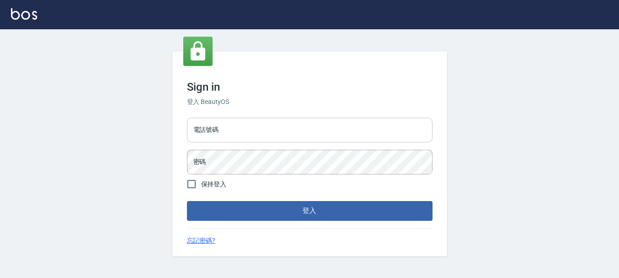
click at [379, 137] on input "電話號碼" at bounding box center [310, 130] width 246 height 25
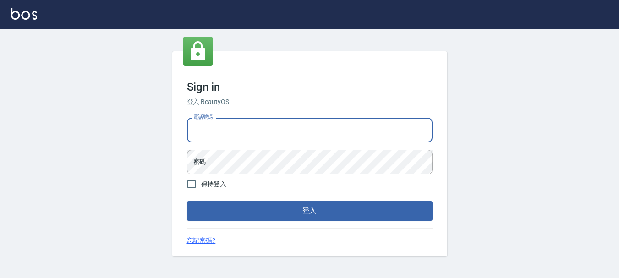
type input "0989239739"
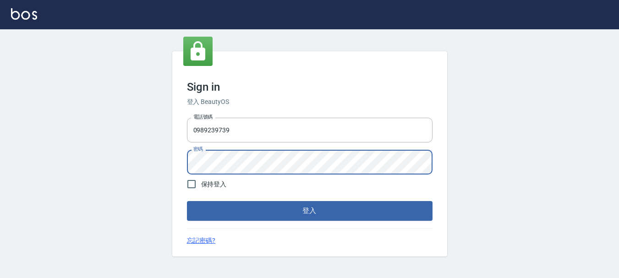
click at [187, 201] on button "登入" at bounding box center [310, 210] width 246 height 19
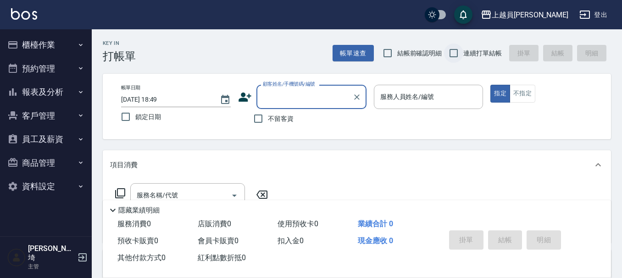
click at [462, 56] on input "連續打單結帳" at bounding box center [453, 53] width 19 height 19
checkbox input "true"
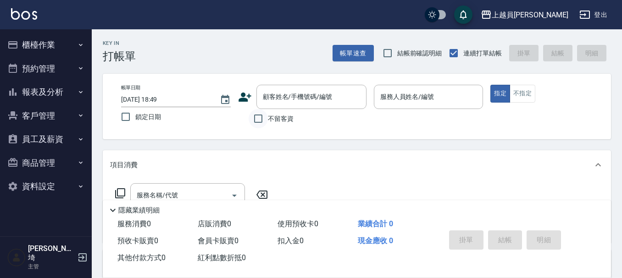
click at [256, 120] on input "不留客資" at bounding box center [257, 118] width 19 height 19
checkbox input "true"
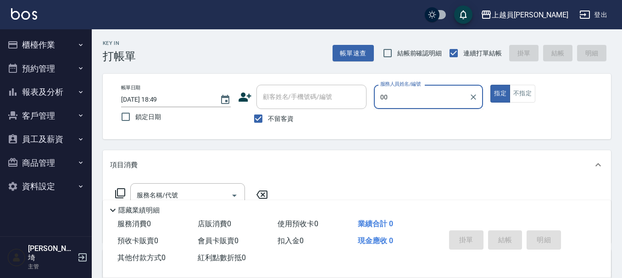
type input "苓苓-00"
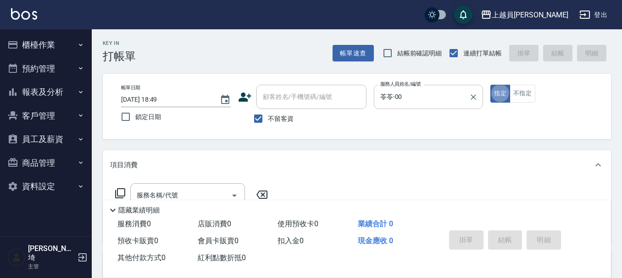
type button "true"
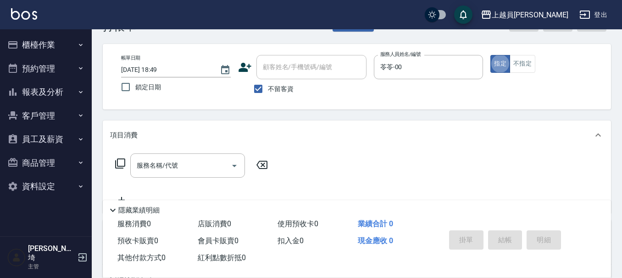
scroll to position [46, 0]
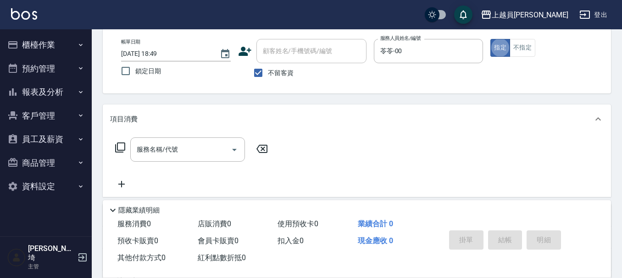
click at [173, 176] on div "服務名稱/代號 服務名稱/代號" at bounding box center [191, 164] width 163 height 52
click at [181, 149] on input "服務名稱/代號" at bounding box center [180, 150] width 93 height 16
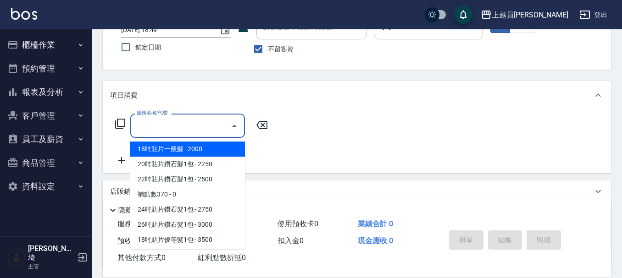
scroll to position [92, 0]
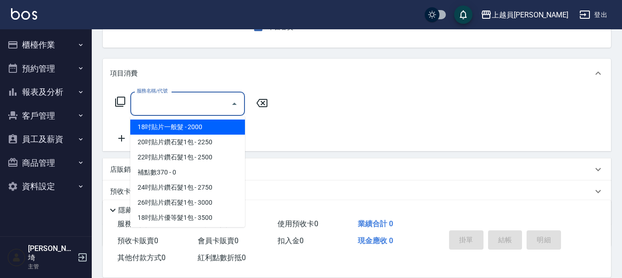
click at [321, 170] on div "店販銷售" at bounding box center [351, 170] width 482 height 10
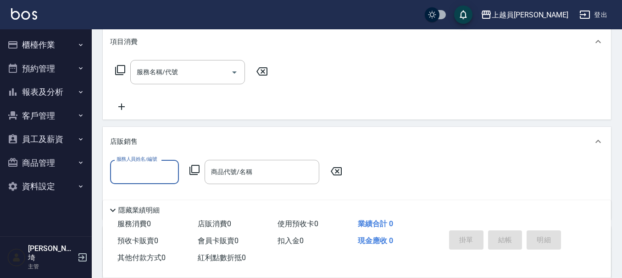
scroll to position [138, 0]
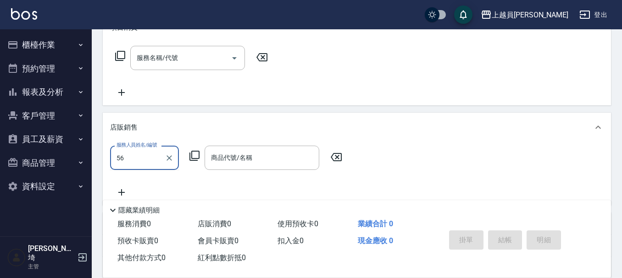
type input "5"
type input "苓苓-00"
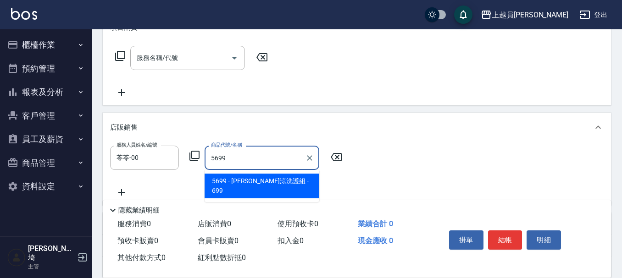
type input "水水沁涼洗護組"
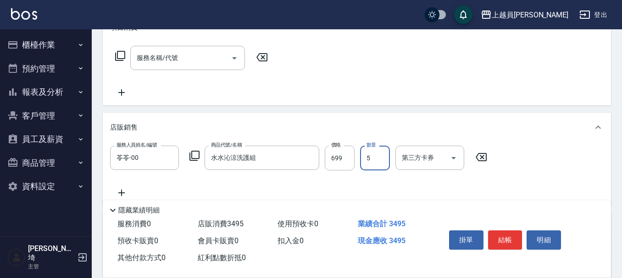
type input "5"
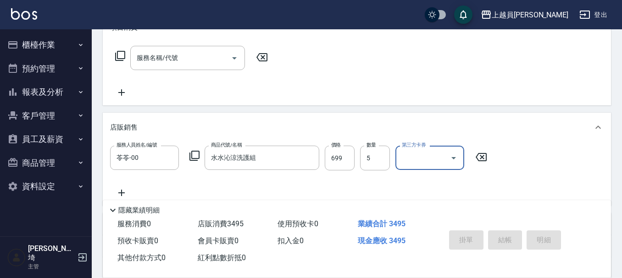
type input "[DATE] 18:50"
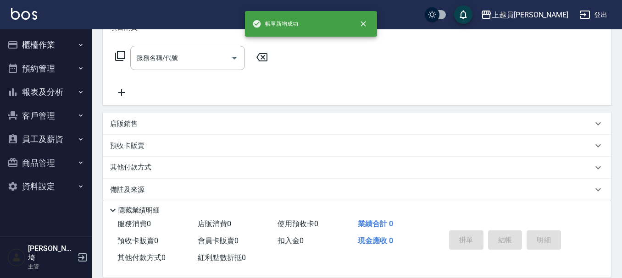
scroll to position [0, 0]
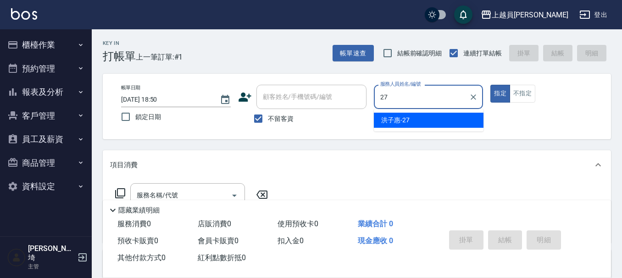
type input "[PERSON_NAME]-27"
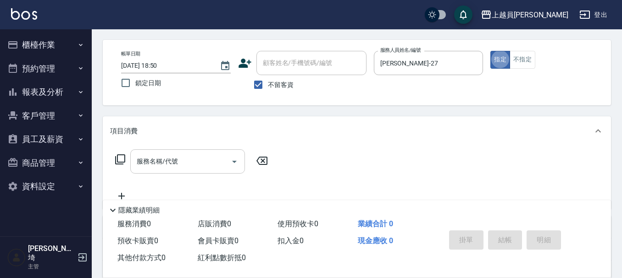
scroll to position [46, 0]
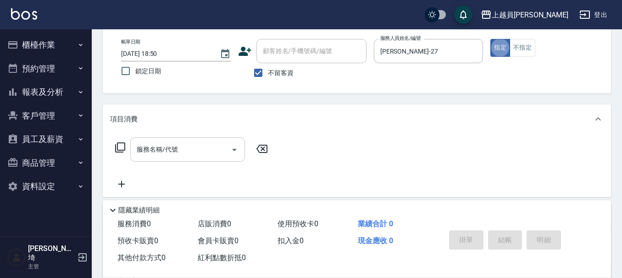
click at [212, 156] on input "服務名稱/代號" at bounding box center [180, 150] width 93 height 16
click at [471, 160] on div "服務名稱/代號 服務名稱/代號" at bounding box center [357, 165] width 508 height 63
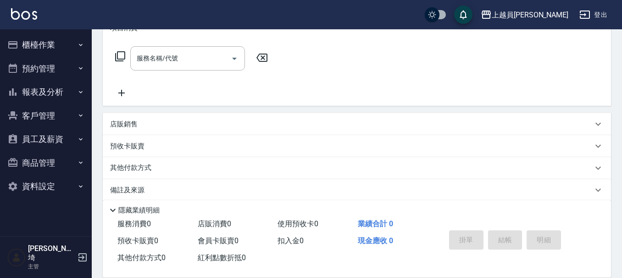
scroll to position [138, 0]
click at [191, 120] on div "店販銷售" at bounding box center [351, 124] width 482 height 10
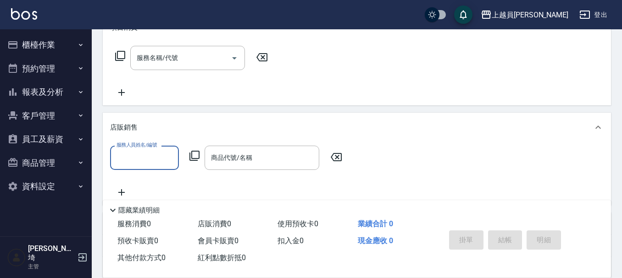
scroll to position [0, 0]
type input "[PERSON_NAME]-27"
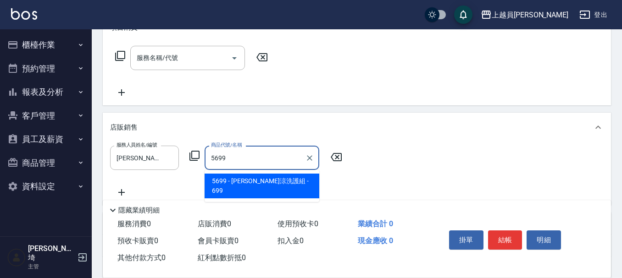
type input "水水沁涼洗護組"
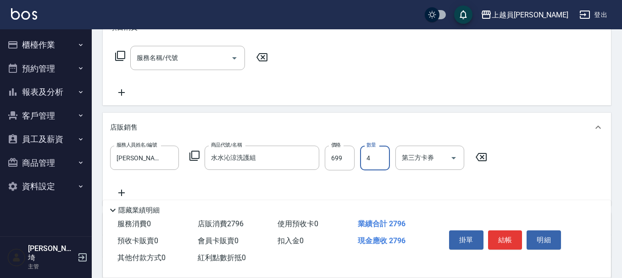
type input "4"
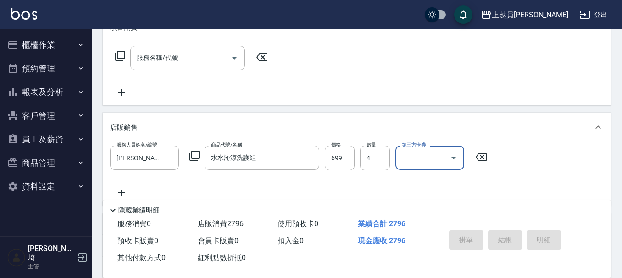
type input "[DATE] 18:51"
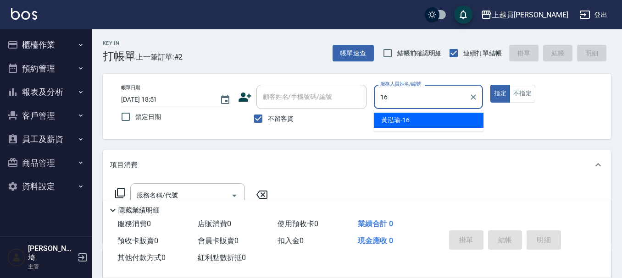
type input "[PERSON_NAME]-16"
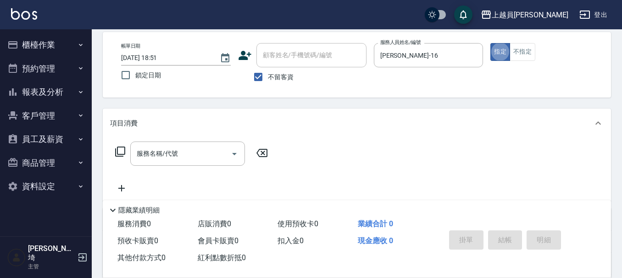
scroll to position [92, 0]
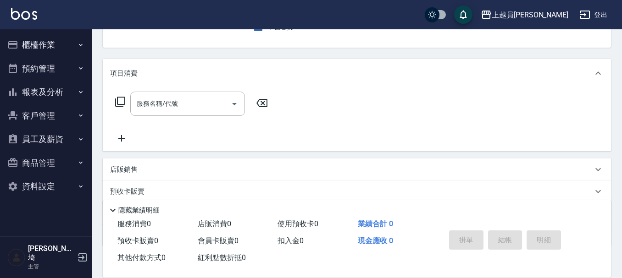
click at [198, 163] on div "店販銷售" at bounding box center [357, 170] width 508 height 22
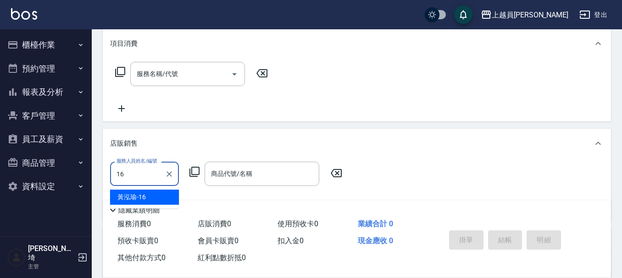
scroll to position [138, 0]
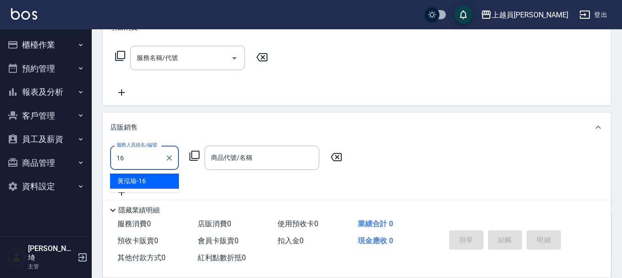
type input "[PERSON_NAME]-16"
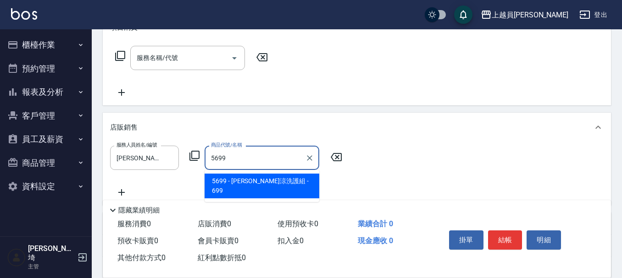
type input "水水沁涼洗護組"
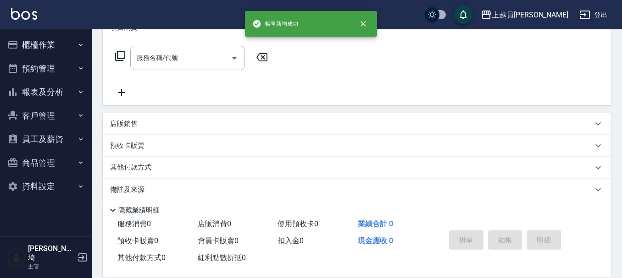
scroll to position [0, 0]
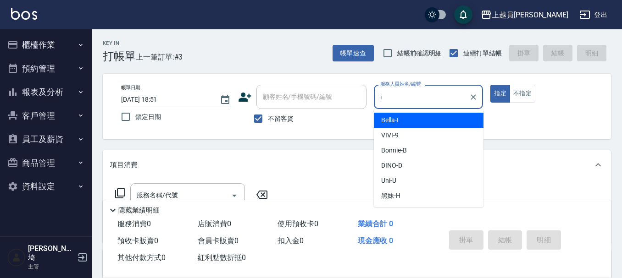
type input "Bella-I"
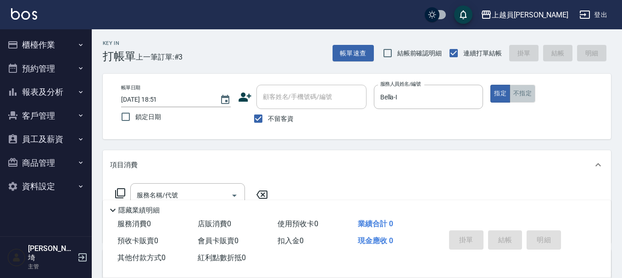
click at [523, 96] on button "不指定" at bounding box center [522, 94] width 26 height 18
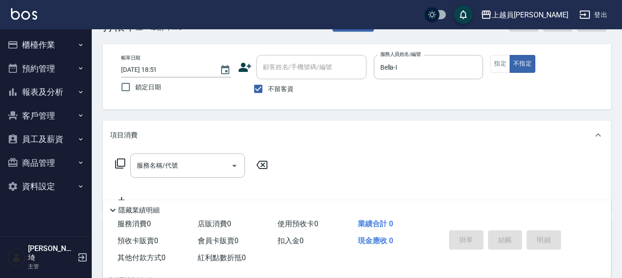
scroll to position [46, 0]
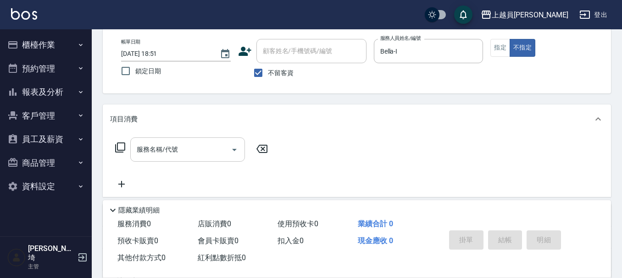
click at [175, 156] on input "服務名稱/代號" at bounding box center [180, 150] width 93 height 16
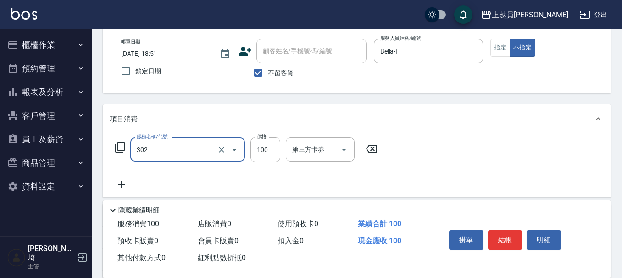
type input "剪髮(302)"
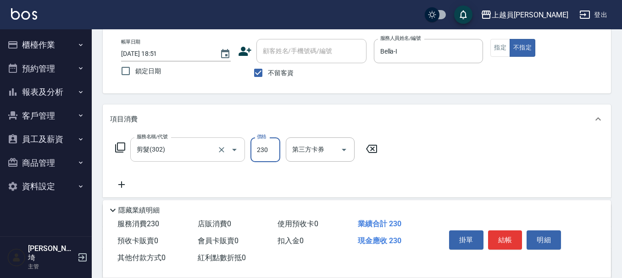
type input "230"
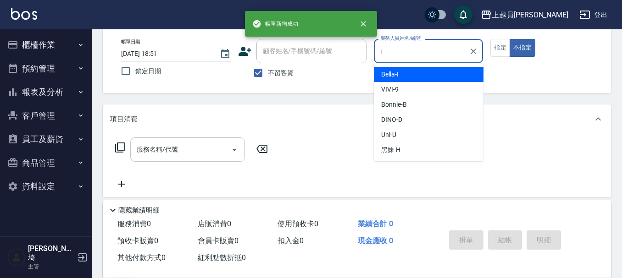
type input "Bella-I"
type button "false"
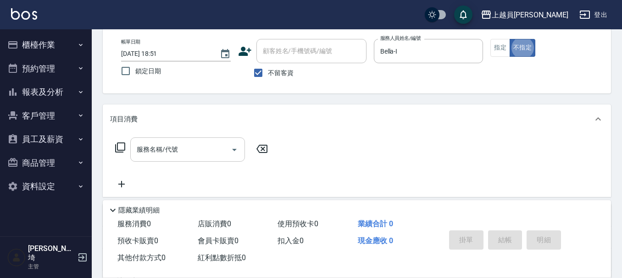
click at [191, 157] on input "服務名稱/代號" at bounding box center [180, 150] width 93 height 16
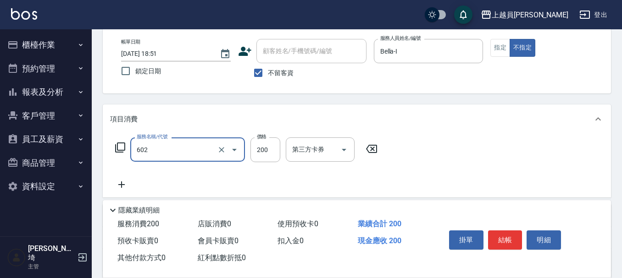
type input "一般洗髮(602)"
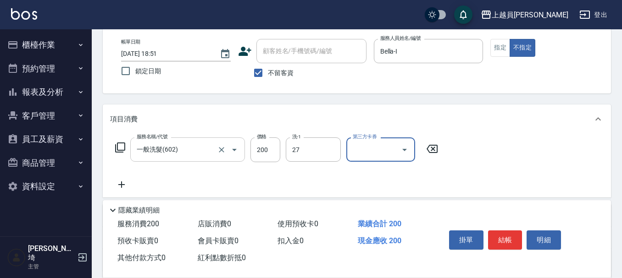
type input "[PERSON_NAME]-27"
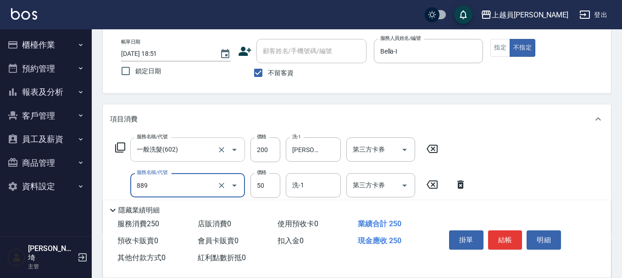
type input "精油(889)"
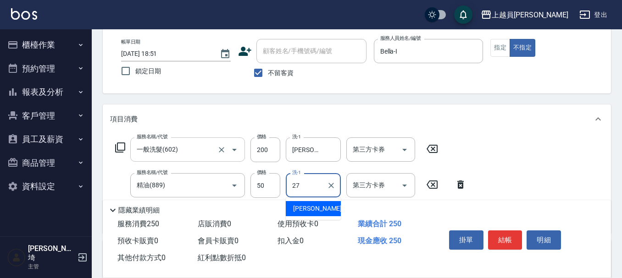
type input "[PERSON_NAME]-27"
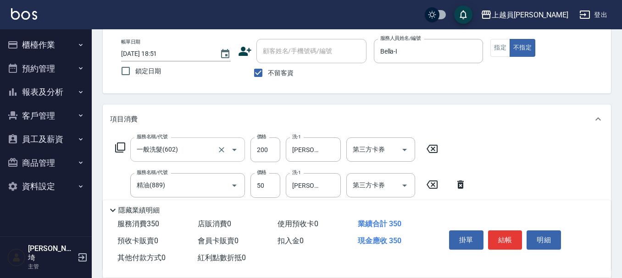
type input "剪髮(302)"
type input "130"
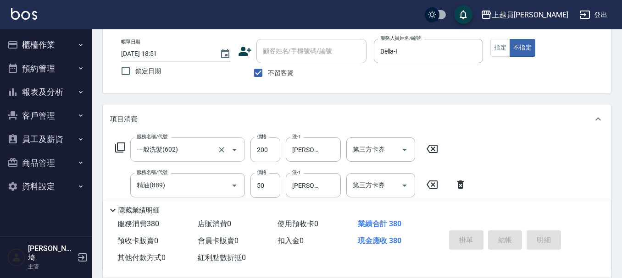
type input "[DATE] 18:52"
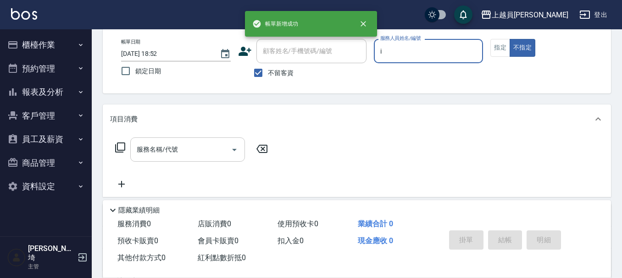
type input "Bella-I"
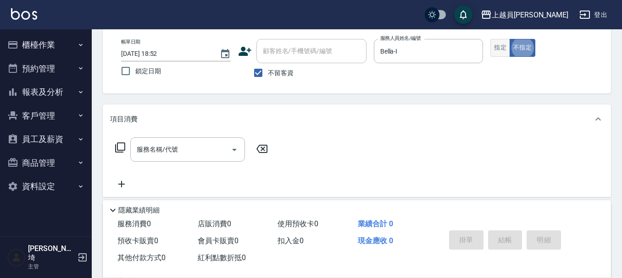
click at [502, 42] on button "指定" at bounding box center [500, 48] width 20 height 18
click at [530, 46] on button "不指定" at bounding box center [522, 48] width 26 height 18
drag, startPoint x: 178, startPoint y: 146, endPoint x: 220, endPoint y: 143, distance: 42.7
click at [179, 146] on input "服務名稱/代號" at bounding box center [180, 150] width 93 height 16
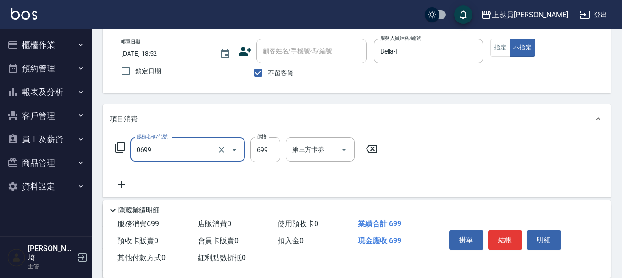
type input "精油洗髮(0699)"
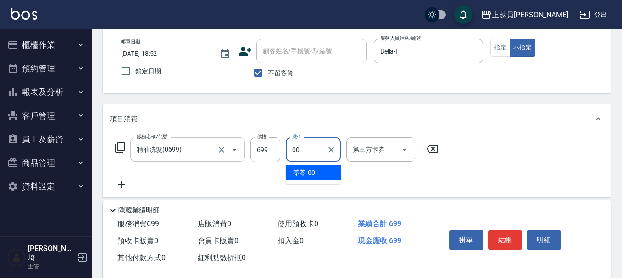
type input "苓苓-00"
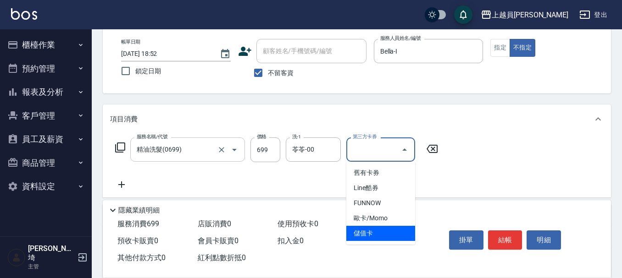
type input "儲值卡"
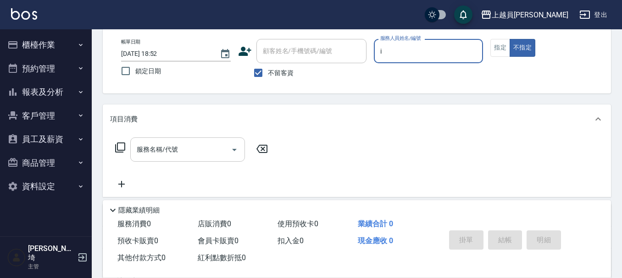
type input "Bella-I"
click at [505, 43] on button "指定" at bounding box center [500, 48] width 20 height 18
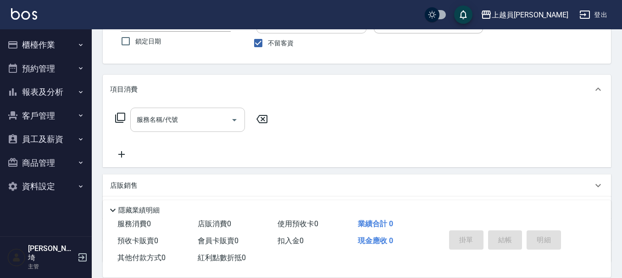
scroll to position [92, 0]
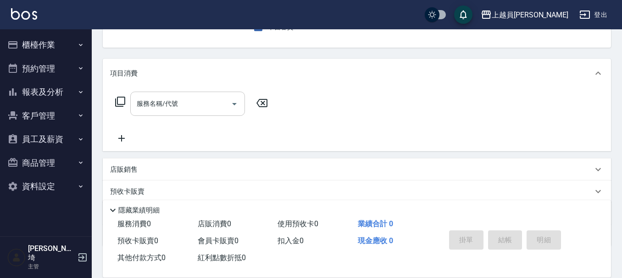
click at [223, 95] on div "服務名稱/代號" at bounding box center [187, 104] width 115 height 24
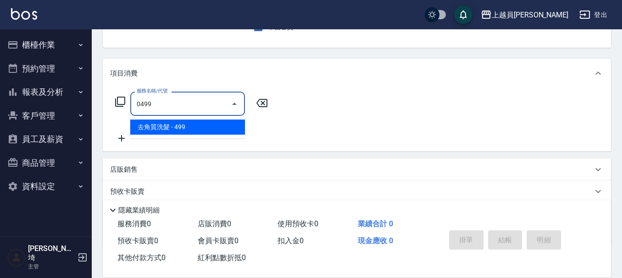
type input "去角質洗髮(0499)"
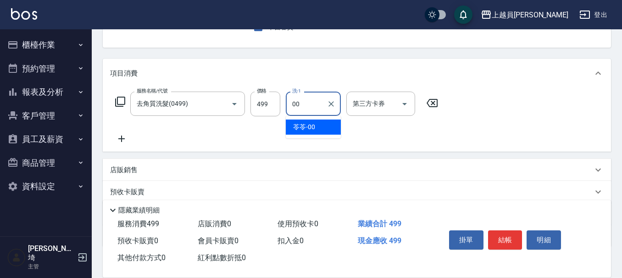
type input "苓苓-00"
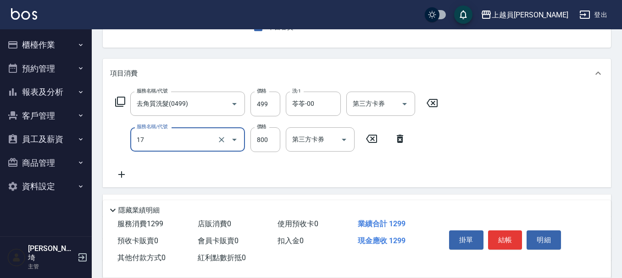
type input "染髮(17)"
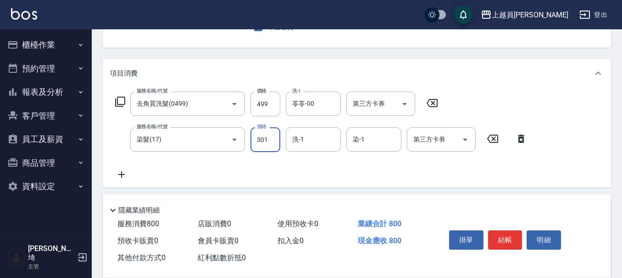
type input "301"
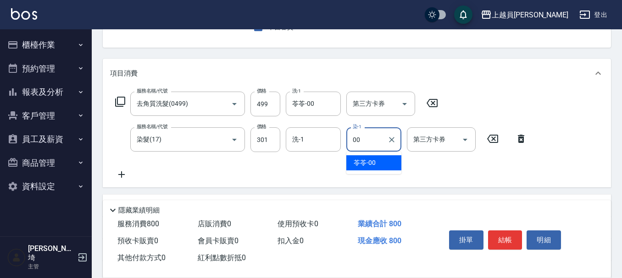
type input "苓苓-00"
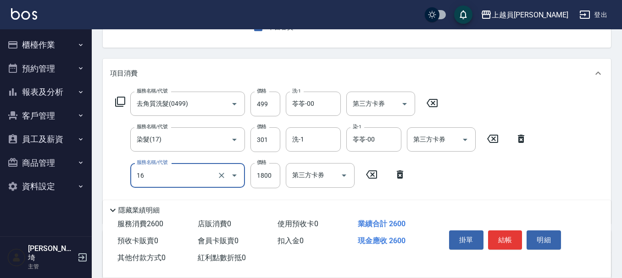
type input "鏡面護髮(16)"
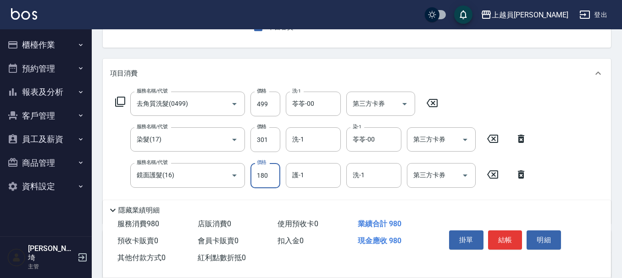
type input "1800"
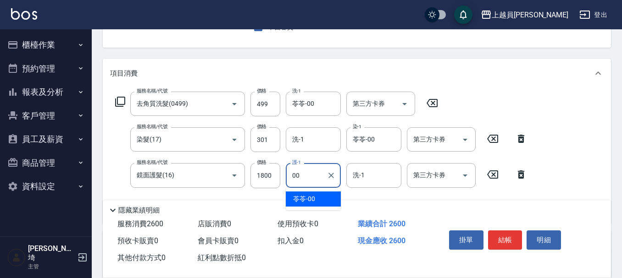
type input "苓苓-00"
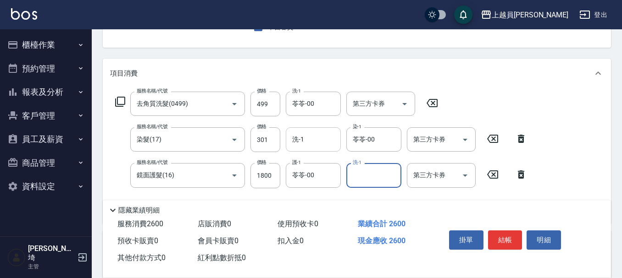
scroll to position [183, 0]
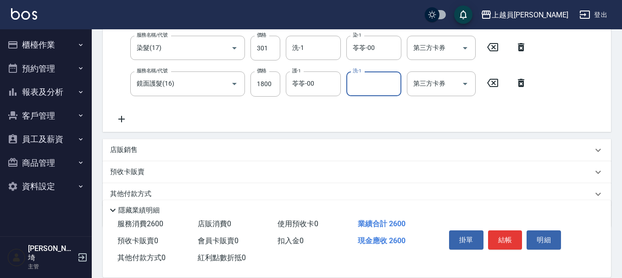
click at [155, 152] on div "店販銷售" at bounding box center [351, 150] width 482 height 10
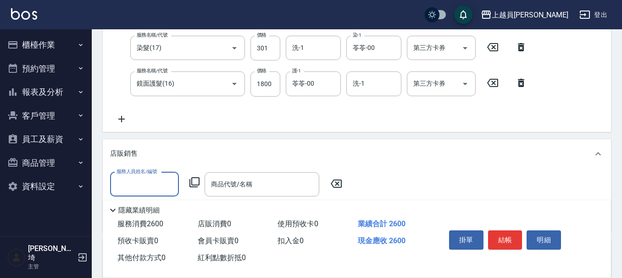
scroll to position [0, 0]
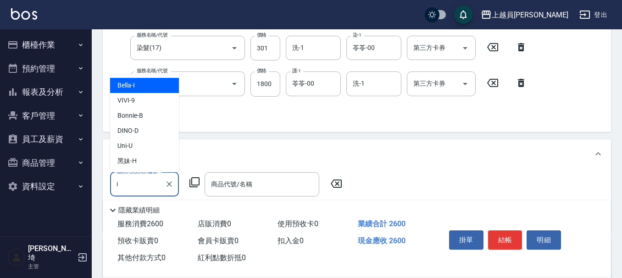
type input "Bella-I"
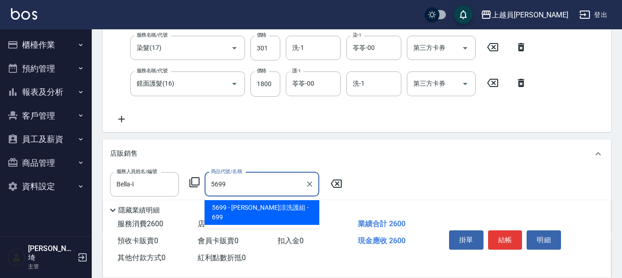
type input "水水沁涼洗護組"
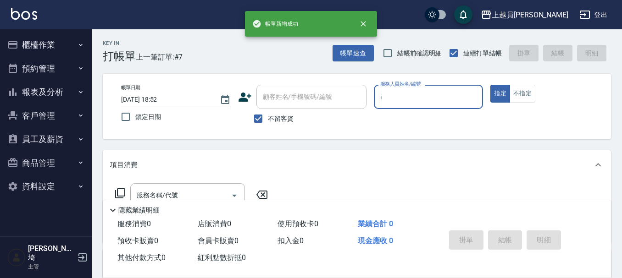
type input "Bella-I"
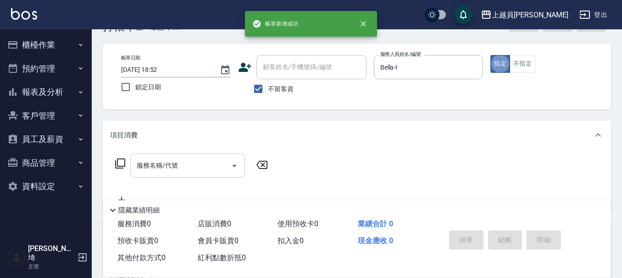
scroll to position [46, 0]
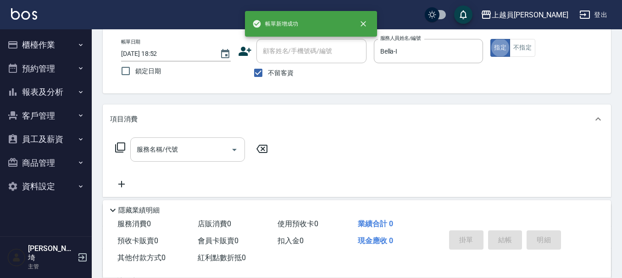
click at [208, 146] on input "服務名稱/代號" at bounding box center [180, 150] width 93 height 16
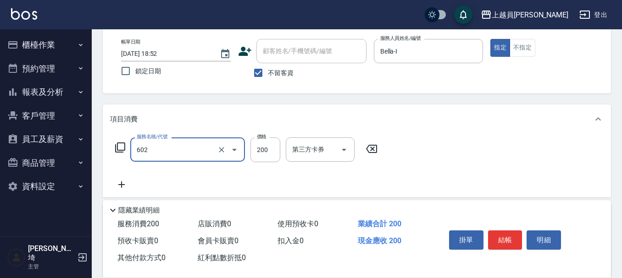
type input "一般洗髮(602)"
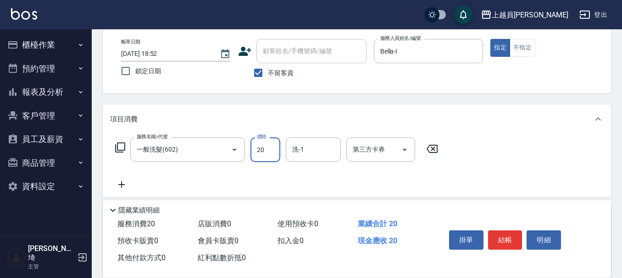
type input "200"
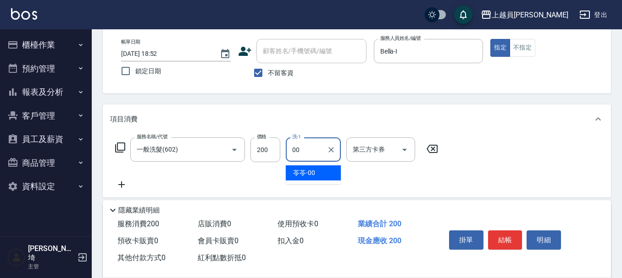
type input "苓苓-00"
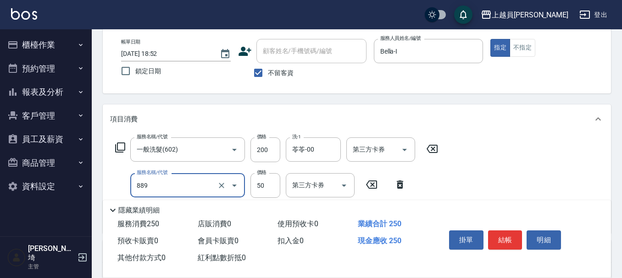
type input "精油(889)"
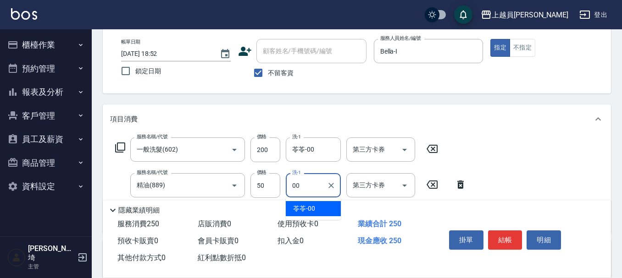
type input "苓苓-00"
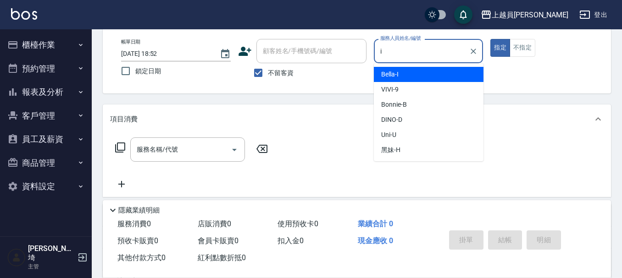
type input "Bella-I"
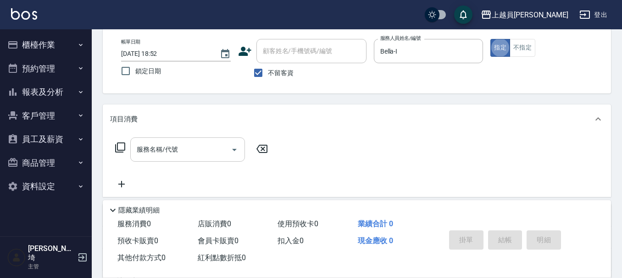
click at [173, 149] on div "服務名稱/代號 服務名稱/代號" at bounding box center [187, 150] width 115 height 24
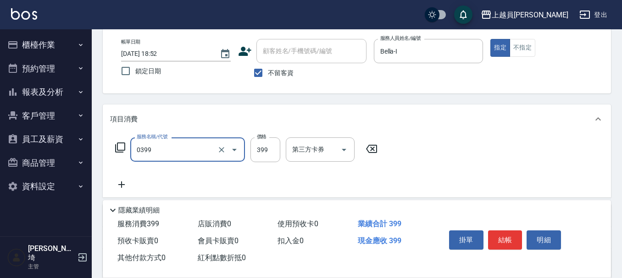
type input "海鹽SPA(0399)"
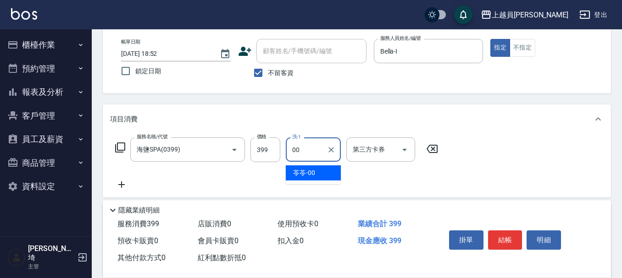
type input "苓苓-00"
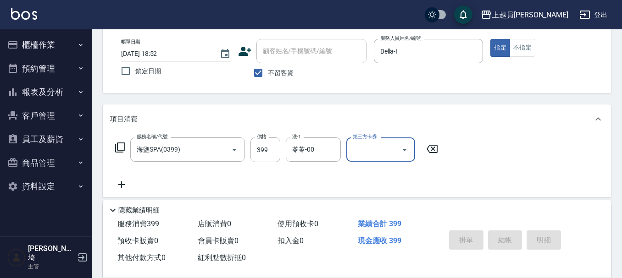
type input "[DATE] 18:53"
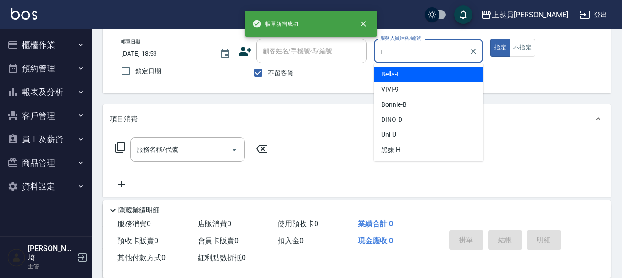
type input "Bella-I"
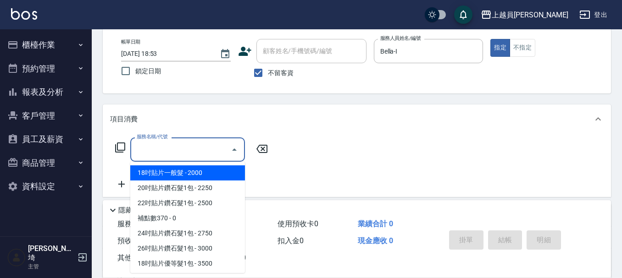
click at [165, 152] on input "服務名稱/代號" at bounding box center [180, 150] width 93 height 16
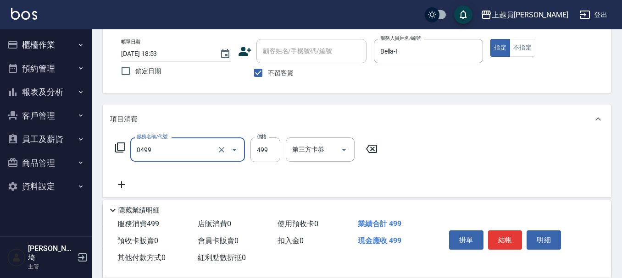
type input "去角質洗髮(0499)"
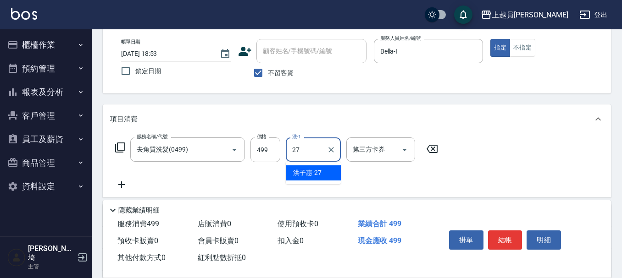
type input "[PERSON_NAME]-27"
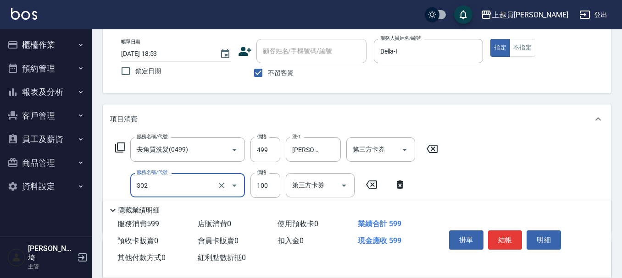
type input "剪髮(302)"
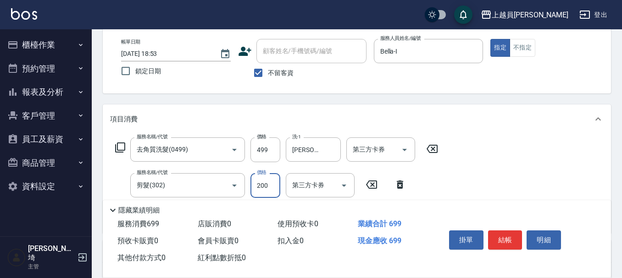
type input "200"
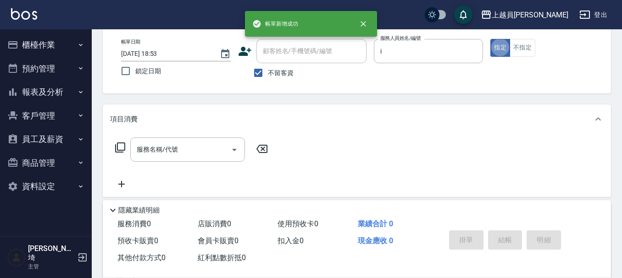
type input "Bella-I"
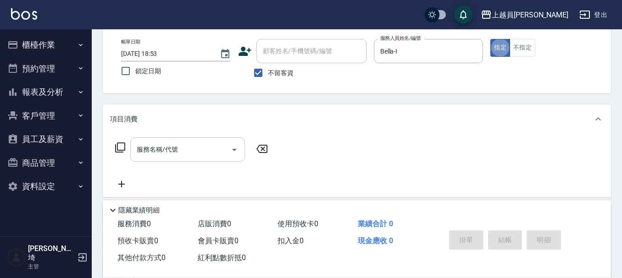
click at [168, 149] on div "服務名稱/代號 服務名稱/代號" at bounding box center [187, 150] width 115 height 24
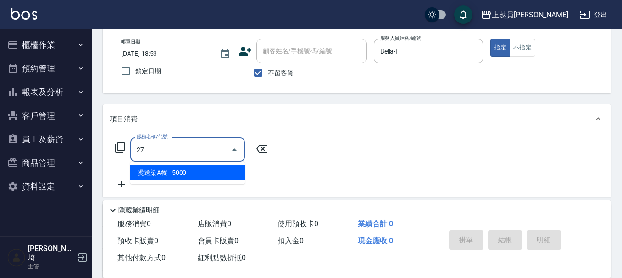
type input "燙送染A餐(27)"
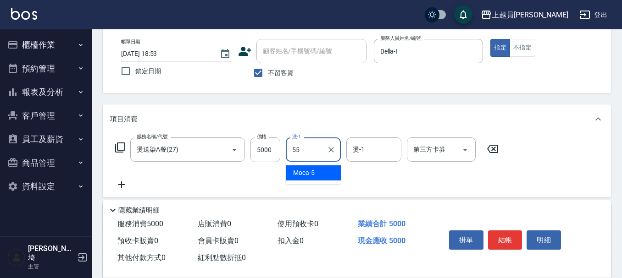
type input "妞妞-55"
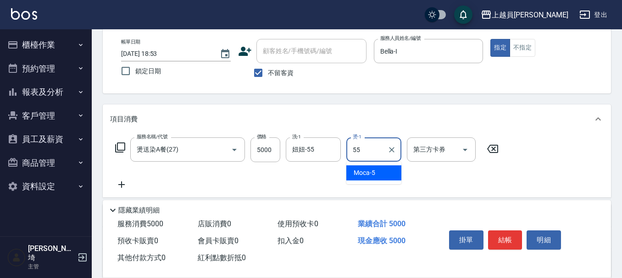
type input "妞妞-55"
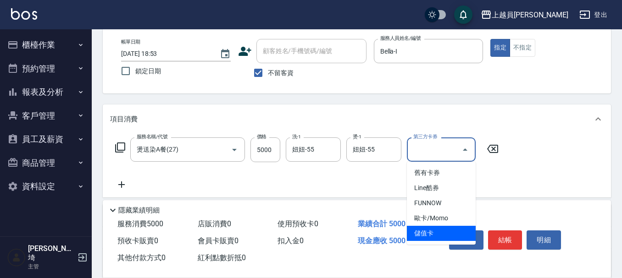
type input "儲值卡"
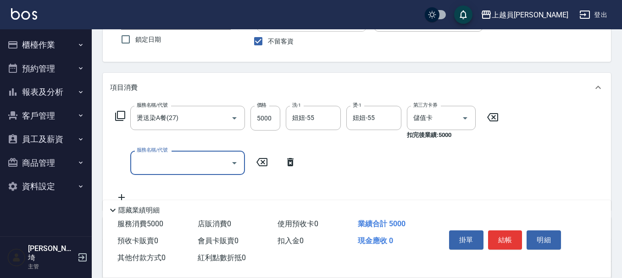
scroll to position [138, 0]
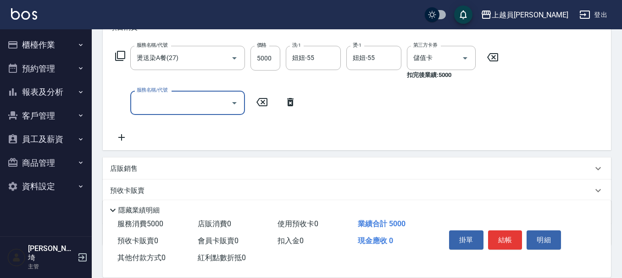
click at [143, 173] on div "店販銷售" at bounding box center [351, 169] width 482 height 10
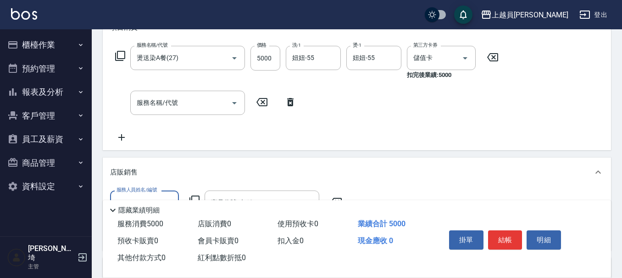
scroll to position [0, 0]
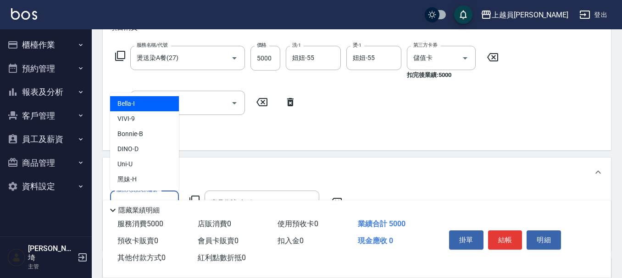
type input "Bella-I"
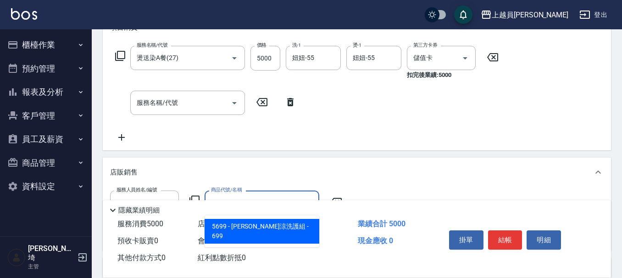
type input "水水沁涼洗護組"
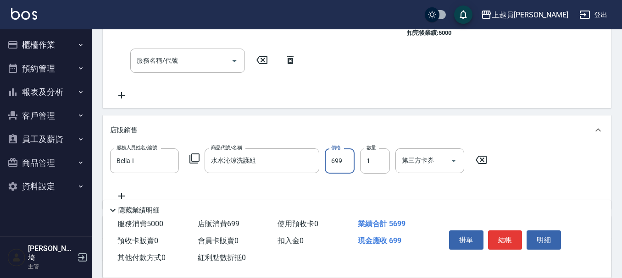
scroll to position [229, 0]
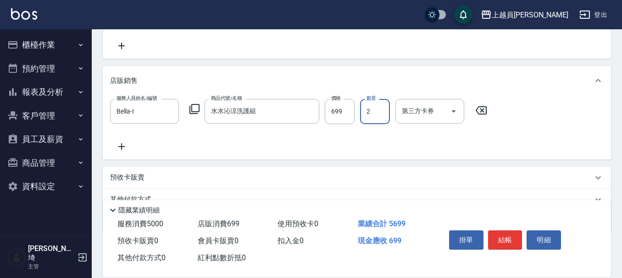
type input "2"
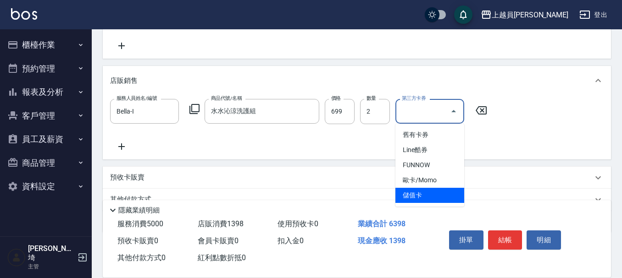
type input "儲值卡"
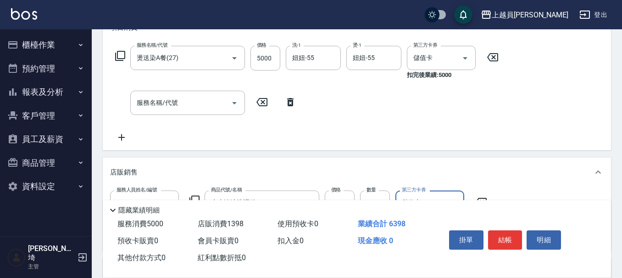
scroll to position [183, 0]
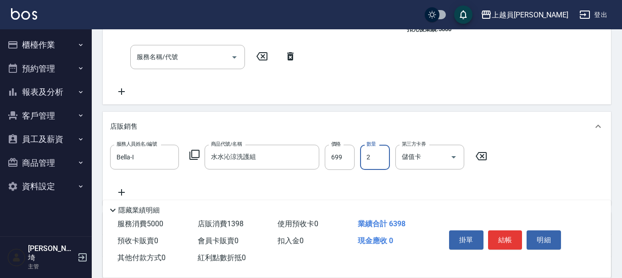
click at [374, 154] on input "2" at bounding box center [375, 157] width 30 height 25
type input "1"
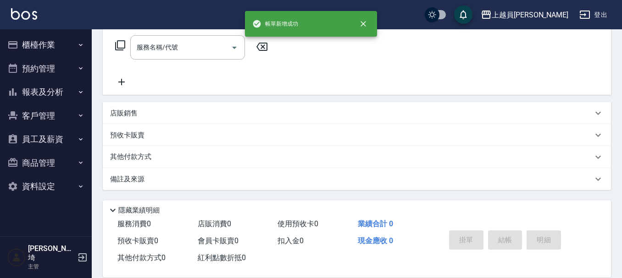
scroll to position [0, 0]
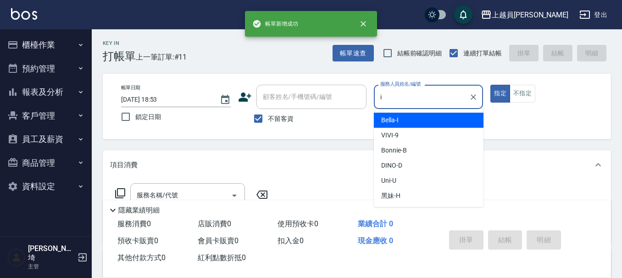
type input "Bella-I"
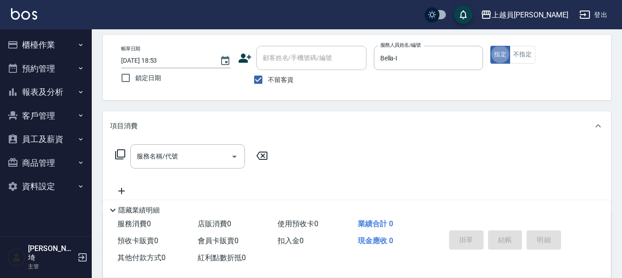
scroll to position [92, 0]
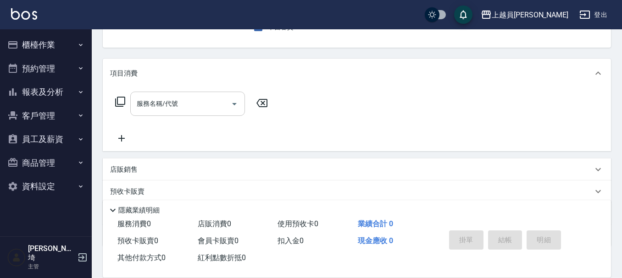
click at [210, 103] on input "服務名稱/代號" at bounding box center [180, 104] width 93 height 16
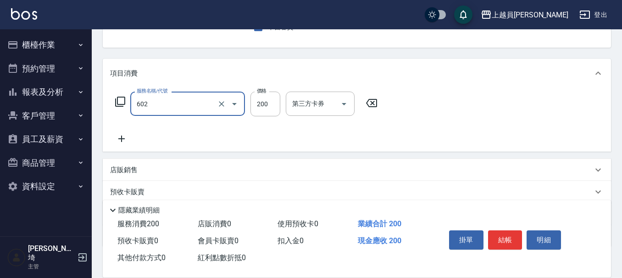
type input "一般洗髮(602)"
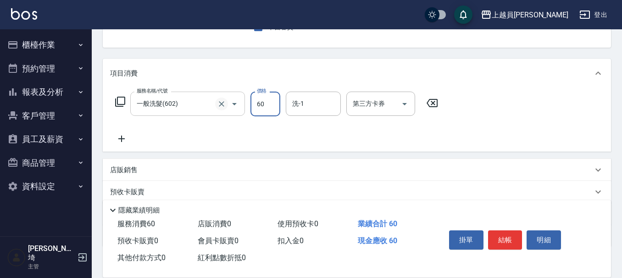
click at [226, 103] on icon "Clear" at bounding box center [221, 103] width 9 height 9
type input "60"
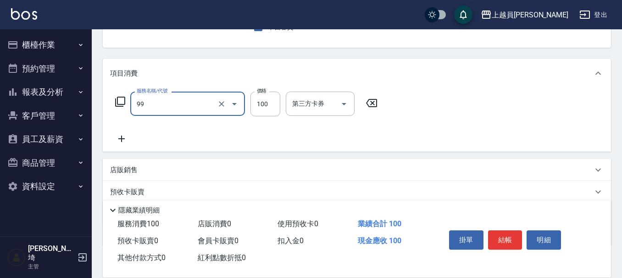
type input "VIP儲值(99)"
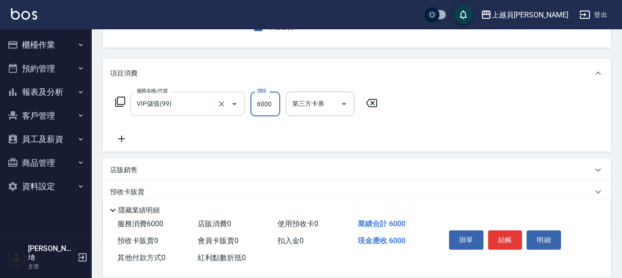
type input "6000"
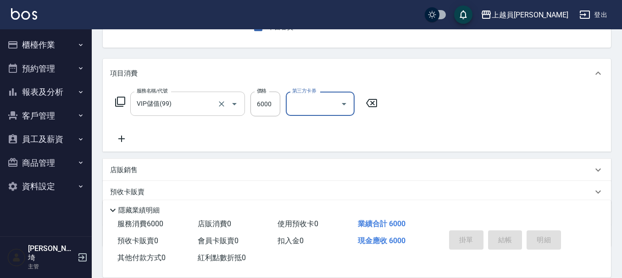
type input "[DATE] 18:54"
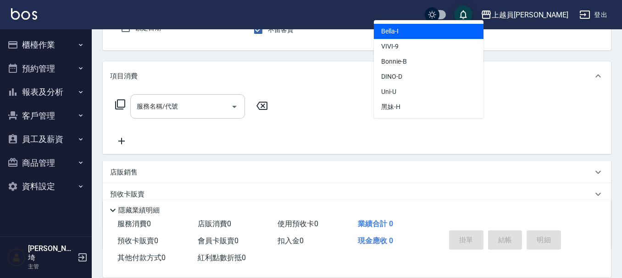
type input "Bella-I"
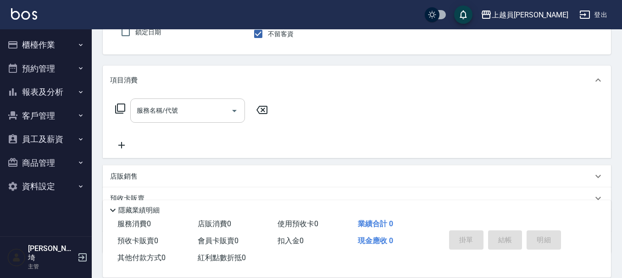
scroll to position [39, 0]
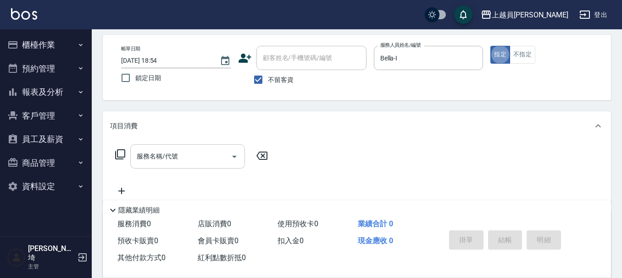
click at [194, 168] on div "服務名稱/代號" at bounding box center [187, 156] width 115 height 24
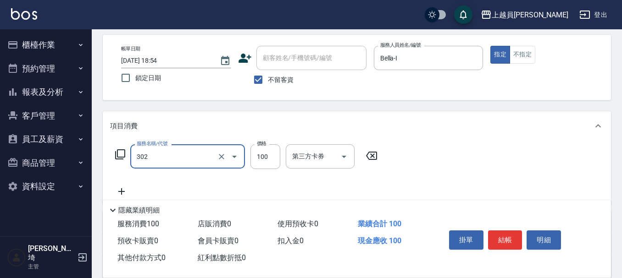
type input "剪髮(302)"
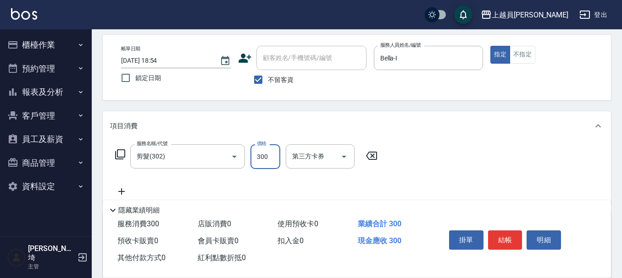
type input "300"
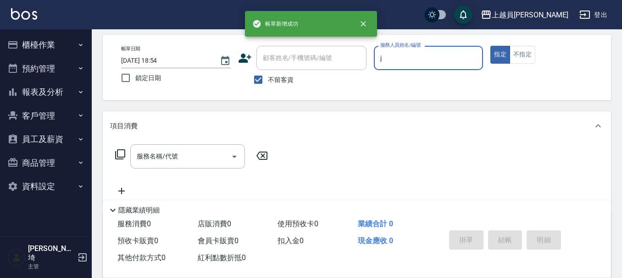
type input "[PERSON_NAME]"
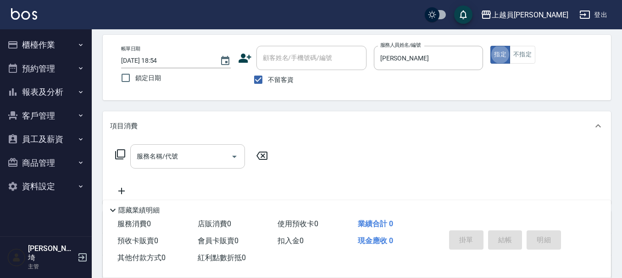
click at [218, 153] on input "服務名稱/代號" at bounding box center [180, 157] width 93 height 16
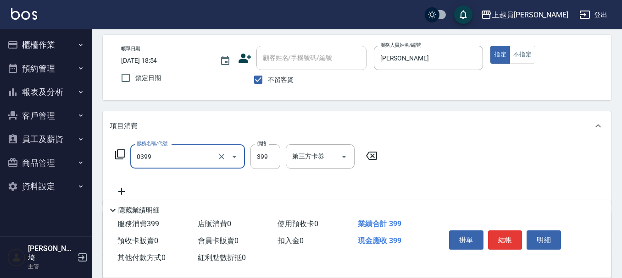
type input "海鹽SPA(0399)"
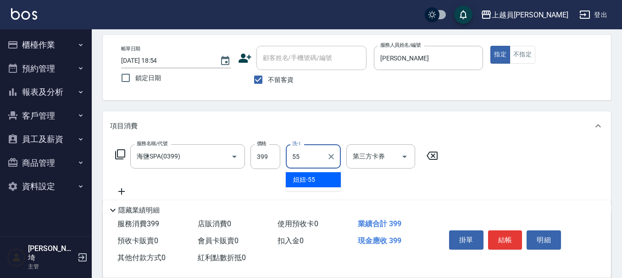
type input "妞妞-55"
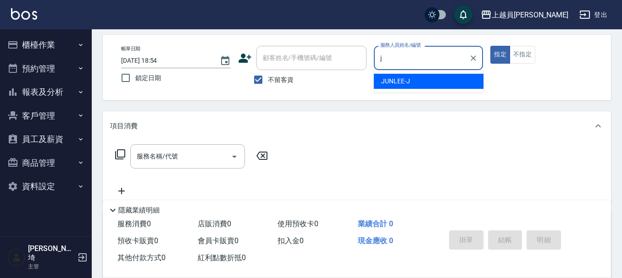
type input "[PERSON_NAME]"
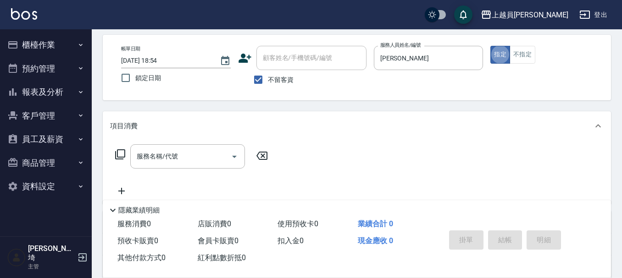
click at [173, 152] on div "服務名稱/代號" at bounding box center [187, 156] width 115 height 24
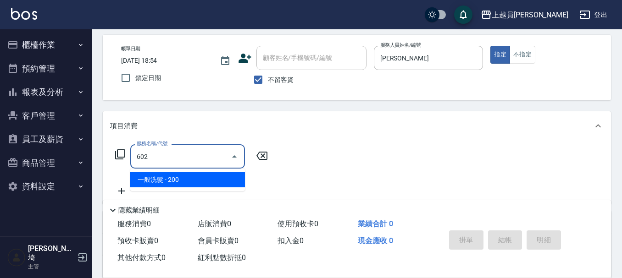
type input "一般洗髮(602)"
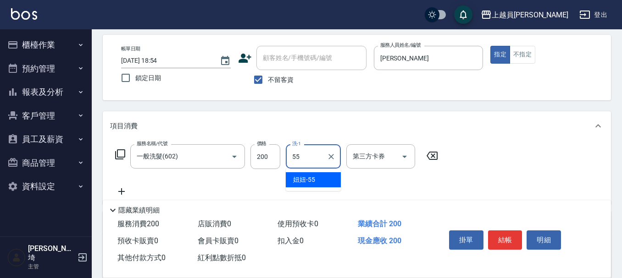
type input "妞妞-55"
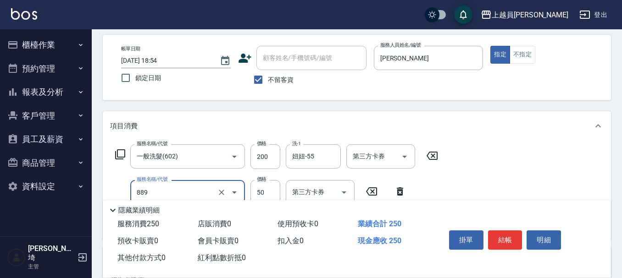
type input "精油(889)"
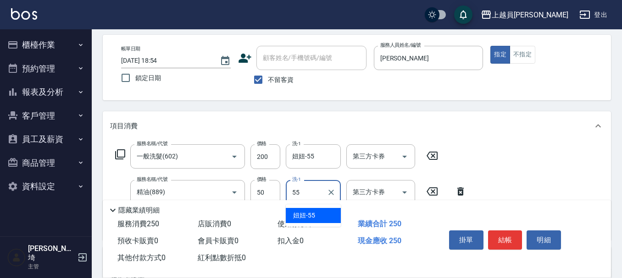
type input "妞妞-55"
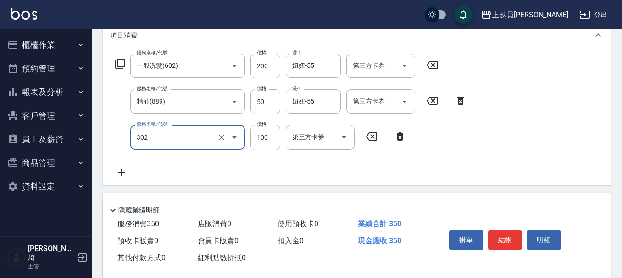
scroll to position [131, 0]
type input "剪髮(302)"
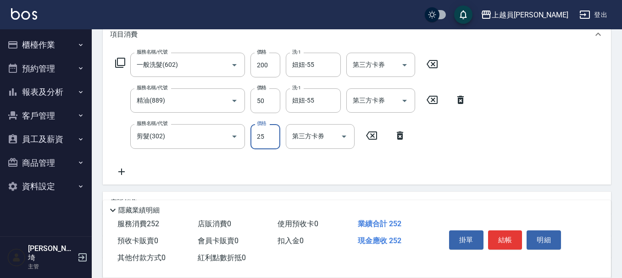
type input "250"
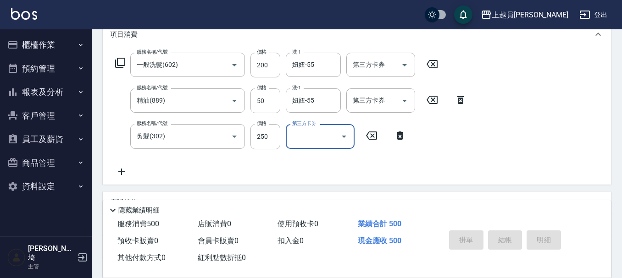
type input "[DATE] 18:56"
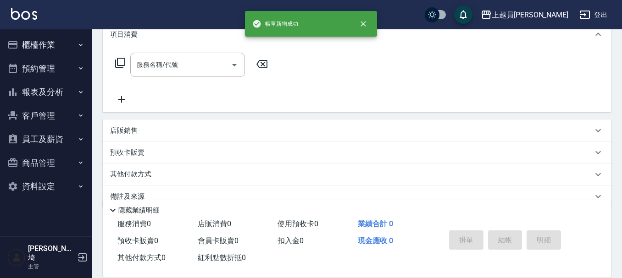
scroll to position [0, 0]
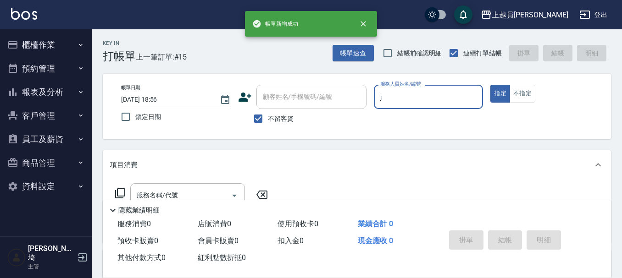
type input "[PERSON_NAME]"
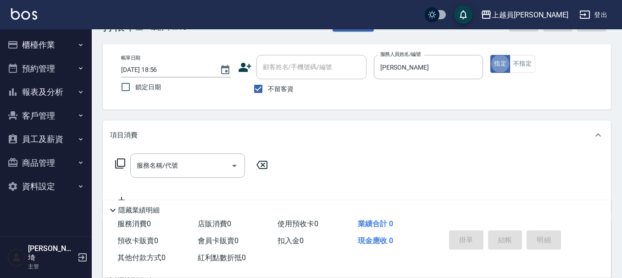
scroll to position [46, 0]
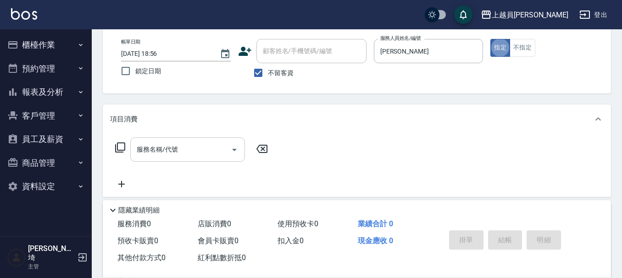
click at [198, 153] on input "服務名稱/代號" at bounding box center [180, 150] width 93 height 16
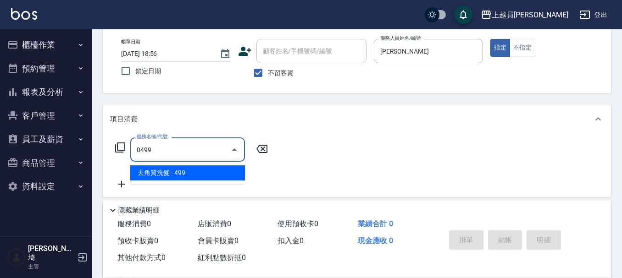
type input "去角質洗髮(0499)"
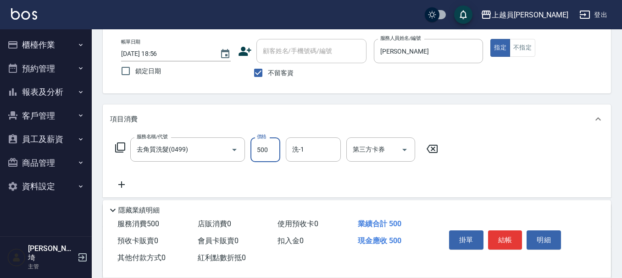
type input "500"
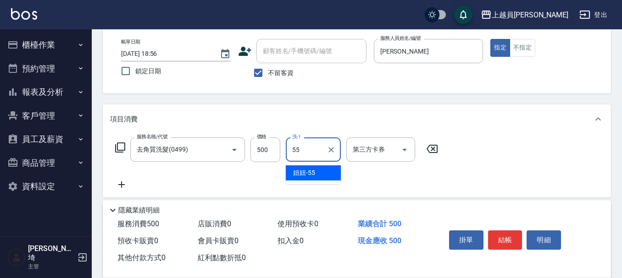
type input "妞妞-55"
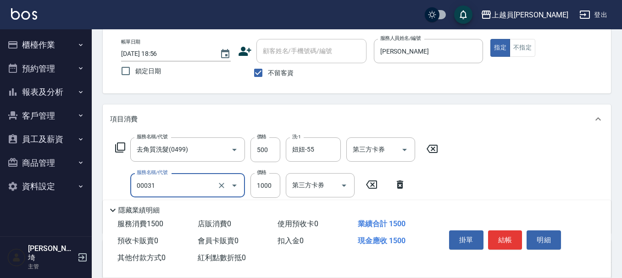
type input "單卸髮片(00031)"
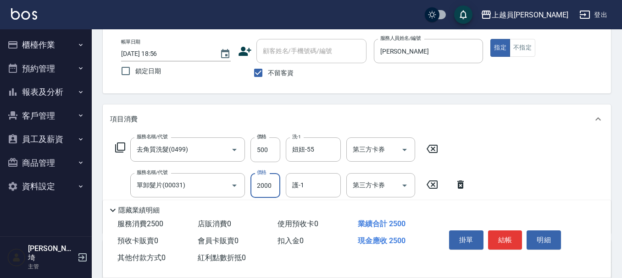
type input "2000"
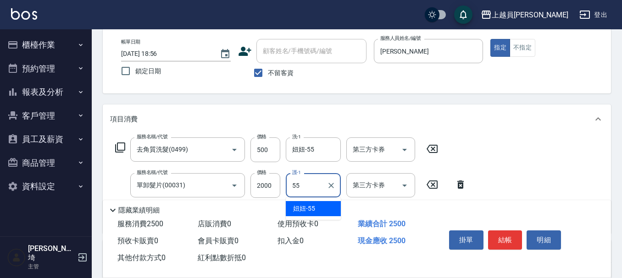
type input "妞妞-55"
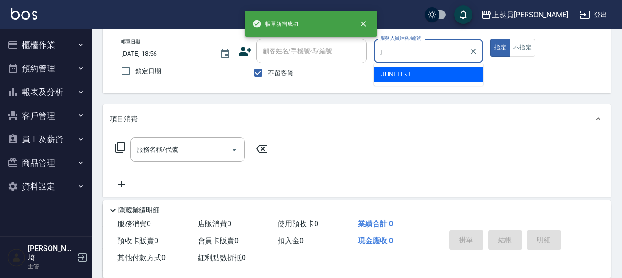
type input "[PERSON_NAME]"
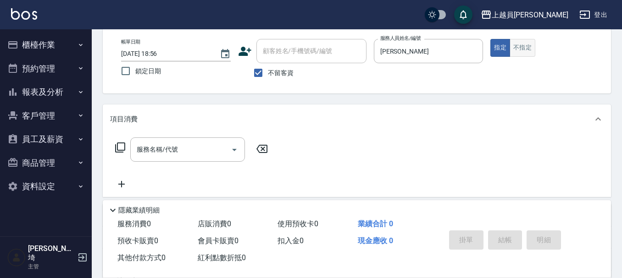
click at [520, 40] on button "不指定" at bounding box center [522, 48] width 26 height 18
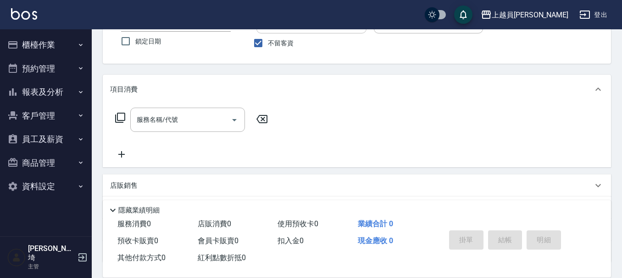
scroll to position [92, 0]
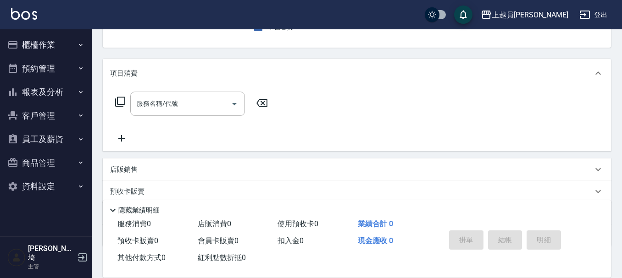
drag, startPoint x: 185, startPoint y: 105, endPoint x: 272, endPoint y: 101, distance: 86.7
click at [194, 104] on input "服務名稱/代號" at bounding box center [180, 104] width 93 height 16
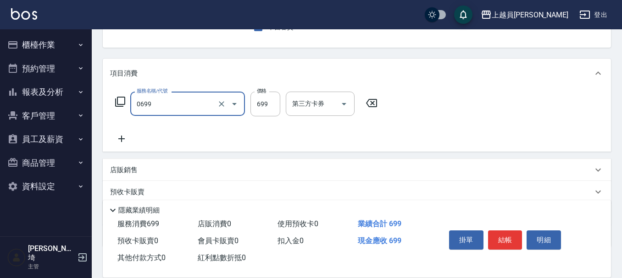
type input "精油洗髮(0699)"
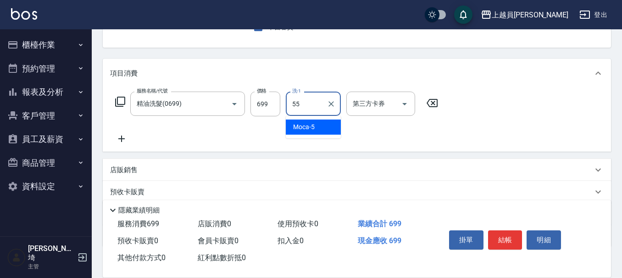
type input "妞妞-55"
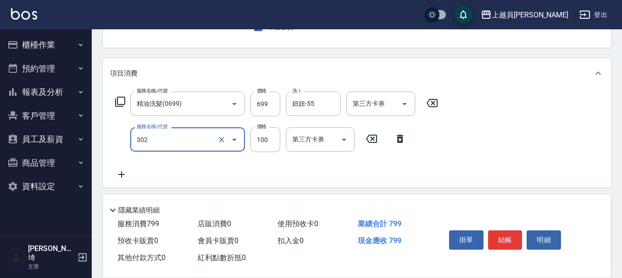
type input "剪髮(302)"
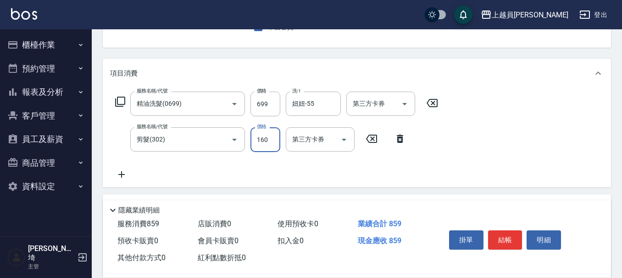
type input "160"
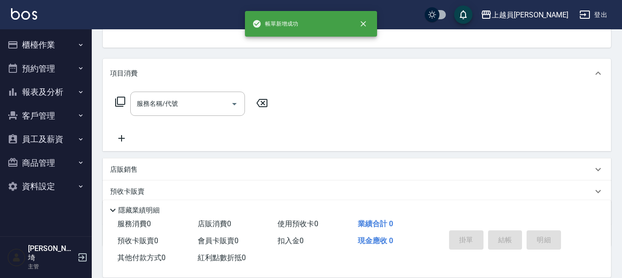
scroll to position [89, 0]
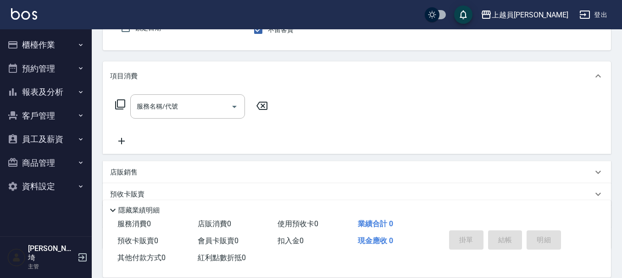
type input "[PERSON_NAME]"
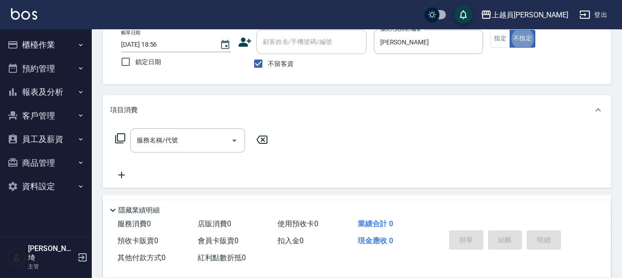
scroll to position [39, 0]
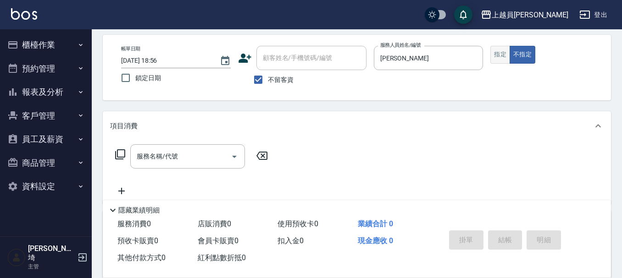
click at [494, 52] on button "指定" at bounding box center [500, 55] width 20 height 18
click at [159, 155] on input "服務名稱/代號" at bounding box center [180, 157] width 93 height 16
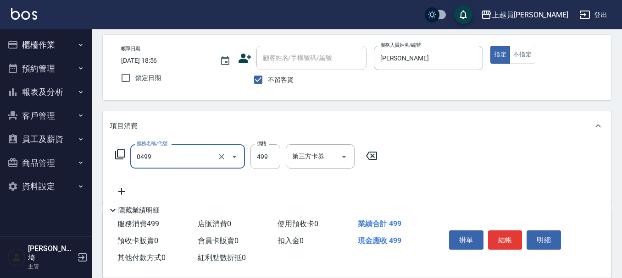
type input "去角質洗髮(0499)"
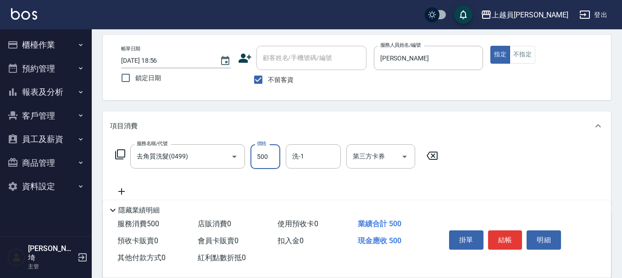
type input "500"
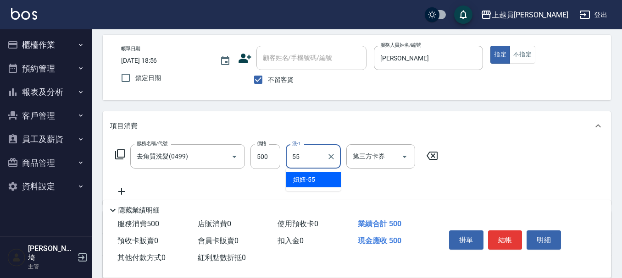
type input "妞妞-55"
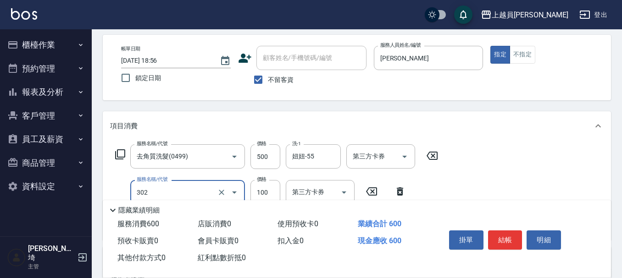
type input "剪髮(302)"
type input "200"
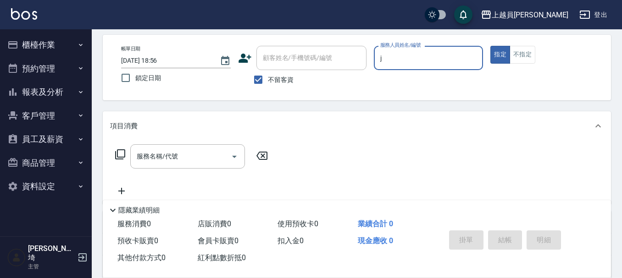
type input "[PERSON_NAME]"
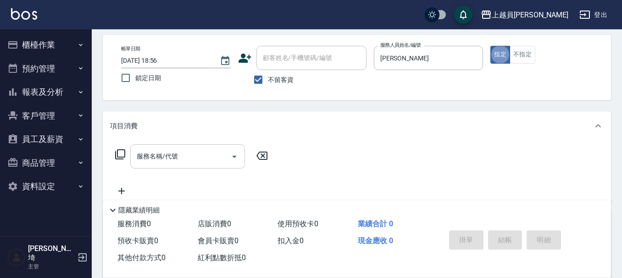
click at [217, 160] on input "服務名稱/代號" at bounding box center [180, 157] width 93 height 16
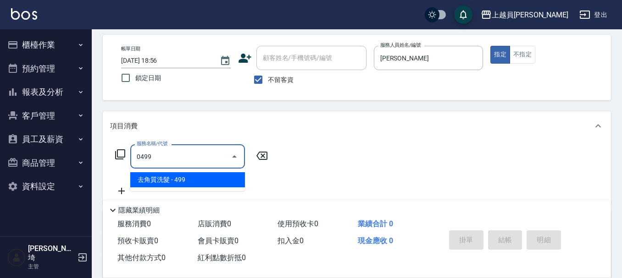
type input "去角質洗髮(0499)"
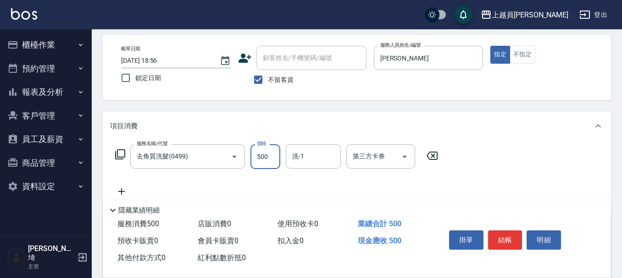
type input "500"
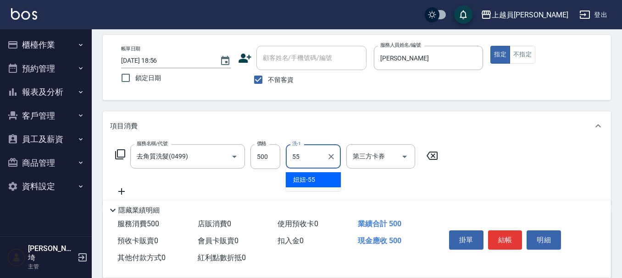
type input "妞妞-55"
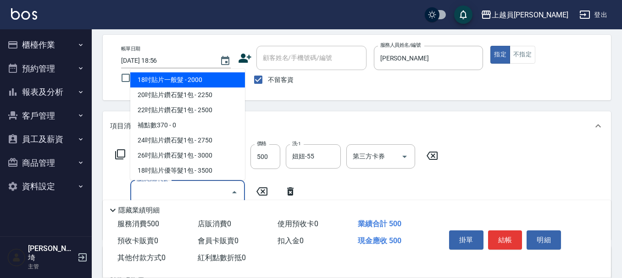
scroll to position [1496, 0]
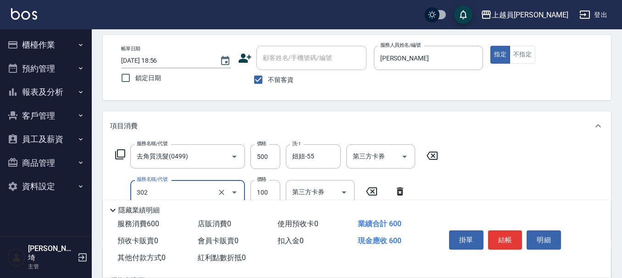
type input "剪髮(302)"
type input "200"
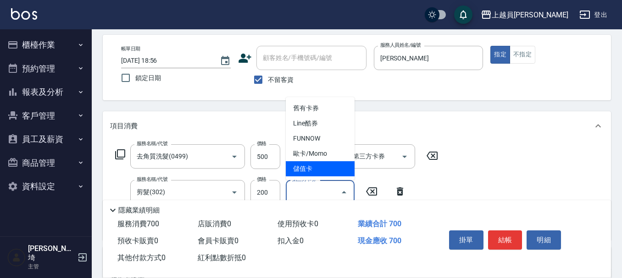
type input "儲值卡"
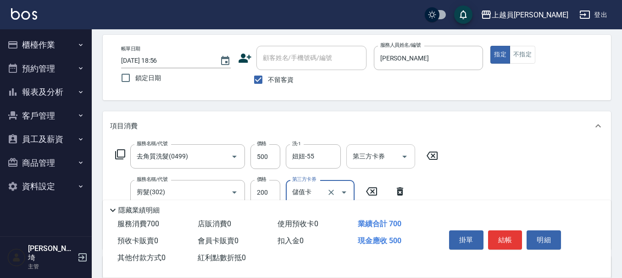
click at [391, 164] on div "第三方卡券" at bounding box center [380, 156] width 69 height 24
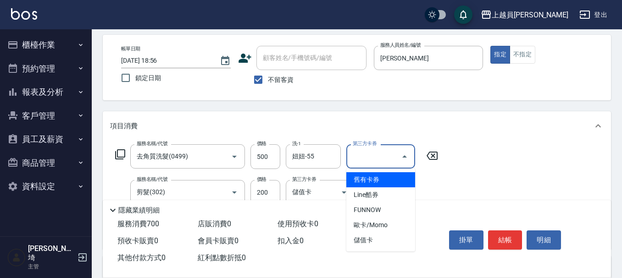
click at [410, 160] on button "Close" at bounding box center [404, 156] width 15 height 15
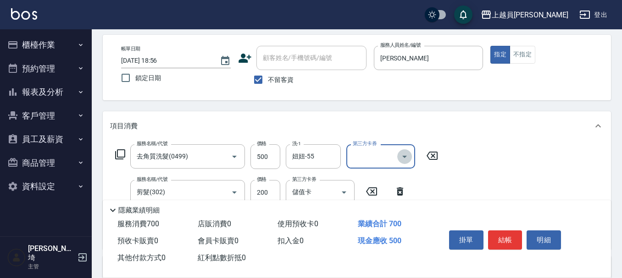
click at [406, 159] on icon "Open" at bounding box center [404, 156] width 11 height 11
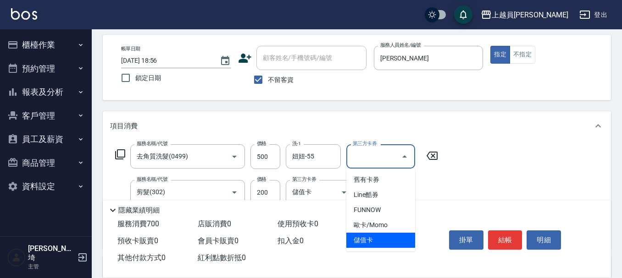
click at [381, 242] on span "儲值卡" at bounding box center [380, 240] width 69 height 15
type input "儲值卡"
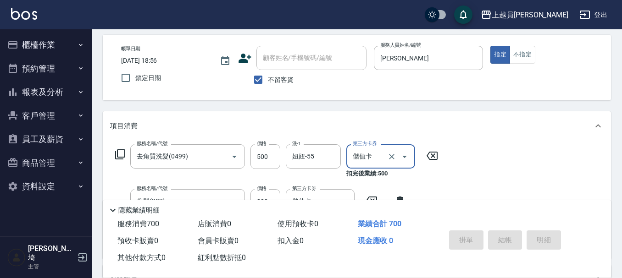
type input "[DATE] 18:57"
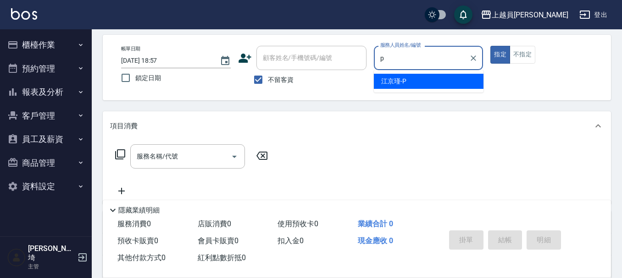
type input "[PERSON_NAME]-P"
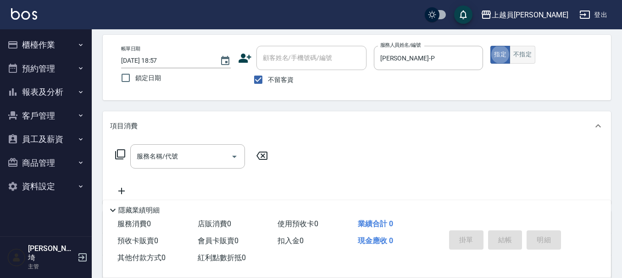
click at [512, 56] on button "不指定" at bounding box center [522, 55] width 26 height 18
click at [176, 147] on div "服務名稱/代號" at bounding box center [187, 156] width 115 height 24
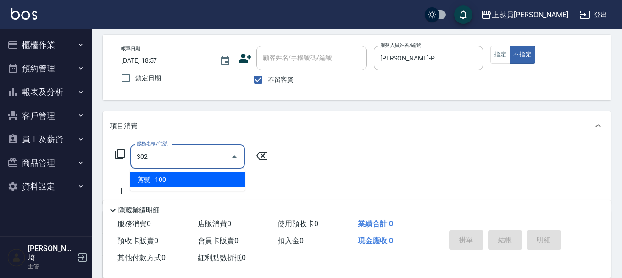
type input "剪髮(302)"
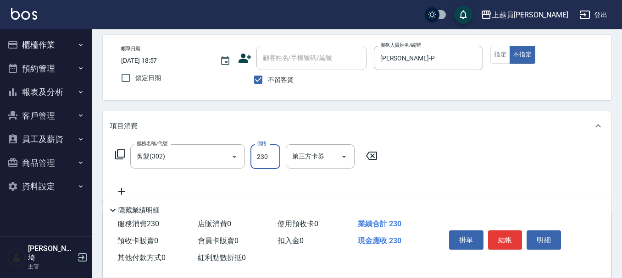
type input "230"
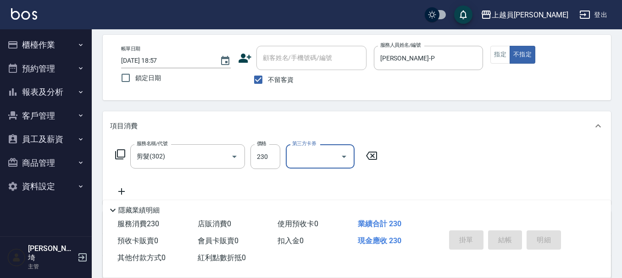
type input "[DATE] 18:58"
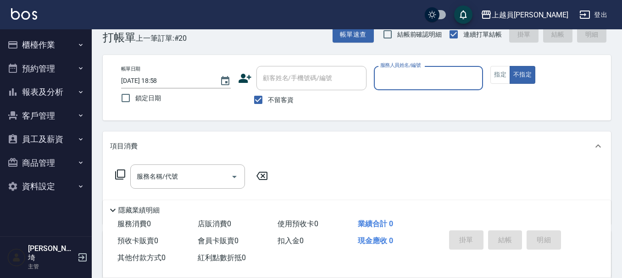
scroll to position [0, 0]
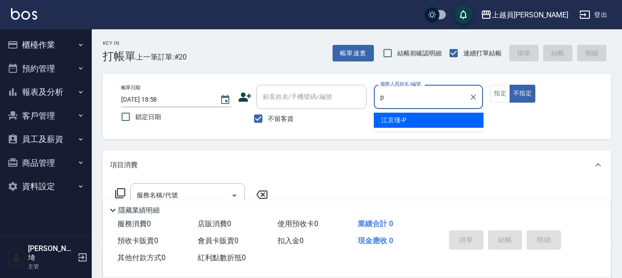
type input "[PERSON_NAME]-P"
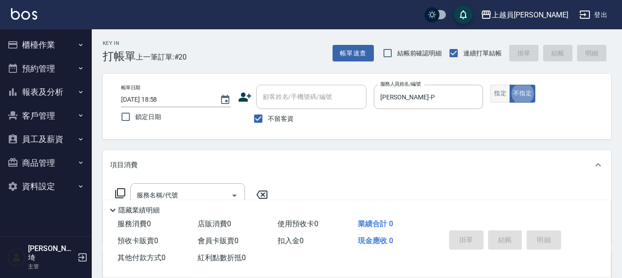
click at [506, 89] on button "指定" at bounding box center [500, 94] width 20 height 18
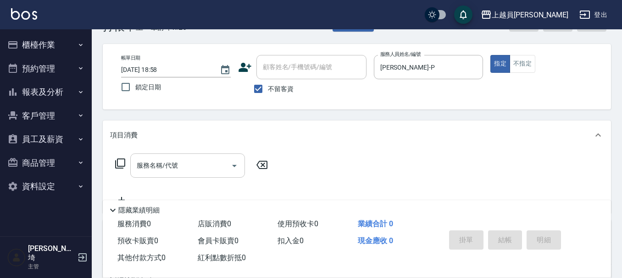
scroll to position [46, 0]
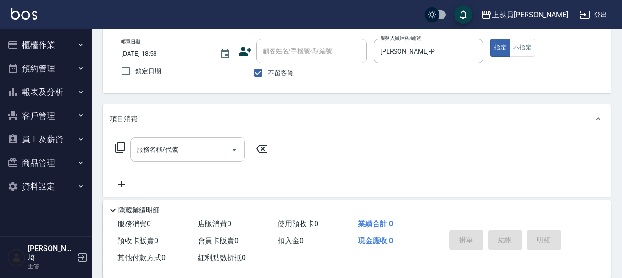
click at [183, 146] on input "服務名稱/代號" at bounding box center [180, 150] width 93 height 16
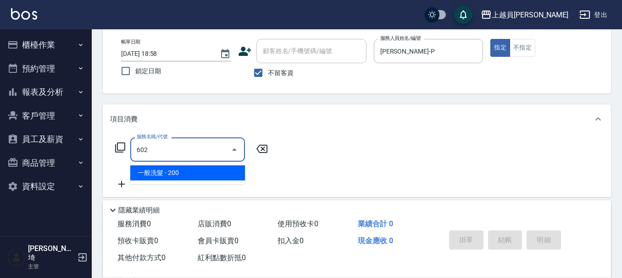
type input "一般洗髮(602)"
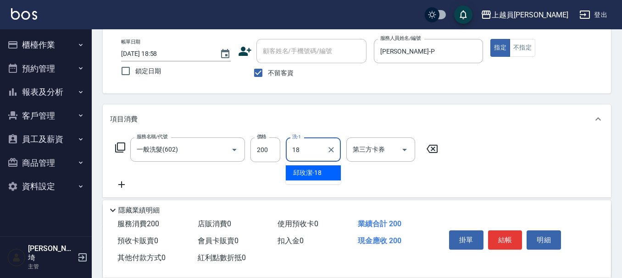
type input "[PERSON_NAME]-18"
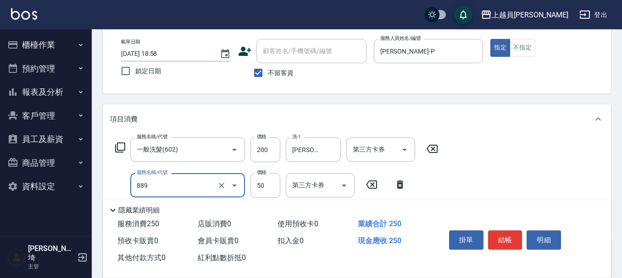
type input "精油(889)"
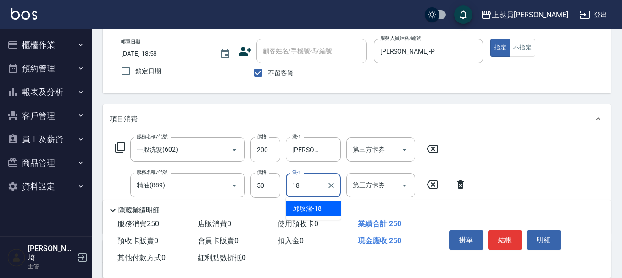
type input "[PERSON_NAME]-18"
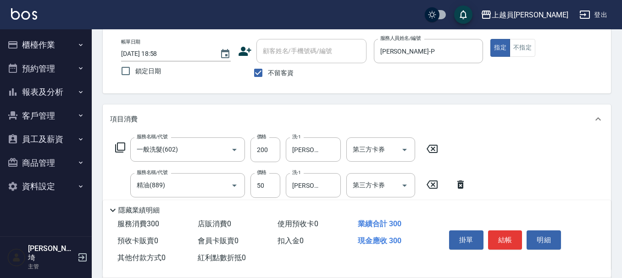
type input "瞬間保養(415)"
type input "[PERSON_NAME]-18"
type input "剪髮(302)"
type input "180"
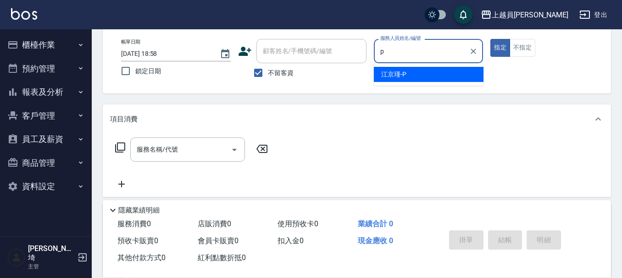
type input "[PERSON_NAME]-P"
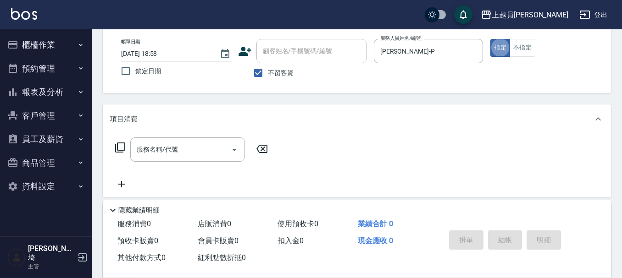
drag, startPoint x: 216, startPoint y: 161, endPoint x: 308, endPoint y: 123, distance: 99.5
click at [216, 159] on div "服務名稱/代號" at bounding box center [187, 150] width 115 height 24
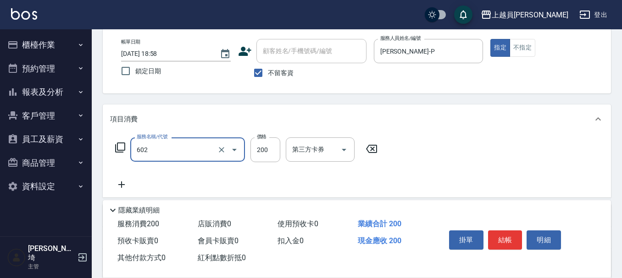
type input "一般洗髮(602)"
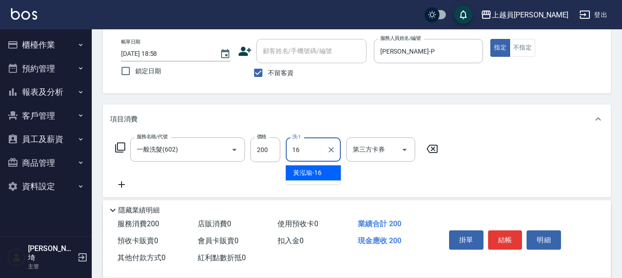
type input "[PERSON_NAME]-16"
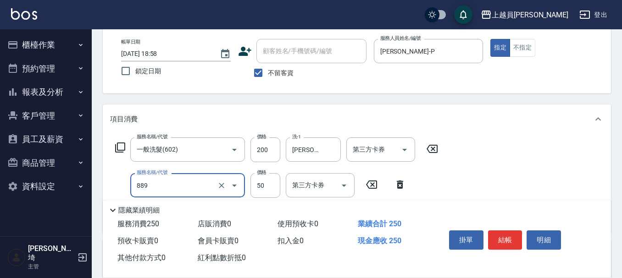
type input "精油(889)"
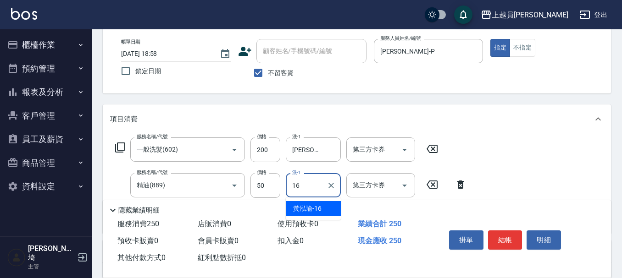
type input "[PERSON_NAME]-16"
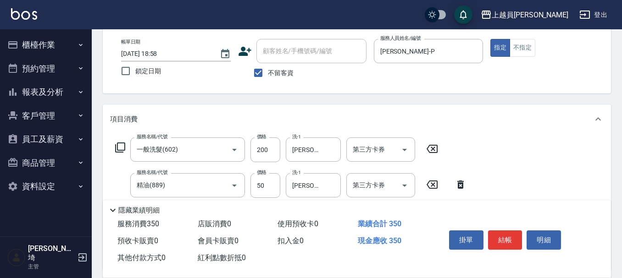
type input "剪髮(302)"
type input "180"
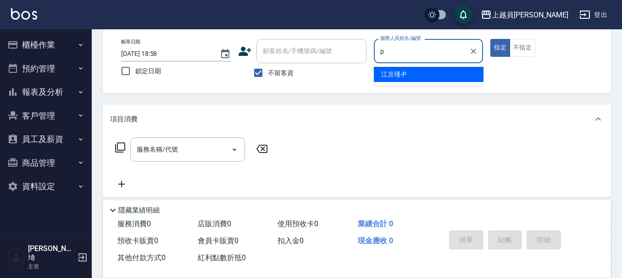
type input "[PERSON_NAME]-P"
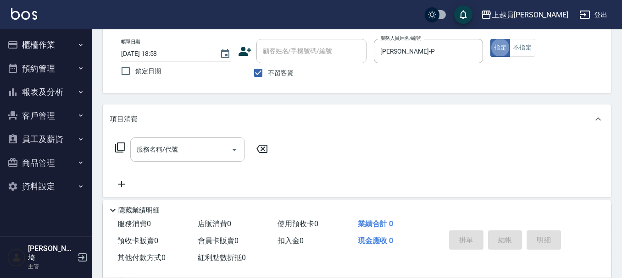
click at [132, 155] on div "服務名稱/代號" at bounding box center [187, 150] width 115 height 24
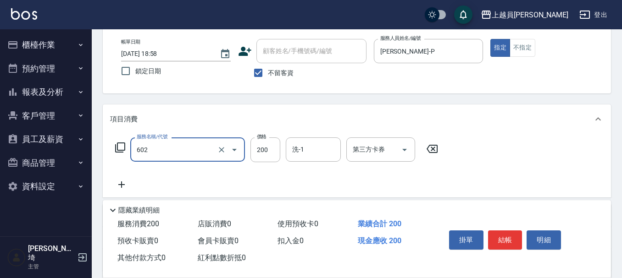
type input "一般洗髮(602)"
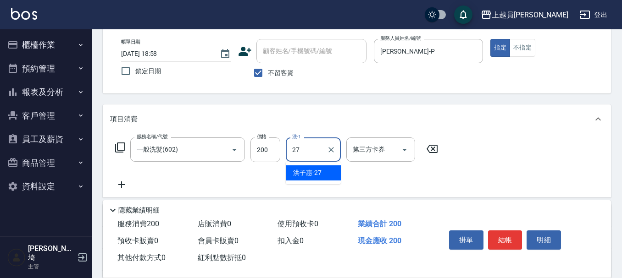
type input "[PERSON_NAME]-27"
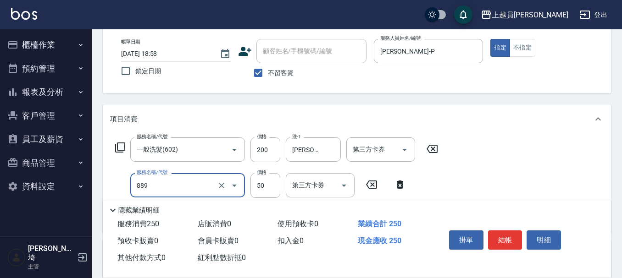
type input "精油(889)"
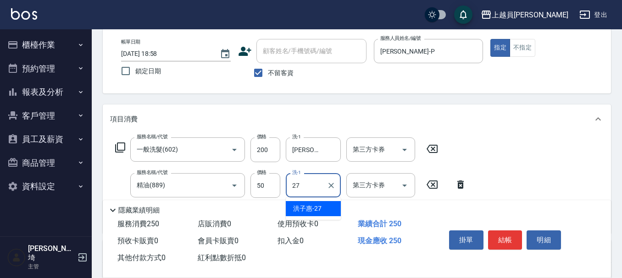
type input "[PERSON_NAME]-27"
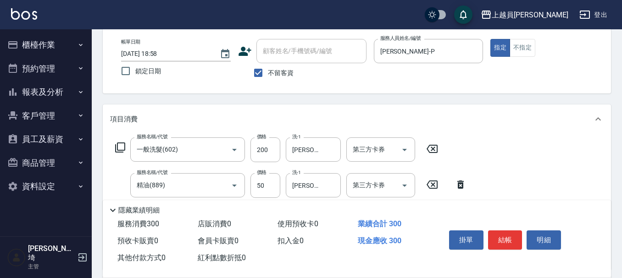
type input "瞬間保養(415)"
type input "阿吉-2"
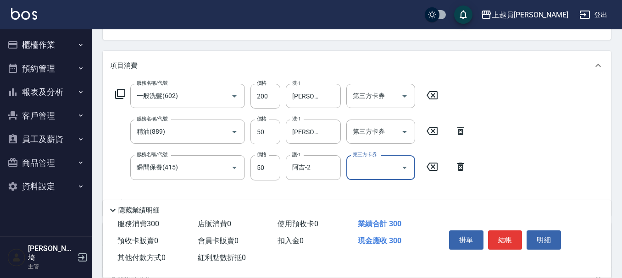
scroll to position [183, 0]
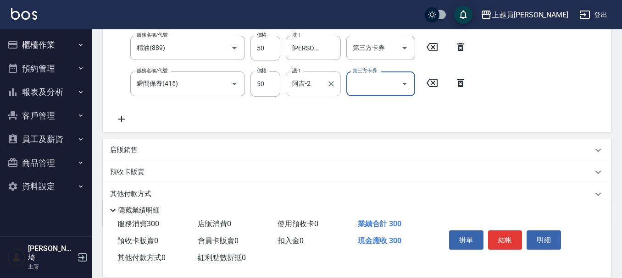
click at [327, 88] on button "Clear" at bounding box center [331, 83] width 13 height 13
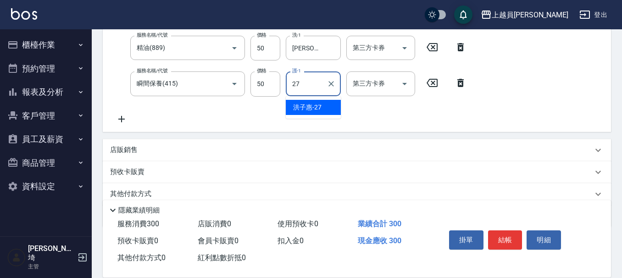
type input "[PERSON_NAME]-27"
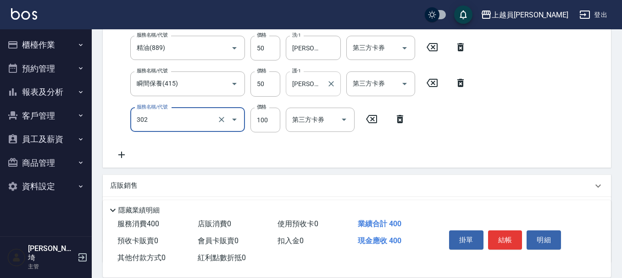
type input "剪髮(302)"
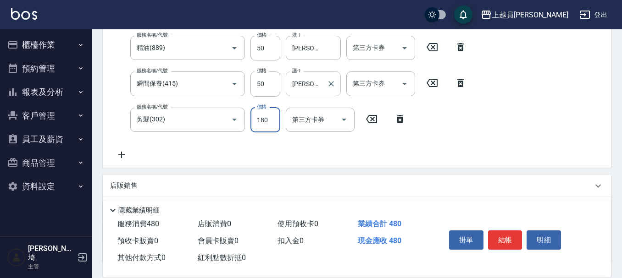
type input "180"
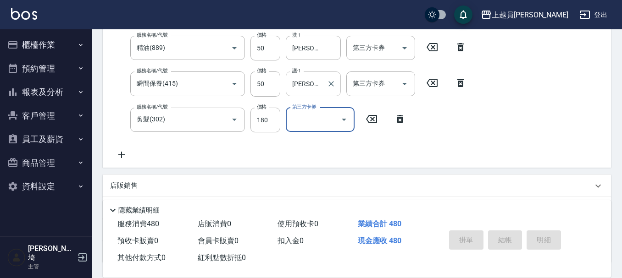
type input "[DATE] 18:59"
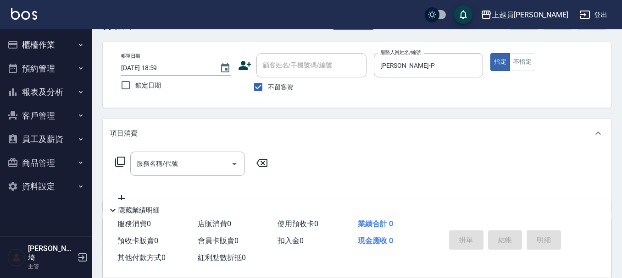
scroll to position [46, 0]
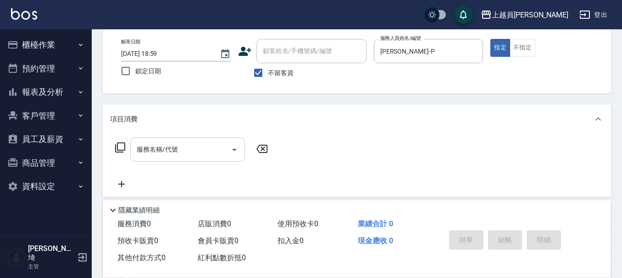
click at [193, 140] on div "服務名稱/代號" at bounding box center [187, 150] width 115 height 24
click at [528, 51] on button "不指定" at bounding box center [522, 48] width 26 height 18
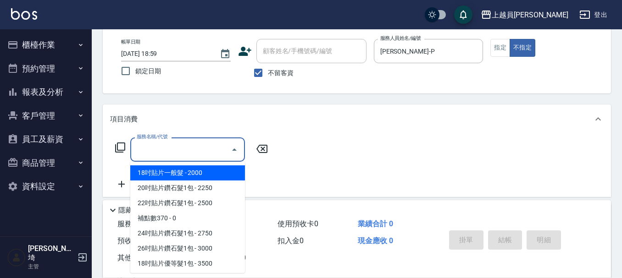
click at [175, 145] on div "服務名稱/代號 服務名稱/代號" at bounding box center [187, 150] width 115 height 24
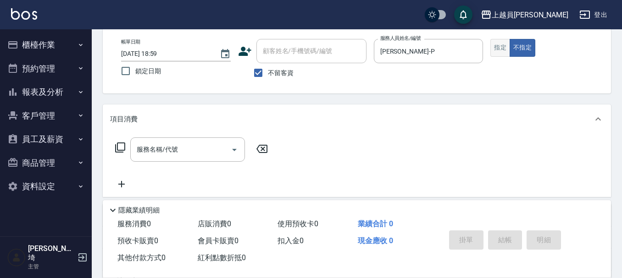
click at [505, 49] on button "指定" at bounding box center [500, 48] width 20 height 18
click at [201, 154] on input "服務名稱/代號" at bounding box center [180, 150] width 93 height 16
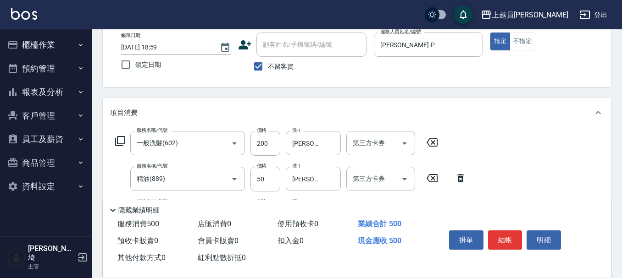
scroll to position [138, 0]
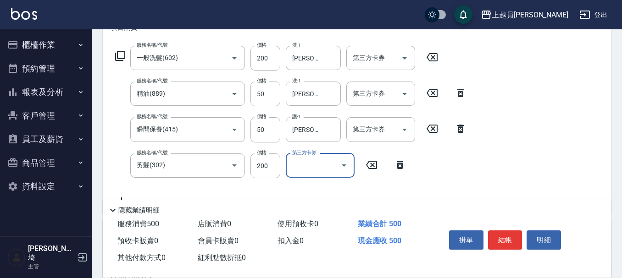
click at [343, 169] on icon "Open" at bounding box center [343, 165] width 11 height 11
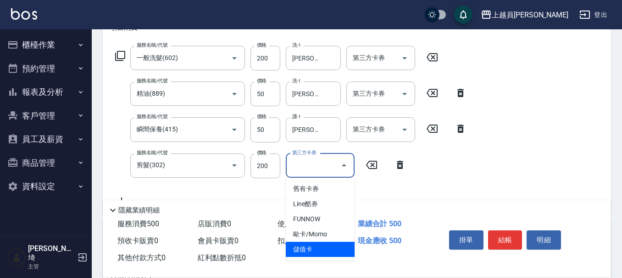
click at [313, 252] on span "儲值卡" at bounding box center [320, 249] width 69 height 15
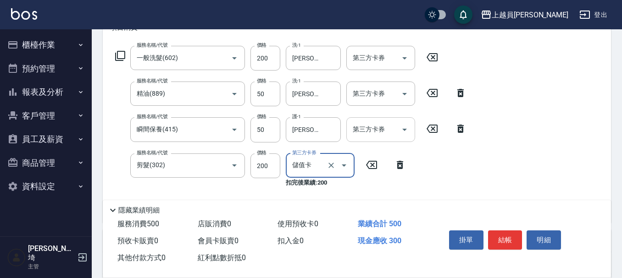
click at [404, 125] on icon "Open" at bounding box center [404, 129] width 11 height 11
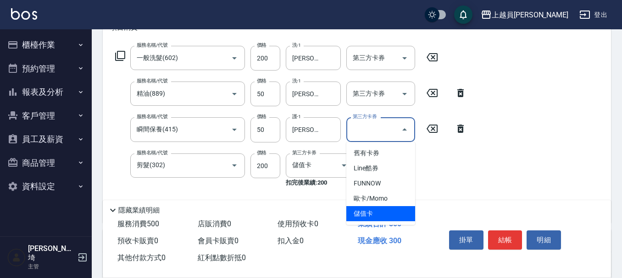
drag, startPoint x: 374, startPoint y: 214, endPoint x: 379, endPoint y: 189, distance: 25.3
click at [374, 213] on span "儲值卡" at bounding box center [380, 213] width 69 height 15
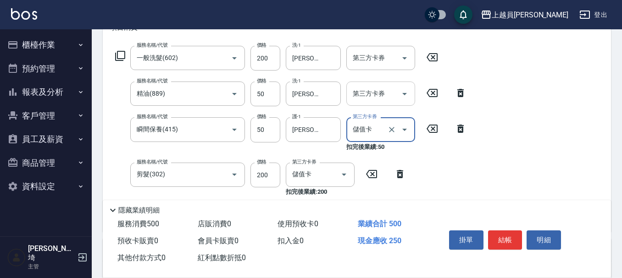
click at [409, 93] on icon "Open" at bounding box center [404, 93] width 11 height 11
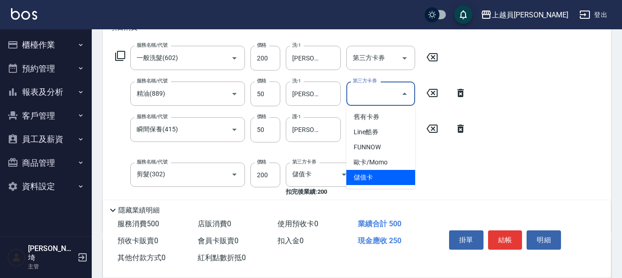
drag, startPoint x: 378, startPoint y: 179, endPoint x: 374, endPoint y: 131, distance: 48.2
click at [377, 179] on span "儲值卡" at bounding box center [380, 177] width 69 height 15
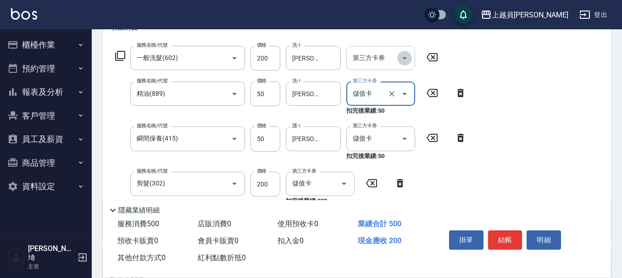
click at [398, 58] on button "Open" at bounding box center [404, 58] width 15 height 15
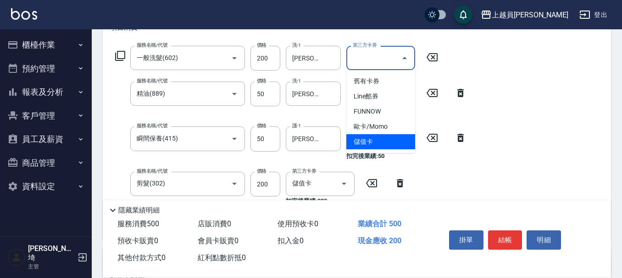
drag, startPoint x: 381, startPoint y: 139, endPoint x: 418, endPoint y: 124, distance: 40.1
click at [381, 137] on span "儲值卡" at bounding box center [380, 141] width 69 height 15
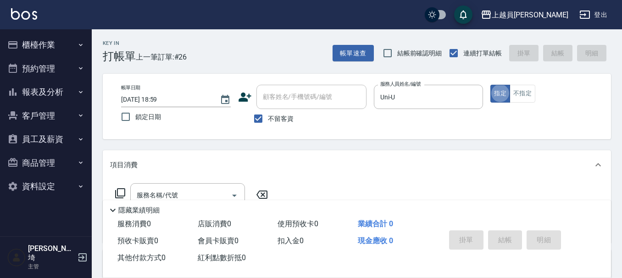
scroll to position [92, 0]
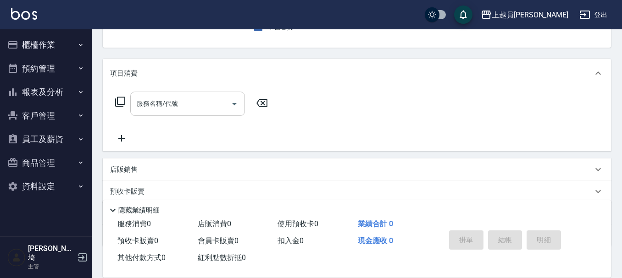
click at [207, 102] on input "服務名稱/代號" at bounding box center [180, 104] width 93 height 16
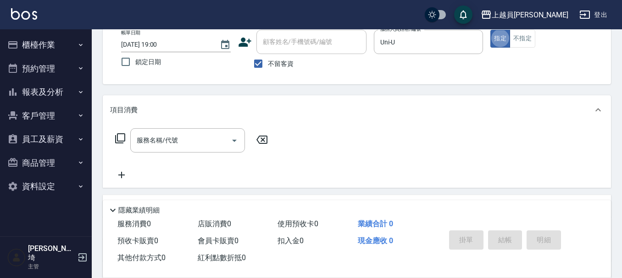
scroll to position [39, 0]
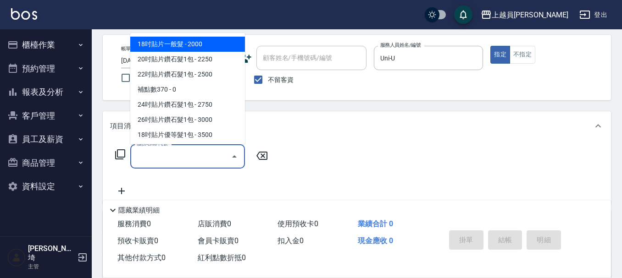
click at [196, 158] on input "服務名稱/代號" at bounding box center [180, 157] width 93 height 16
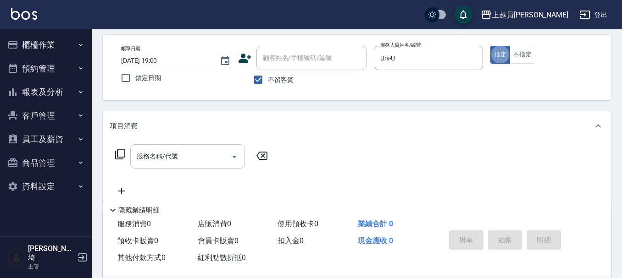
click at [199, 154] on input "服務名稱/代號" at bounding box center [180, 157] width 93 height 16
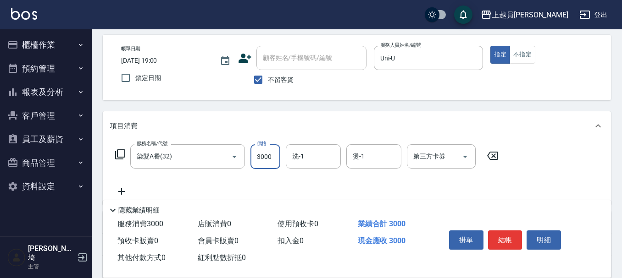
click at [220, 154] on icon "Clear" at bounding box center [221, 156] width 9 height 9
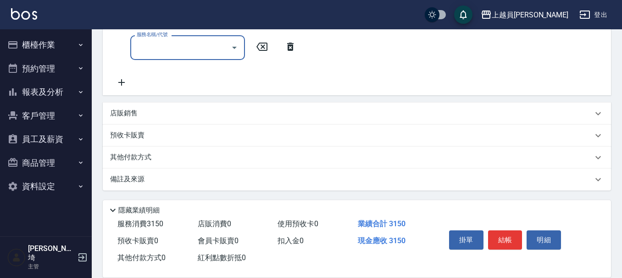
scroll to position [220, 0]
click at [188, 106] on div "店販銷售" at bounding box center [357, 113] width 508 height 22
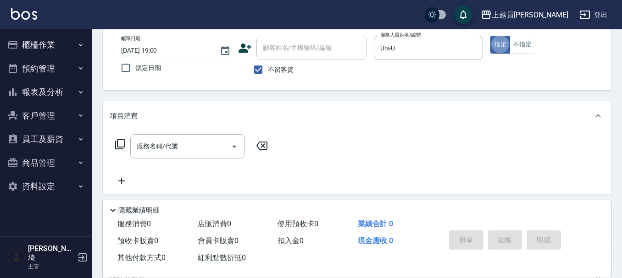
scroll to position [92, 0]
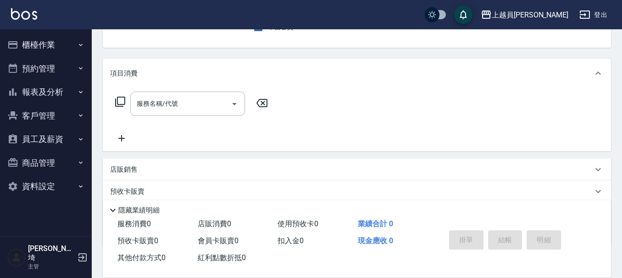
click at [203, 90] on div "服務名稱/代號 服務名稱/代號" at bounding box center [357, 119] width 508 height 63
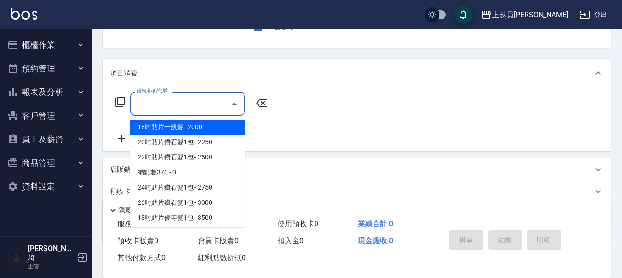
click at [190, 98] on input "服務名稱/代號" at bounding box center [180, 104] width 93 height 16
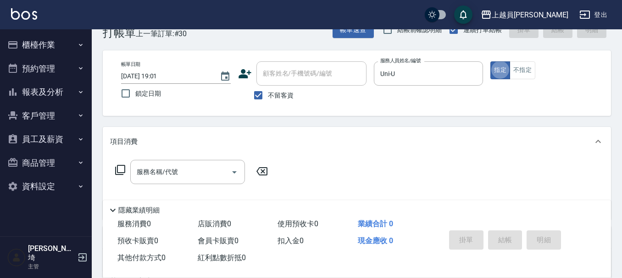
scroll to position [46, 0]
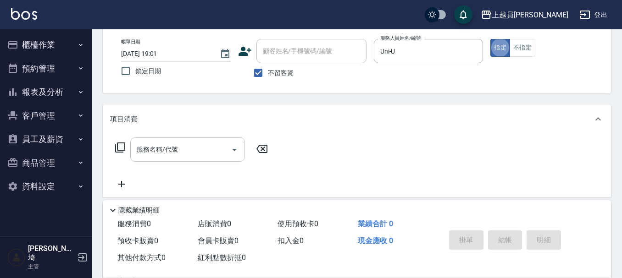
click at [186, 152] on input "服務名稱/代號" at bounding box center [180, 150] width 93 height 16
click at [210, 148] on input "服務名稱/代號" at bounding box center [180, 150] width 93 height 16
click at [194, 168] on div "服務名稱/代號 服務名稱/代號" at bounding box center [191, 164] width 163 height 52
drag, startPoint x: 196, startPoint y: 160, endPoint x: 262, endPoint y: 134, distance: 70.7
click at [197, 158] on div "服務名稱/代號" at bounding box center [187, 150] width 115 height 24
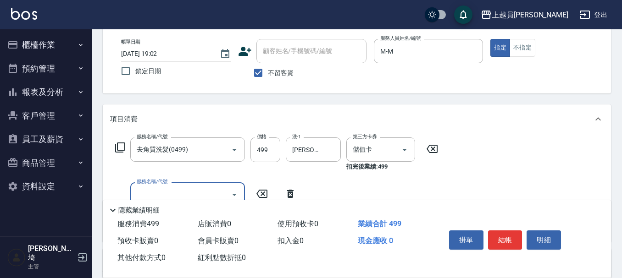
scroll to position [92, 0]
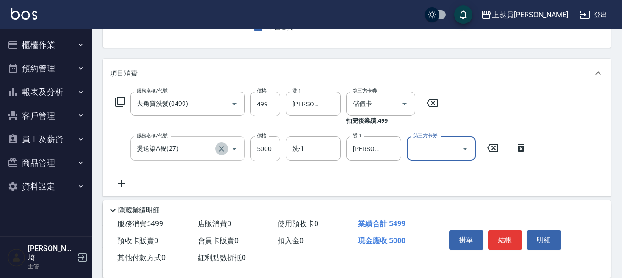
click at [225, 149] on icon "Clear" at bounding box center [221, 148] width 9 height 9
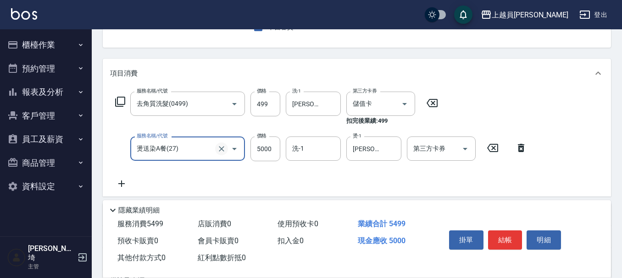
click at [220, 148] on icon "Clear" at bounding box center [221, 148] width 9 height 9
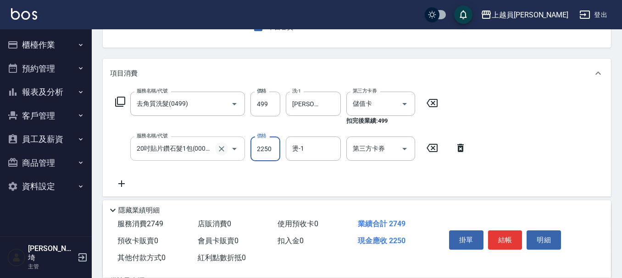
click at [223, 150] on icon "Clear" at bounding box center [221, 148] width 9 height 9
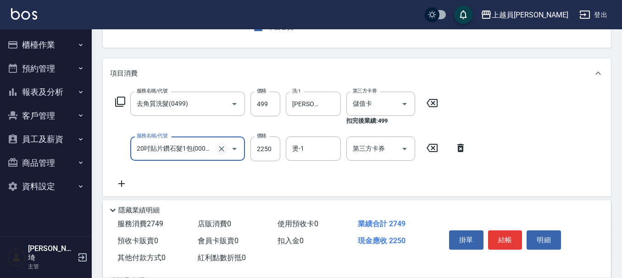
scroll to position [0, 0]
click at [220, 148] on icon "Clear" at bounding box center [221, 148] width 9 height 9
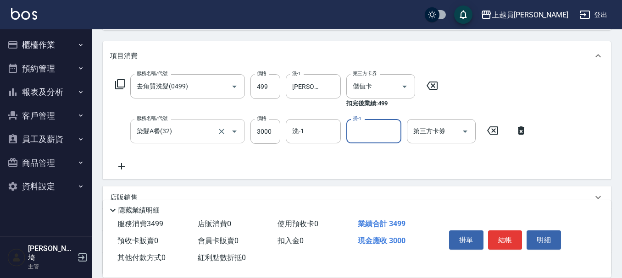
scroll to position [138, 0]
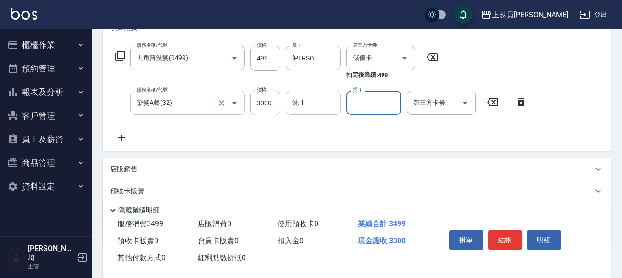
click at [305, 111] on input "洗-1" at bounding box center [313, 103] width 47 height 16
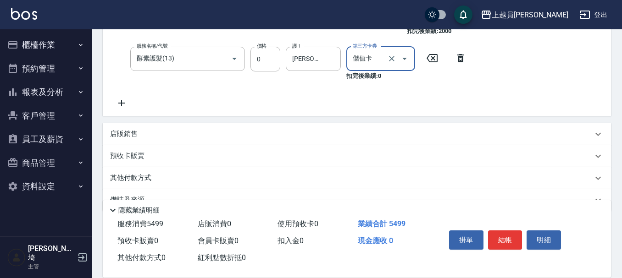
scroll to position [275, 0]
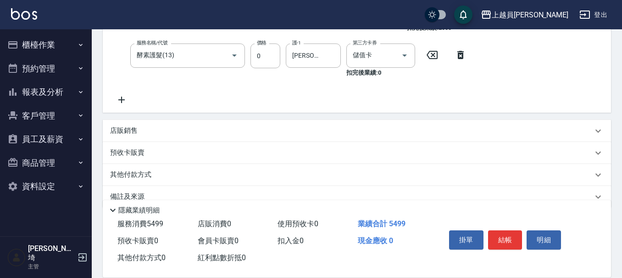
click at [170, 121] on div "店販銷售" at bounding box center [357, 131] width 508 height 22
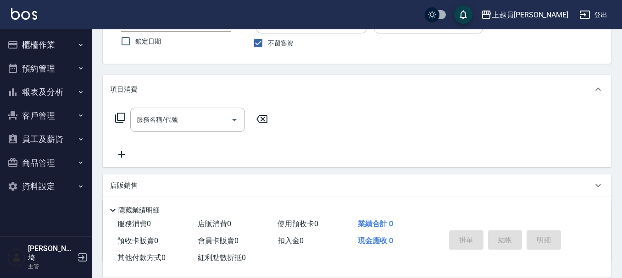
scroll to position [92, 0]
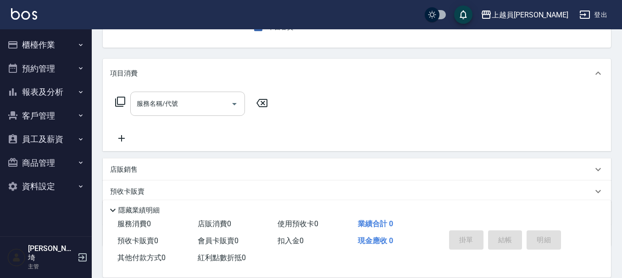
click at [191, 103] on input "服務名稱/代號" at bounding box center [180, 104] width 93 height 16
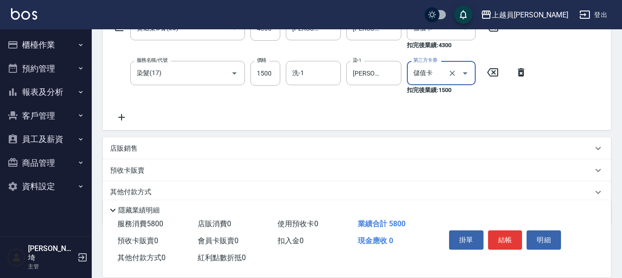
scroll to position [183, 0]
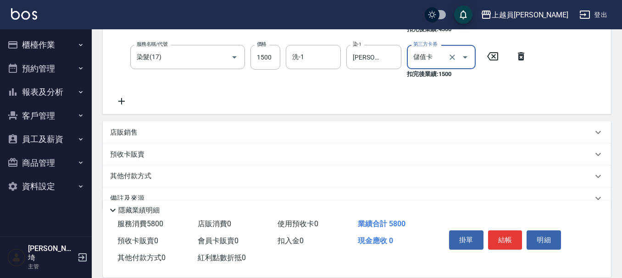
click at [140, 134] on div "店販銷售" at bounding box center [351, 133] width 482 height 10
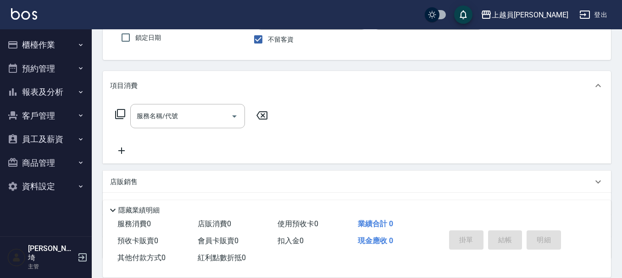
scroll to position [92, 0]
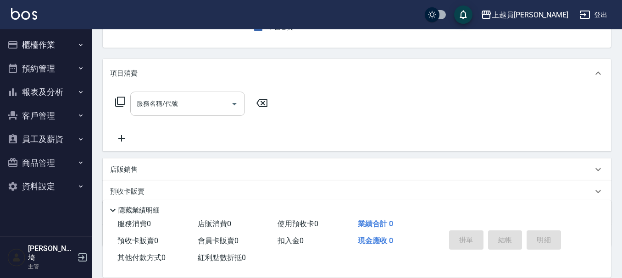
click at [192, 99] on input "服務名稱/代號" at bounding box center [180, 104] width 93 height 16
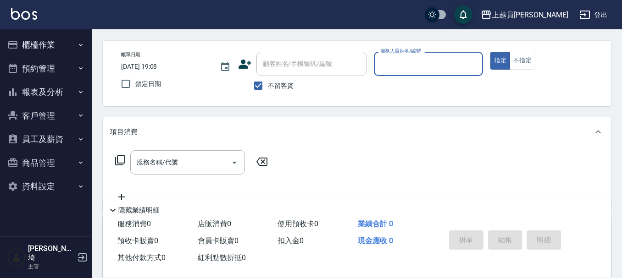
scroll to position [0, 0]
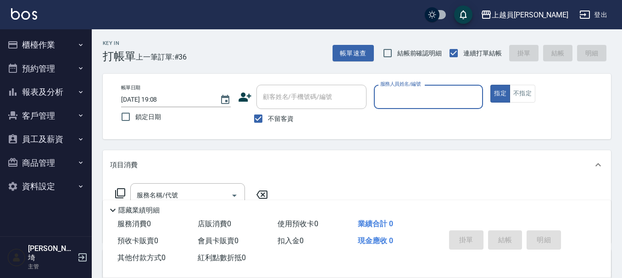
click at [55, 39] on button "櫃檯作業" at bounding box center [46, 45] width 84 height 24
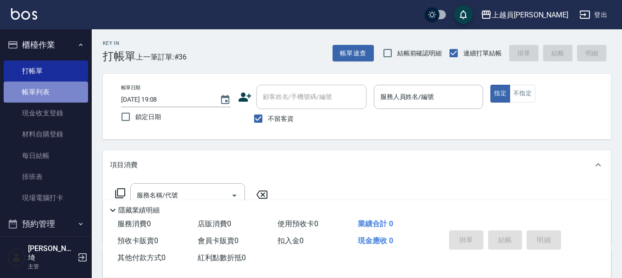
click at [46, 94] on link "帳單列表" at bounding box center [46, 92] width 84 height 21
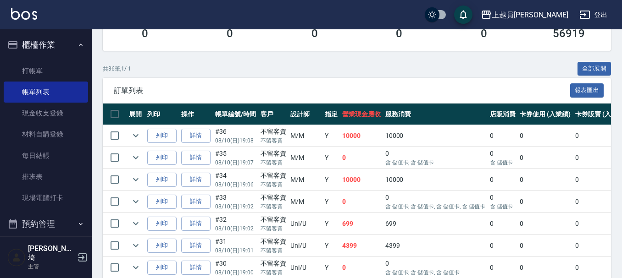
scroll to position [183, 0]
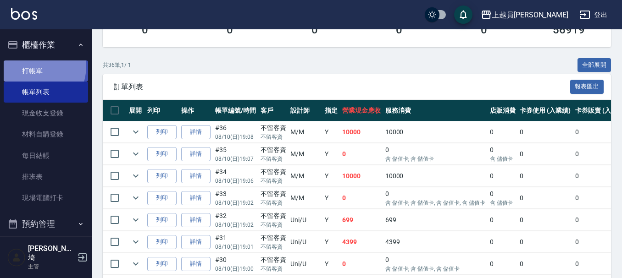
click at [32, 66] on link "打帳單" at bounding box center [46, 71] width 84 height 21
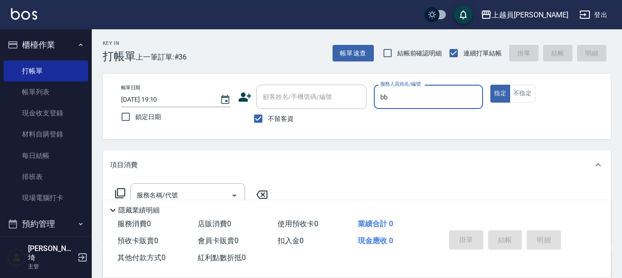
click at [490, 85] on button "指定" at bounding box center [500, 94] width 20 height 18
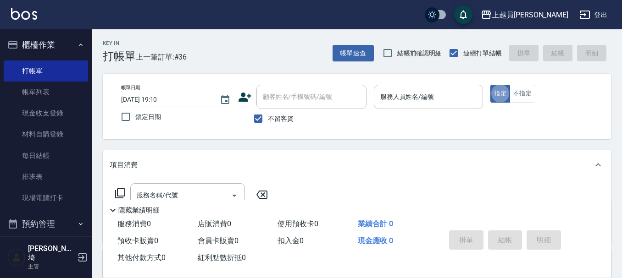
click at [424, 88] on div "服務人員姓名/編號" at bounding box center [429, 97] width 110 height 24
click at [167, 190] on input "服務名稱/代號" at bounding box center [180, 195] width 93 height 16
click at [524, 93] on button "不指定" at bounding box center [522, 94] width 26 height 18
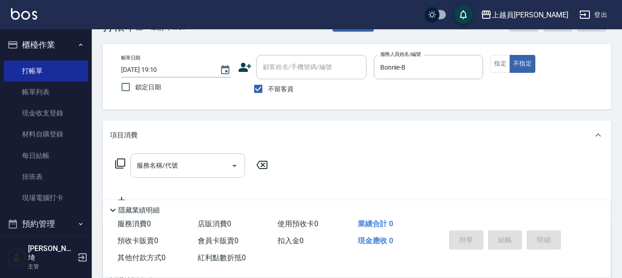
scroll to position [46, 0]
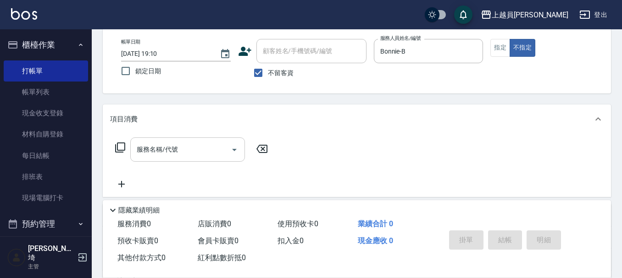
click at [155, 148] on div "服務名稱/代號 服務名稱/代號" at bounding box center [187, 150] width 115 height 24
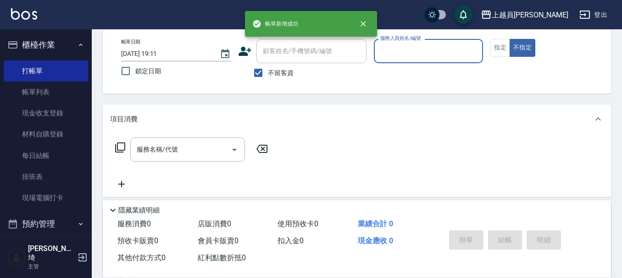
scroll to position [0, 0]
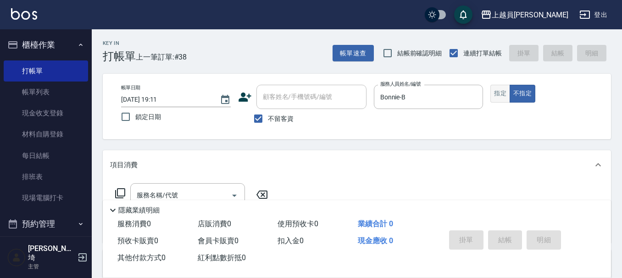
click at [500, 88] on button "指定" at bounding box center [500, 94] width 20 height 18
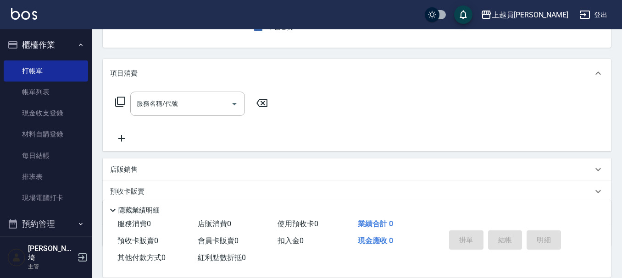
scroll to position [46, 0]
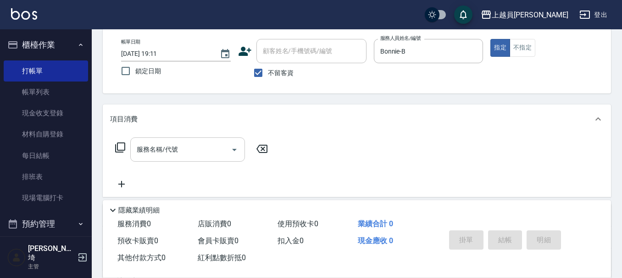
click at [197, 145] on input "服務名稱/代號" at bounding box center [180, 150] width 93 height 16
click at [147, 147] on div "服務名稱/代號 服務名稱/代號" at bounding box center [187, 150] width 115 height 24
click at [198, 149] on input "服務名稱/代號" at bounding box center [180, 150] width 93 height 16
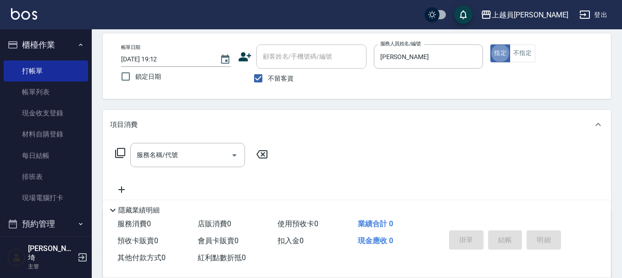
scroll to position [92, 0]
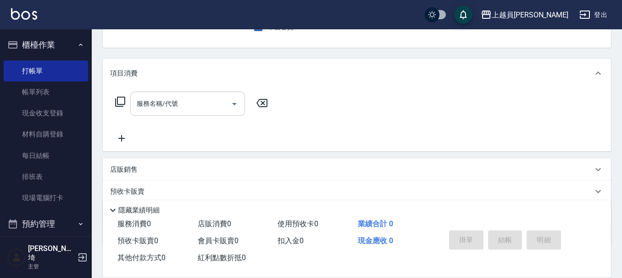
click at [195, 109] on input "服務名稱/代號" at bounding box center [180, 104] width 93 height 16
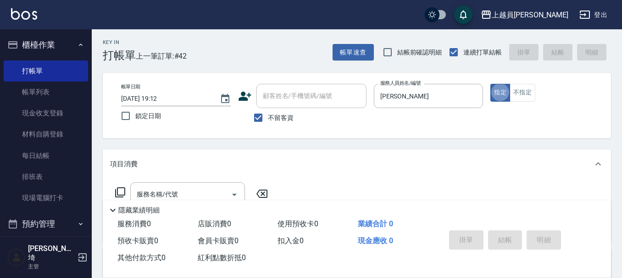
scroll to position [0, 0]
click at [521, 94] on button "不指定" at bounding box center [522, 94] width 26 height 18
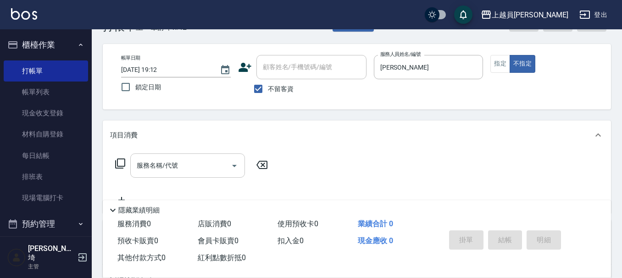
scroll to position [46, 0]
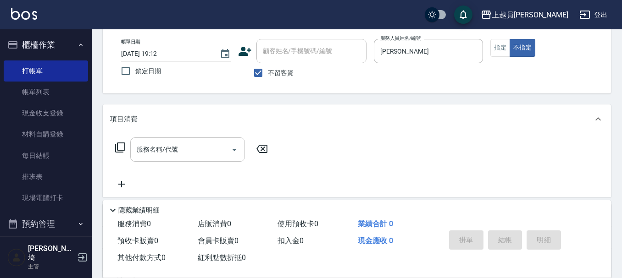
click at [206, 156] on input "服務名稱/代號" at bounding box center [180, 150] width 93 height 16
click at [501, 46] on button "指定" at bounding box center [500, 48] width 20 height 18
click at [181, 151] on input "服務名稱/代號" at bounding box center [180, 150] width 93 height 16
click at [209, 153] on input "服務名稱/代號" at bounding box center [180, 150] width 93 height 16
click at [176, 154] on div "服務名稱/代號 服務名稱/代號" at bounding box center [187, 150] width 115 height 24
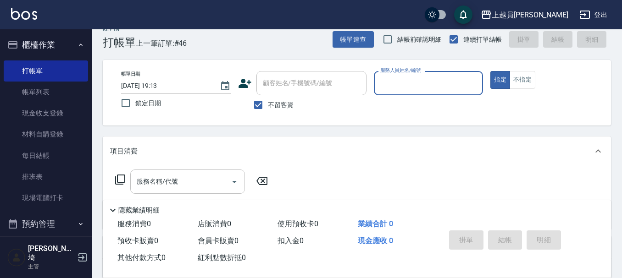
scroll to position [0, 0]
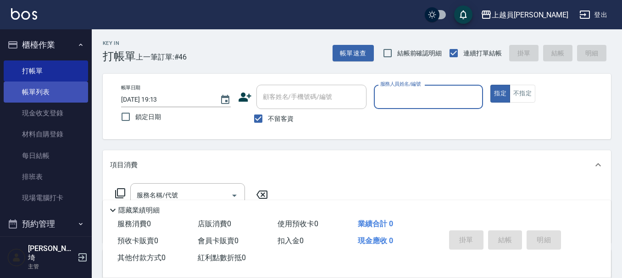
click at [39, 94] on link "帳單列表" at bounding box center [46, 92] width 84 height 21
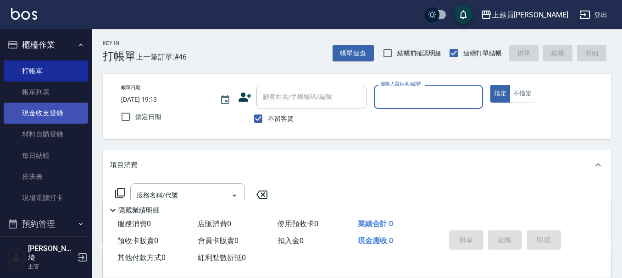
click at [42, 107] on link "現金收支登錄" at bounding box center [46, 113] width 84 height 21
click at [48, 115] on link "現金收支登錄" at bounding box center [46, 113] width 84 height 21
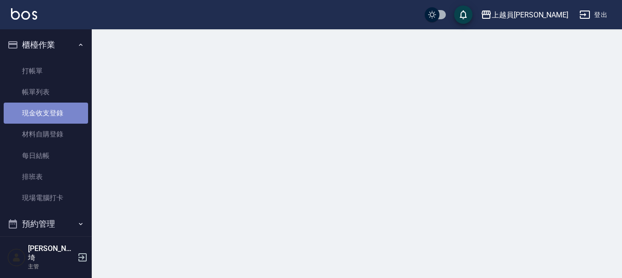
click at [48, 115] on link "現金收支登錄" at bounding box center [46, 113] width 84 height 21
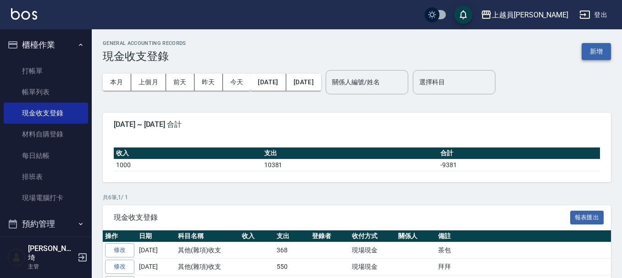
click at [598, 50] on button "新增" at bounding box center [595, 51] width 29 height 17
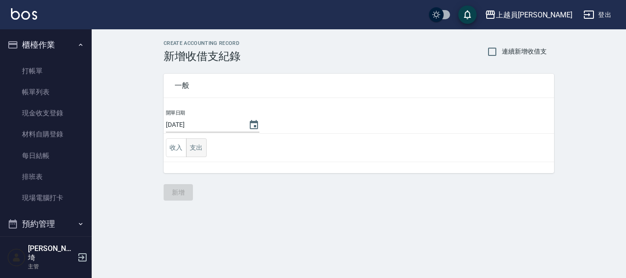
click at [203, 147] on button "支出" at bounding box center [196, 147] width 21 height 19
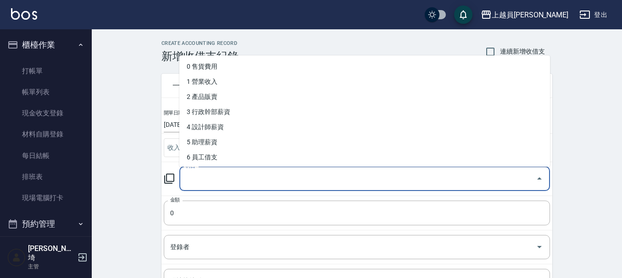
click at [310, 179] on input "科目" at bounding box center [357, 179] width 348 height 16
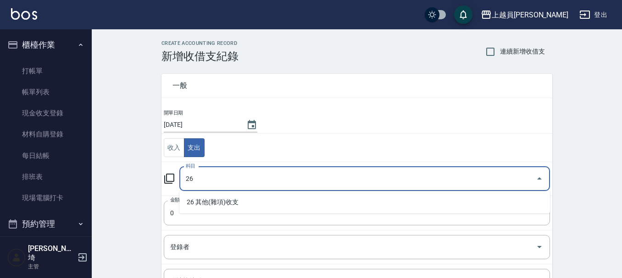
click at [308, 193] on ul "26 其他(雜項)收支" at bounding box center [364, 202] width 370 height 22
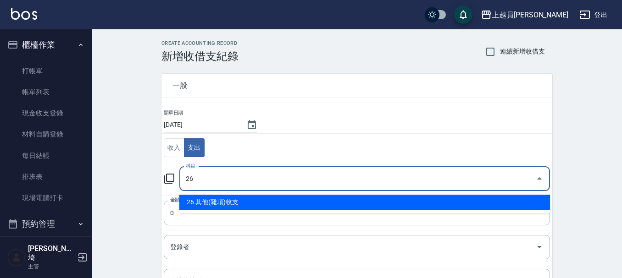
click at [308, 203] on li "26 其他(雜項)收支" at bounding box center [364, 202] width 370 height 15
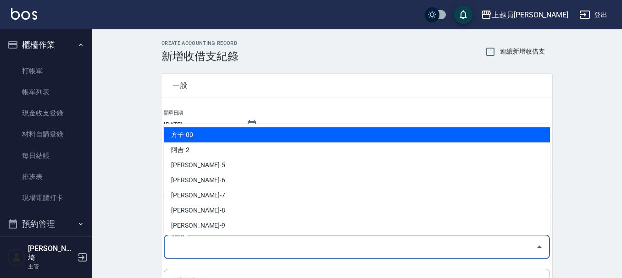
click at [583, 94] on div "CREATE ACCOUNTING RECORD 新增收借支紀錄 連續新增收借支 一般 開單日期 [DATE] 收入 支出 科目 26 其他(雜項)收支 科目…" at bounding box center [357, 216] width 530 height 375
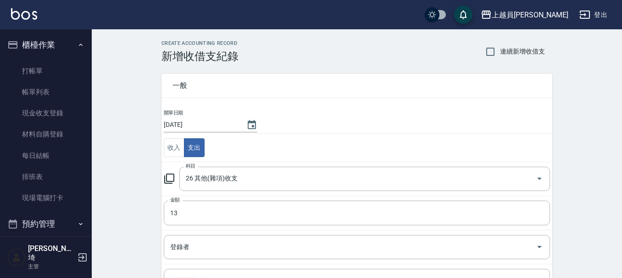
click at [276, 200] on td "金額 13 金額" at bounding box center [356, 213] width 391 height 34
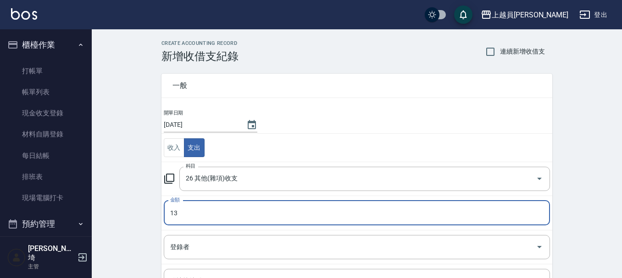
click at [281, 215] on input "13" at bounding box center [357, 213] width 386 height 25
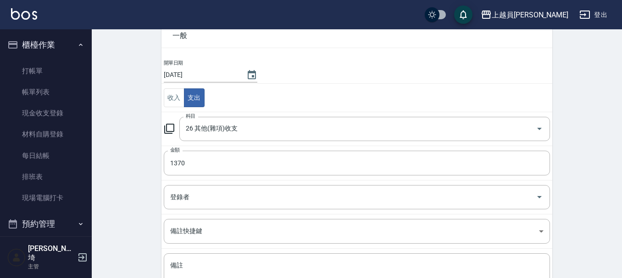
scroll to position [127, 0]
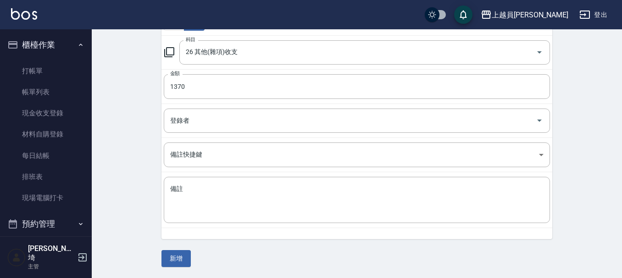
click at [298, 223] on div "x 備註" at bounding box center [357, 200] width 386 height 46
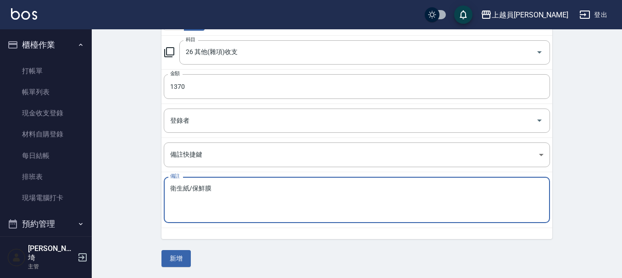
click at [181, 259] on button "新增" at bounding box center [175, 258] width 29 height 17
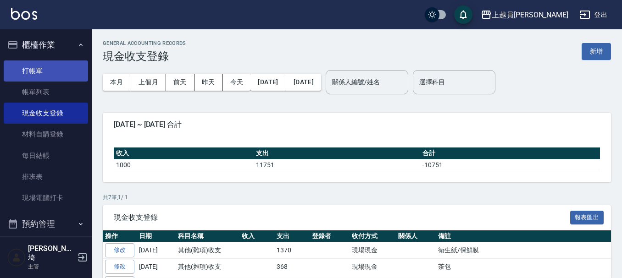
click at [59, 72] on link "打帳單" at bounding box center [46, 71] width 84 height 21
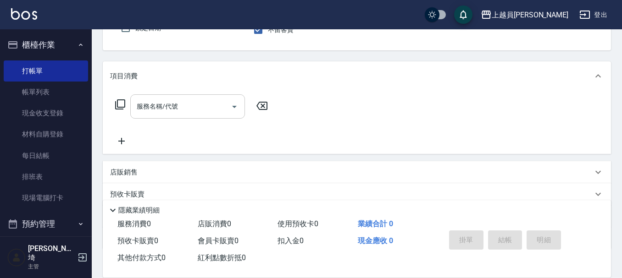
scroll to position [92, 0]
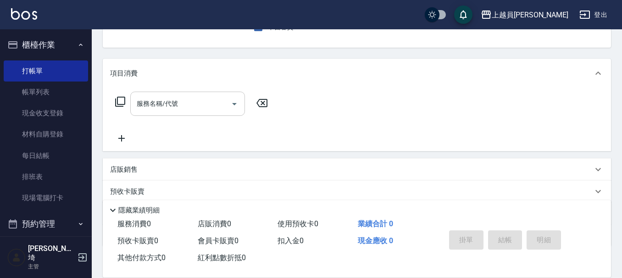
click at [176, 102] on div "服務名稱/代號 服務名稱/代號" at bounding box center [187, 104] width 115 height 24
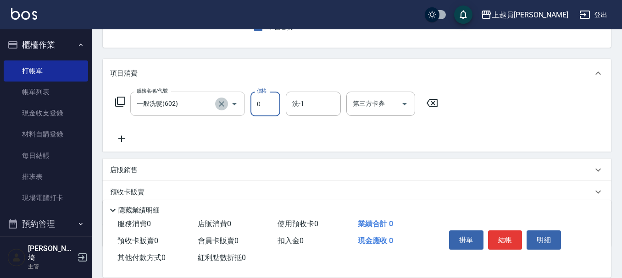
click at [219, 101] on icon "Clear" at bounding box center [221, 103] width 9 height 9
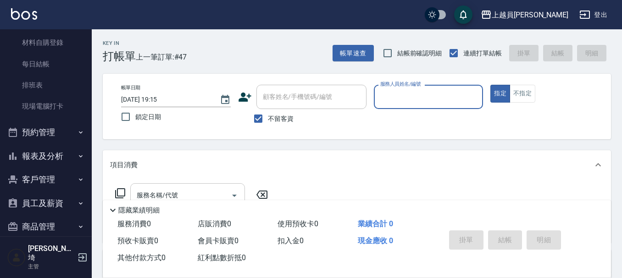
click at [39, 143] on button "預約管理" at bounding box center [46, 133] width 84 height 24
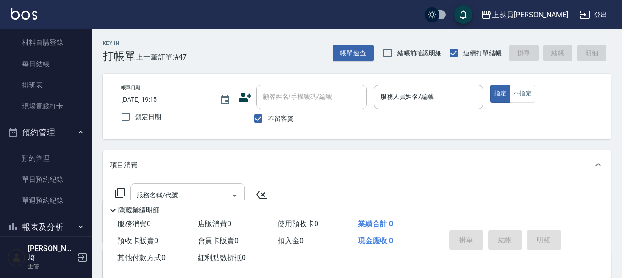
click at [53, 124] on button "預約管理" at bounding box center [46, 133] width 84 height 24
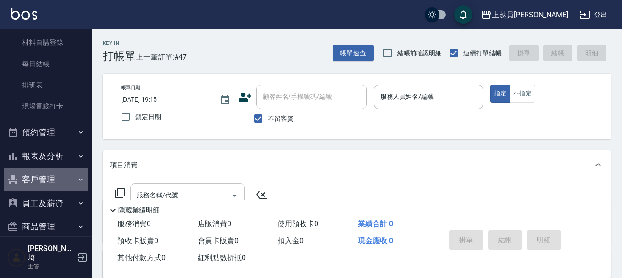
click at [57, 180] on button "客戶管理" at bounding box center [46, 180] width 84 height 24
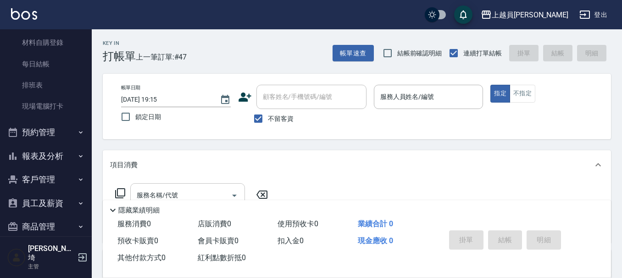
click at [62, 160] on button "報表及分析" at bounding box center [46, 156] width 84 height 24
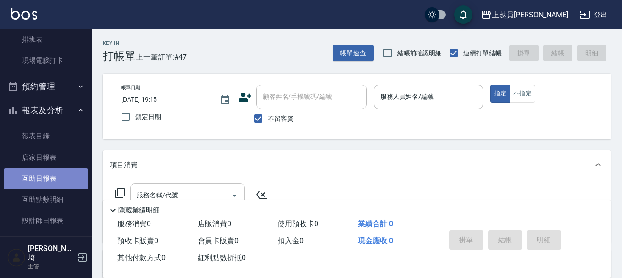
click at [56, 173] on link "互助日報表" at bounding box center [46, 178] width 84 height 21
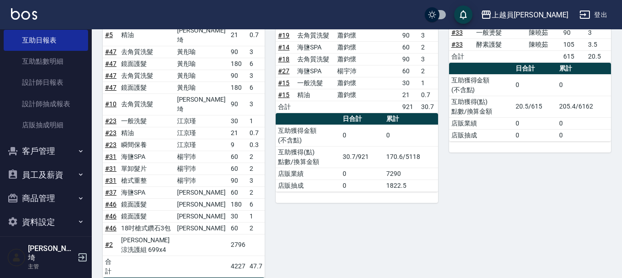
scroll to position [596, 0]
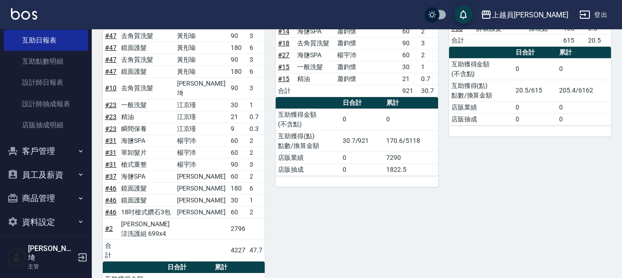
drag, startPoint x: 217, startPoint y: 202, endPoint x: 260, endPoint y: 204, distance: 43.1
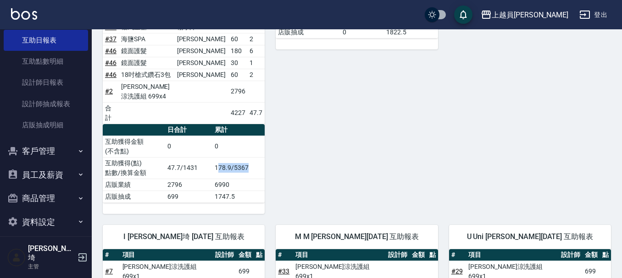
scroll to position [757, 0]
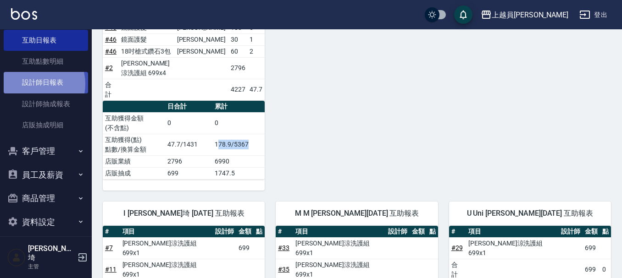
click at [32, 84] on link "設計師日報表" at bounding box center [46, 82] width 84 height 21
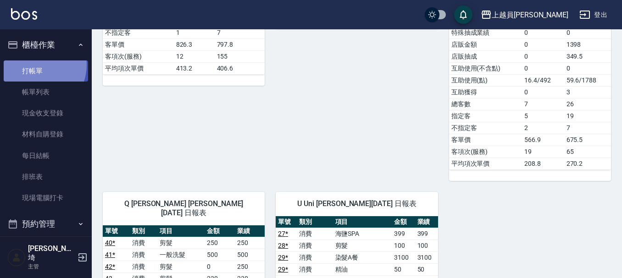
click at [34, 65] on link "打帳單" at bounding box center [46, 71] width 84 height 21
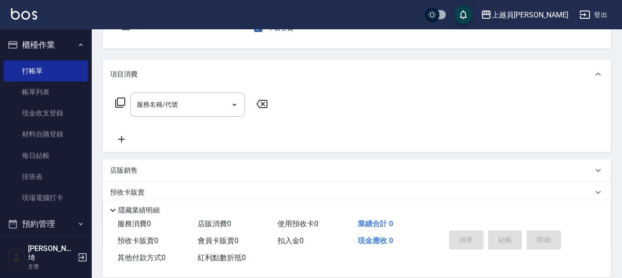
scroll to position [92, 0]
click at [135, 95] on div "服務名稱/代號" at bounding box center [187, 104] width 115 height 24
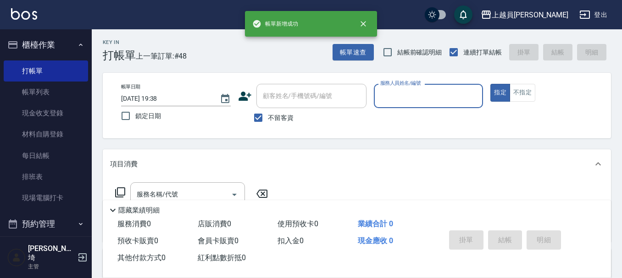
scroll to position [0, 0]
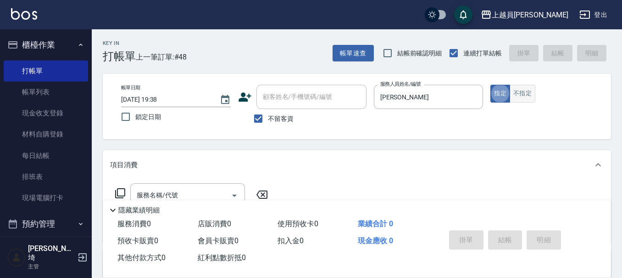
click at [514, 99] on button "不指定" at bounding box center [522, 94] width 26 height 18
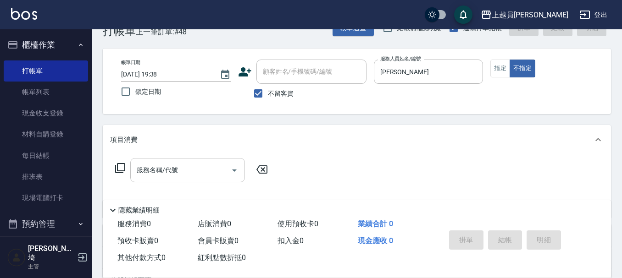
scroll to position [46, 0]
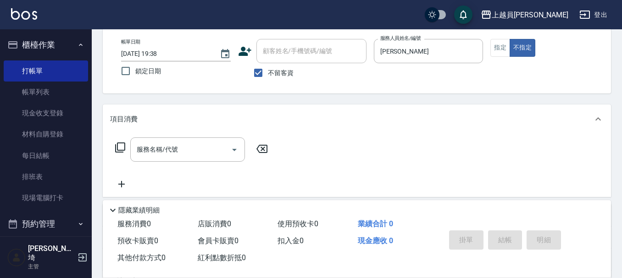
click at [173, 136] on div "服務名稱/代號 服務名稱/代號" at bounding box center [357, 165] width 508 height 63
click at [169, 147] on div "服務名稱/代號 服務名稱/代號" at bounding box center [187, 150] width 115 height 24
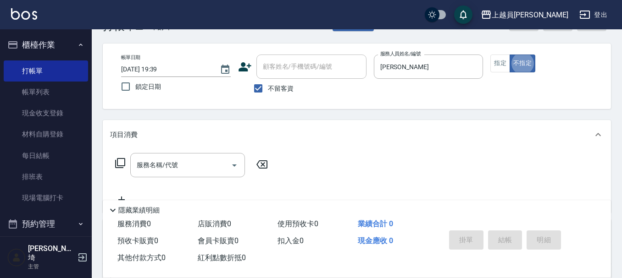
scroll to position [92, 0]
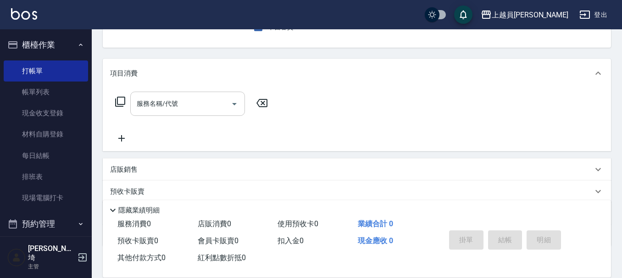
click at [199, 115] on div "服務名稱/代號" at bounding box center [187, 104] width 115 height 24
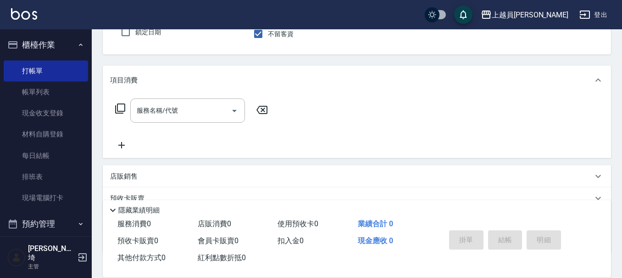
scroll to position [39, 0]
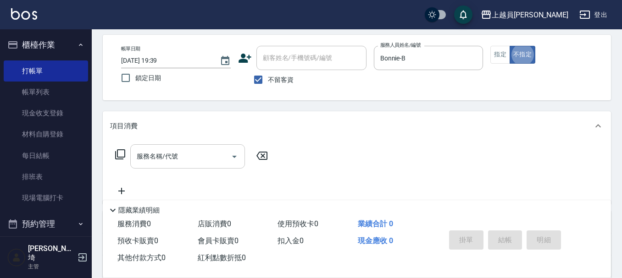
click at [184, 155] on input "服務名稱/代號" at bounding box center [180, 157] width 93 height 16
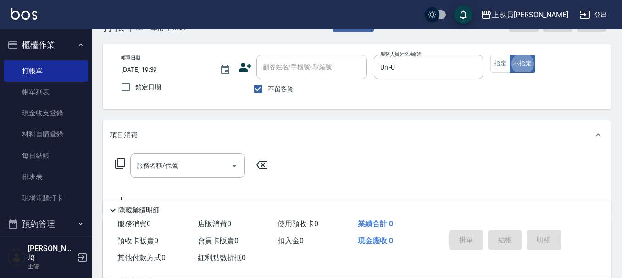
scroll to position [46, 0]
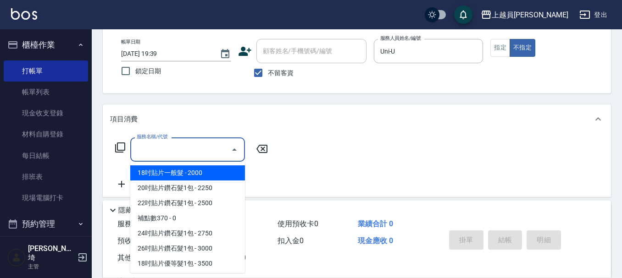
click at [165, 146] on div "服務名稱/代號 服務名稱/代號" at bounding box center [187, 150] width 115 height 24
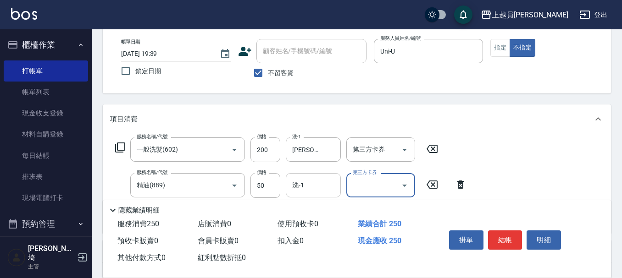
click at [300, 188] on div "洗-1 洗-1" at bounding box center [313, 185] width 55 height 24
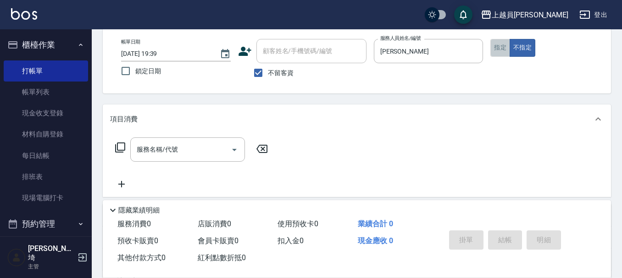
click at [493, 54] on button "指定" at bounding box center [500, 48] width 20 height 18
click at [180, 147] on input "服務名稱/代號" at bounding box center [180, 150] width 93 height 16
click at [218, 153] on input "服務名稱/代號" at bounding box center [180, 150] width 93 height 16
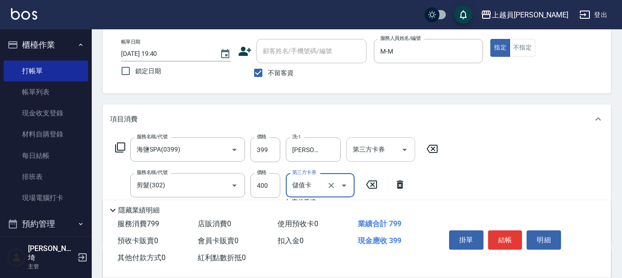
click at [410, 153] on button "Open" at bounding box center [404, 150] width 15 height 15
drag, startPoint x: 403, startPoint y: 245, endPoint x: 402, endPoint y: 241, distance: 4.7
click at [402, 245] on div "現金應收 399" at bounding box center [394, 241] width 80 height 17
click at [401, 145] on icon "Open" at bounding box center [404, 149] width 11 height 11
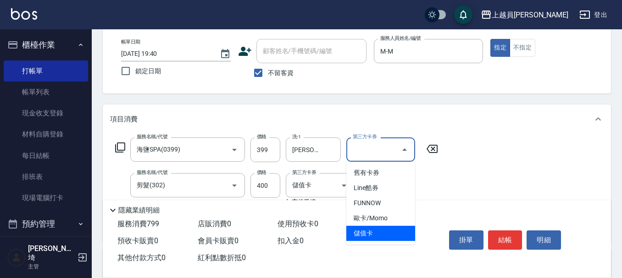
click at [374, 237] on span "儲值卡" at bounding box center [380, 233] width 69 height 15
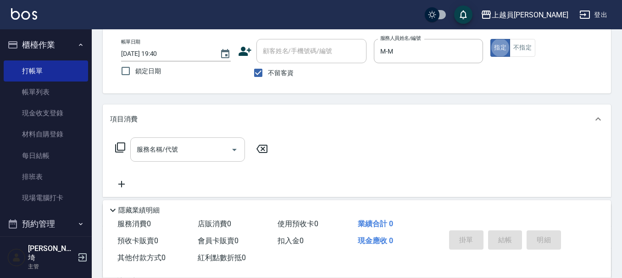
click at [200, 154] on input "服務名稱/代號" at bounding box center [180, 150] width 93 height 16
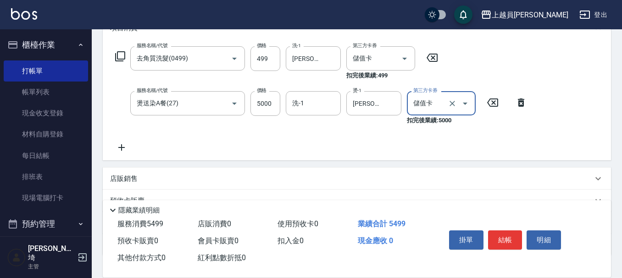
scroll to position [138, 0]
click at [204, 177] on div "店販銷售" at bounding box center [351, 179] width 482 height 10
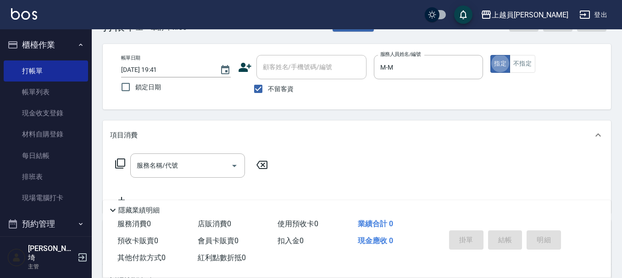
scroll to position [46, 0]
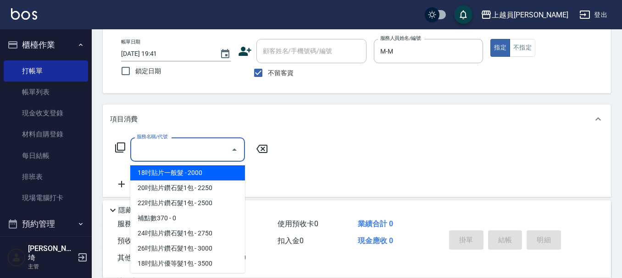
click at [174, 145] on div "服務名稱/代號 服務名稱/代號" at bounding box center [187, 150] width 115 height 24
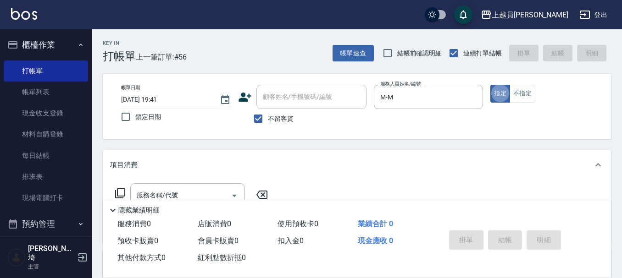
scroll to position [138, 0]
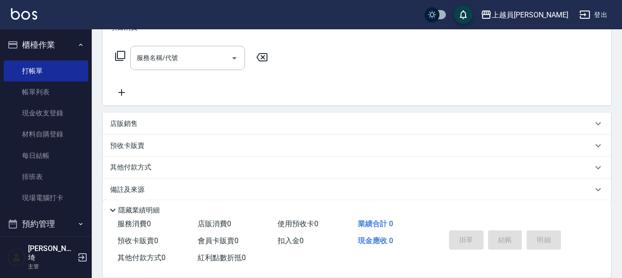
click at [172, 124] on div "店販銷售" at bounding box center [351, 124] width 482 height 10
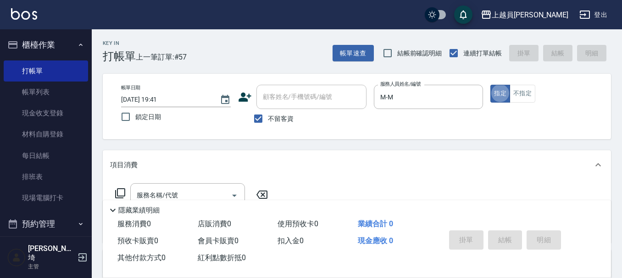
scroll to position [46, 0]
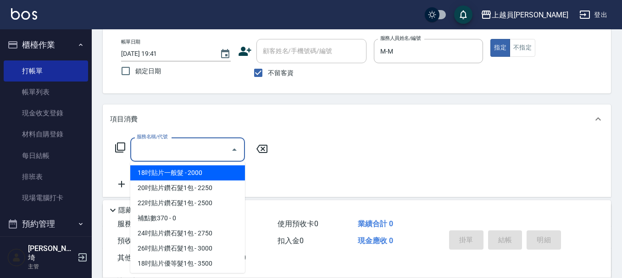
drag, startPoint x: 192, startPoint y: 152, endPoint x: 188, endPoint y: 156, distance: 5.2
click at [191, 153] on input "服務名稱/代號" at bounding box center [180, 150] width 93 height 16
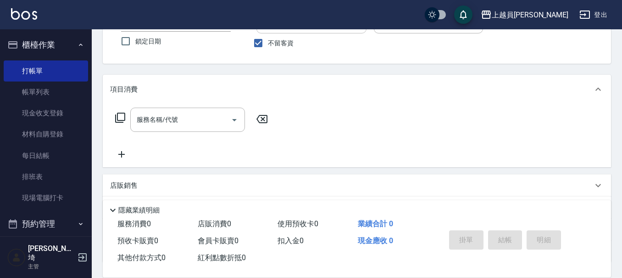
scroll to position [92, 0]
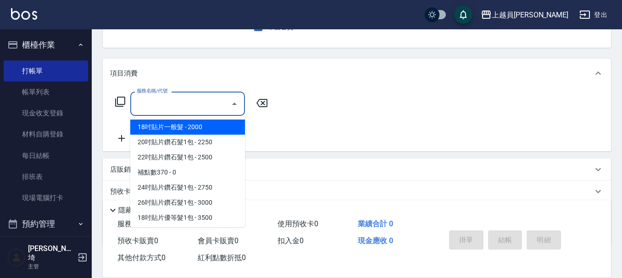
click at [175, 109] on input "服務名稱/代號" at bounding box center [180, 104] width 93 height 16
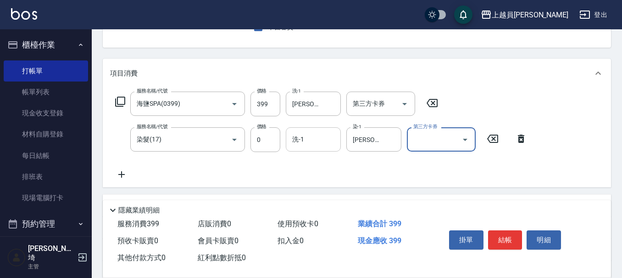
click at [310, 142] on input "洗-1" at bounding box center [313, 140] width 47 height 16
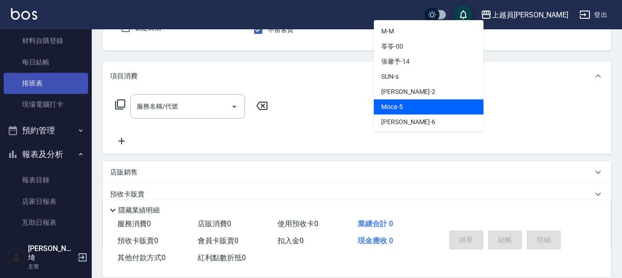
scroll to position [138, 0]
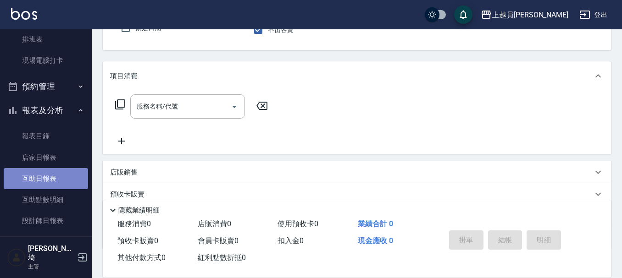
click at [60, 179] on link "互助日報表" at bounding box center [46, 178] width 84 height 21
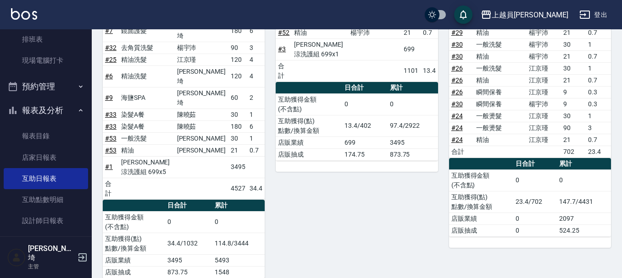
scroll to position [244, 0]
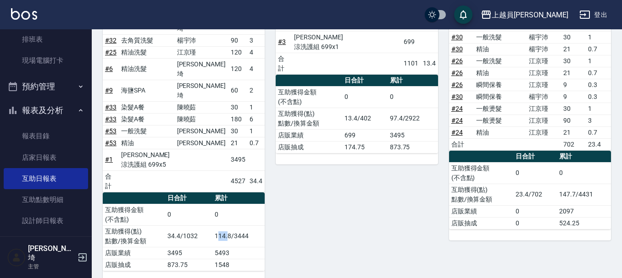
drag, startPoint x: 218, startPoint y: 151, endPoint x: 227, endPoint y: 146, distance: 10.9
click at [227, 226] on td "114.8/3444" at bounding box center [238, 237] width 52 height 22
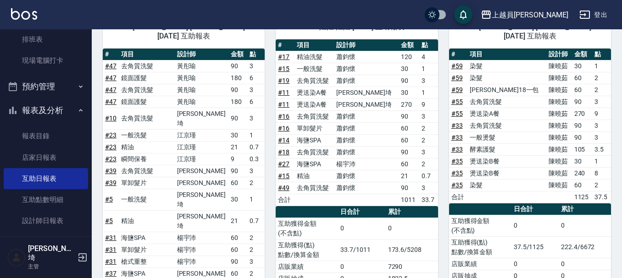
scroll to position [703, 0]
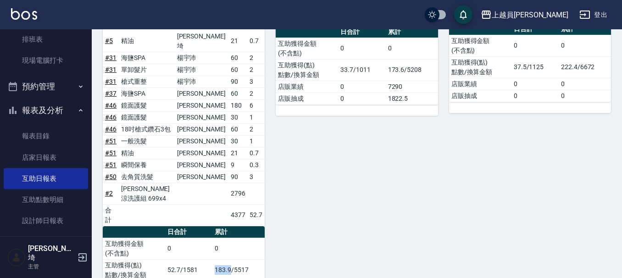
drag, startPoint x: 212, startPoint y: 164, endPoint x: 253, endPoint y: 156, distance: 41.5
click at [232, 259] on tr "互助獲得(點) 點數/換算金額 52.7/1581 183.9/5517" at bounding box center [184, 270] width 162 height 22
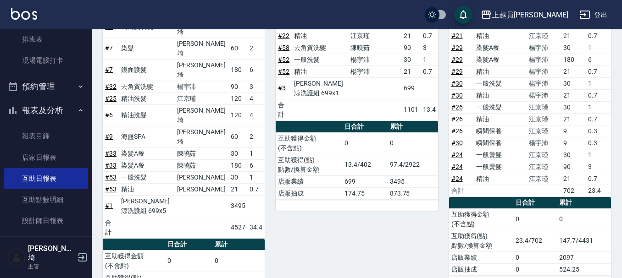
scroll to position [198, 0]
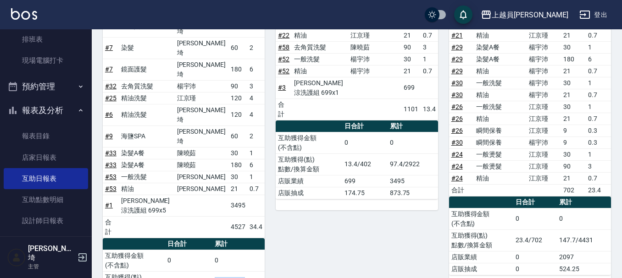
drag, startPoint x: 214, startPoint y: 198, endPoint x: 248, endPoint y: 187, distance: 36.5
click at [248, 271] on td "114.8/3444" at bounding box center [238, 282] width 52 height 22
click at [554, 242] on td "23.4/702" at bounding box center [535, 241] width 44 height 22
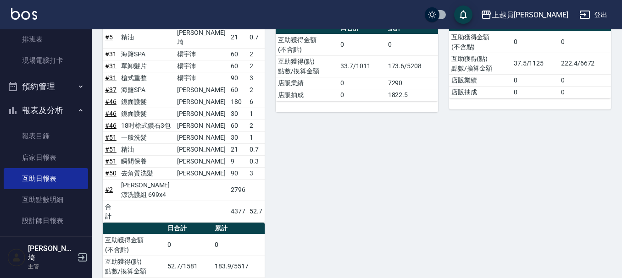
scroll to position [703, 0]
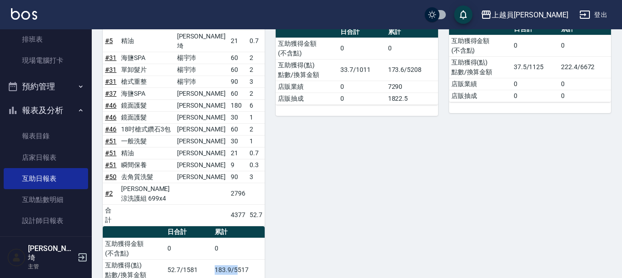
drag, startPoint x: 218, startPoint y: 157, endPoint x: 238, endPoint y: 156, distance: 19.7
click at [238, 259] on td "183.9/5517" at bounding box center [238, 270] width 52 height 22
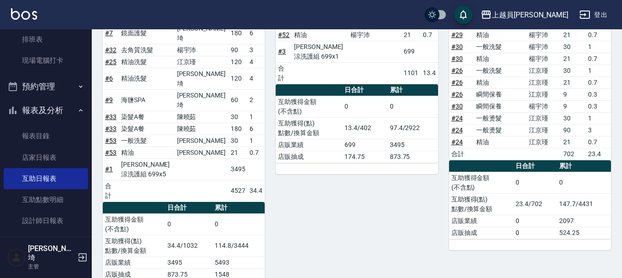
scroll to position [336, 0]
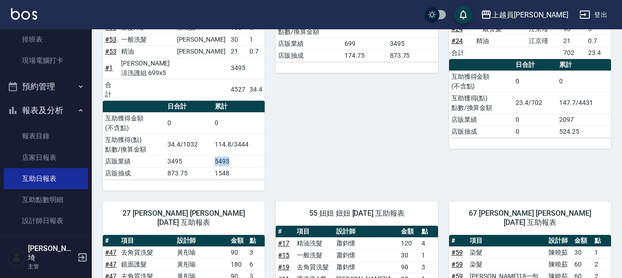
drag, startPoint x: 211, startPoint y: 78, endPoint x: 243, endPoint y: 79, distance: 32.1
click at [243, 155] on tr "店販業績 3495 5493" at bounding box center [184, 161] width 162 height 12
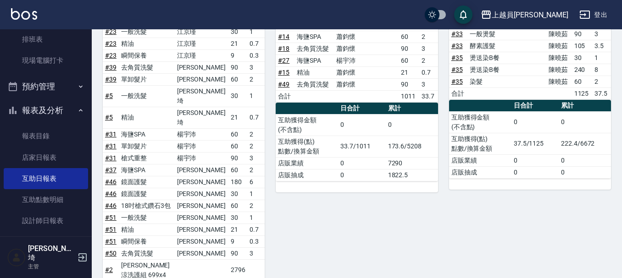
scroll to position [657, 0]
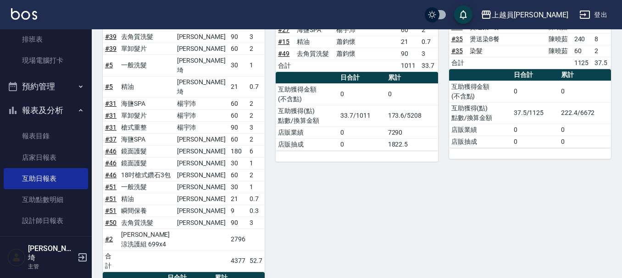
drag, startPoint x: 216, startPoint y: 226, endPoint x: 243, endPoint y: 220, distance: 27.1
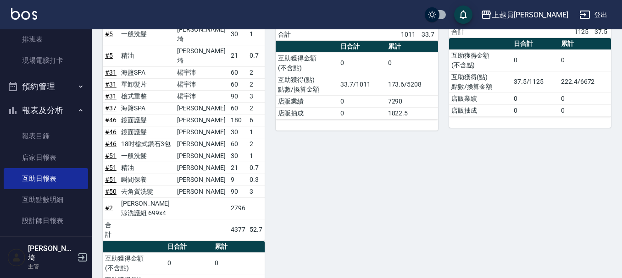
scroll to position [840, 0]
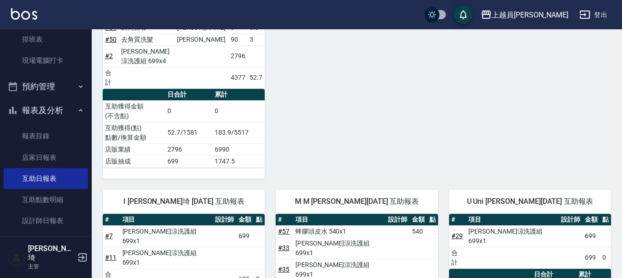
drag, startPoint x: 218, startPoint y: 218, endPoint x: 248, endPoint y: 204, distance: 32.6
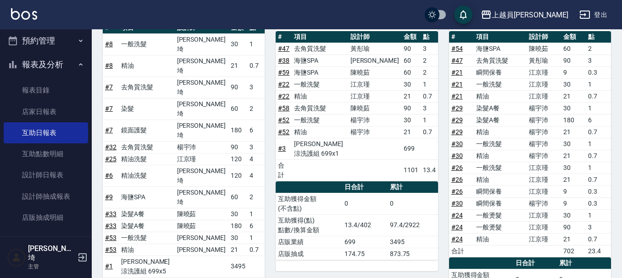
scroll to position [46, 0]
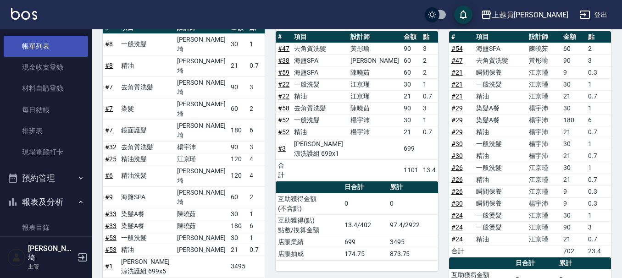
click at [28, 47] on link "帳單列表" at bounding box center [46, 46] width 84 height 21
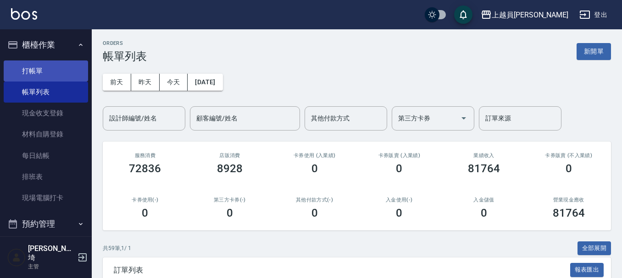
click at [43, 67] on link "打帳單" at bounding box center [46, 71] width 84 height 21
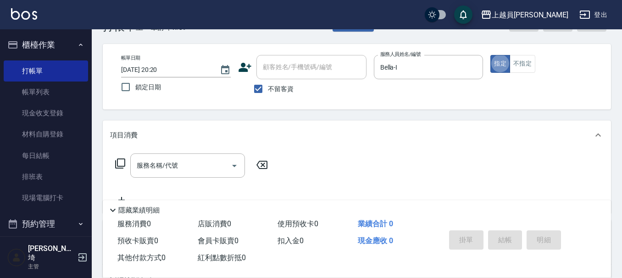
scroll to position [46, 0]
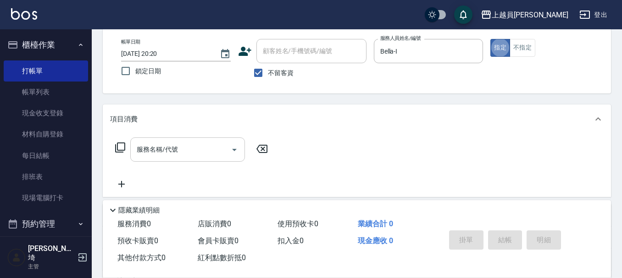
click at [201, 152] on input "服務名稱/代號" at bounding box center [180, 150] width 93 height 16
click at [175, 143] on input "服務名稱/代號" at bounding box center [180, 150] width 93 height 16
click at [187, 142] on div "服務名稱/代號" at bounding box center [187, 150] width 115 height 24
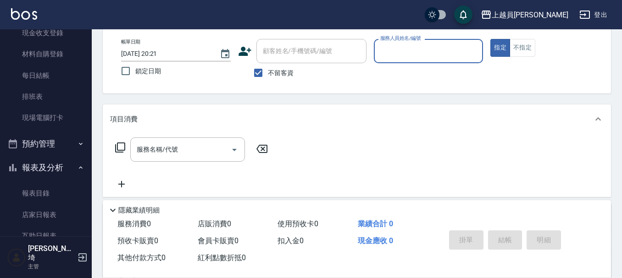
scroll to position [229, 0]
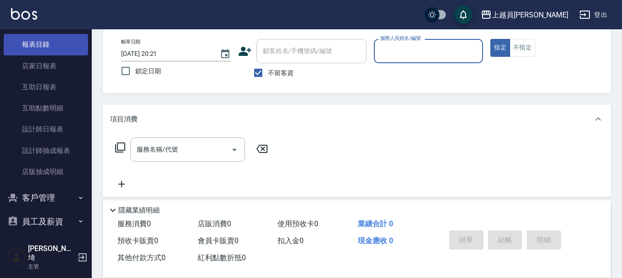
click at [67, 55] on link "報表目錄" at bounding box center [46, 44] width 84 height 21
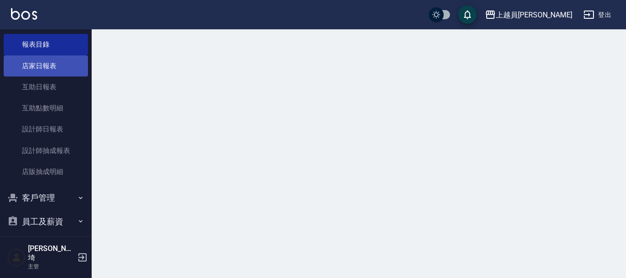
click at [66, 55] on link "店家日報表" at bounding box center [46, 65] width 84 height 21
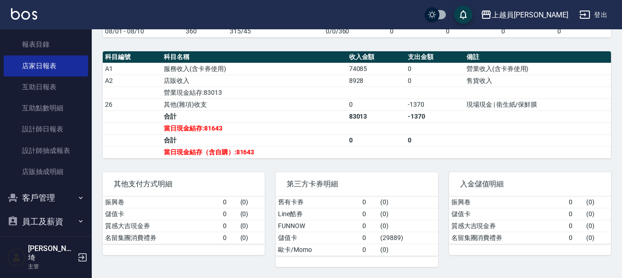
scroll to position [311, 0]
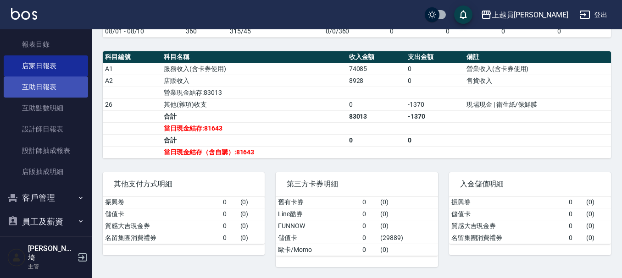
click at [46, 91] on link "互助日報表" at bounding box center [46, 87] width 84 height 21
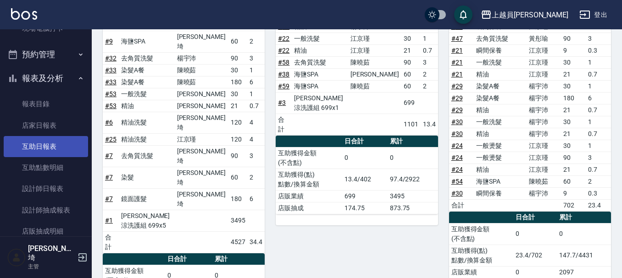
scroll to position [183, 0]
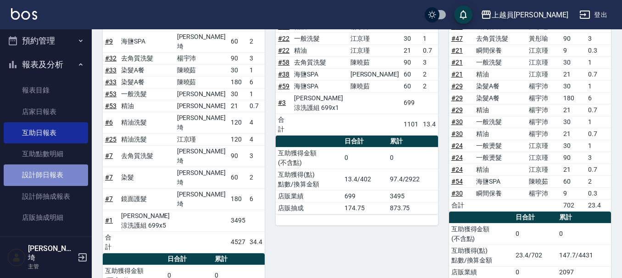
click at [48, 176] on link "設計師日報表" at bounding box center [46, 175] width 84 height 21
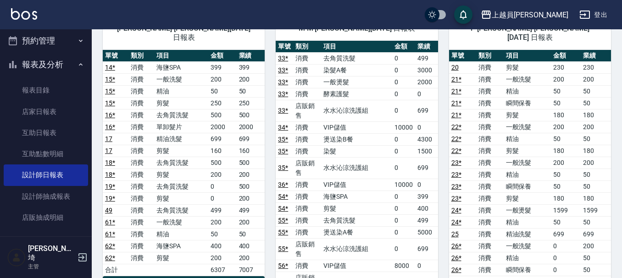
scroll to position [1008, 0]
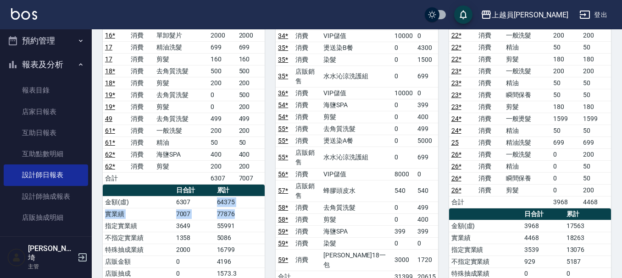
drag, startPoint x: 214, startPoint y: 195, endPoint x: 240, endPoint y: 207, distance: 28.5
click at [240, 208] on td "77876" at bounding box center [240, 214] width 50 height 12
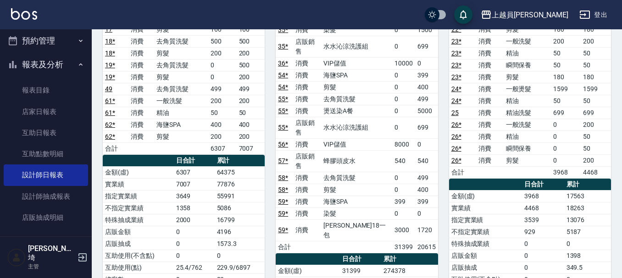
scroll to position [1146, 0]
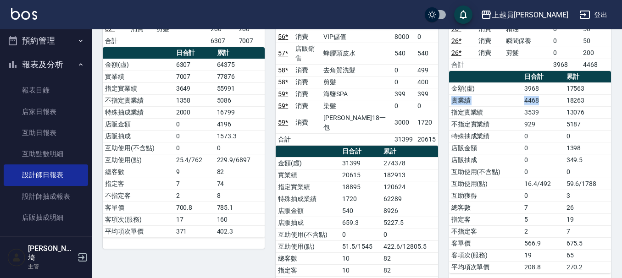
drag, startPoint x: 591, startPoint y: 81, endPoint x: 556, endPoint y: 86, distance: 35.7
click at [556, 86] on tbody "金額(虛) 3968 17563 實業績 4468 18263 指定實業績 3539 13076 不指定實業績 929 5187 特殊抽成業績 0 0 店販金…" at bounding box center [530, 178] width 162 height 191
click at [557, 83] on td "3968" at bounding box center [543, 89] width 42 height 12
drag, startPoint x: 561, startPoint y: 77, endPoint x: 601, endPoint y: 77, distance: 40.3
click at [601, 83] on tr "金額(虛) 3968 17563" at bounding box center [530, 89] width 162 height 12
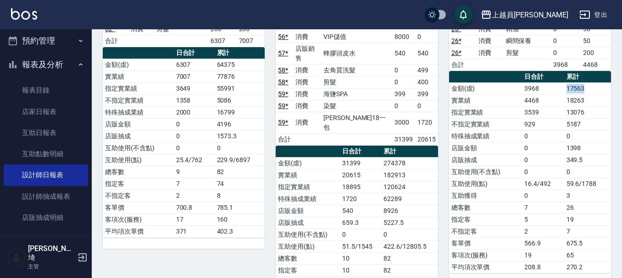
click at [601, 83] on td "17563" at bounding box center [587, 89] width 47 height 12
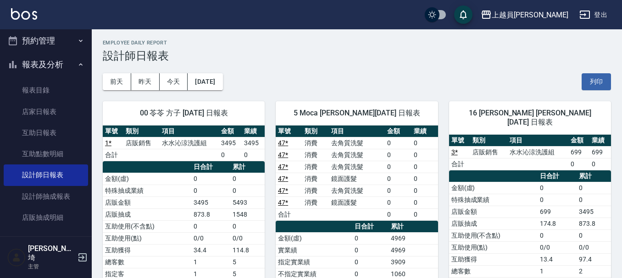
scroll to position [0, 0]
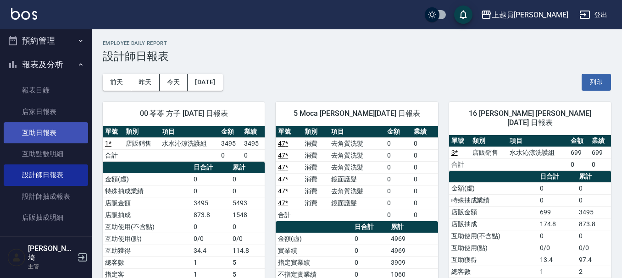
click at [50, 133] on link "互助日報表" at bounding box center [46, 132] width 84 height 21
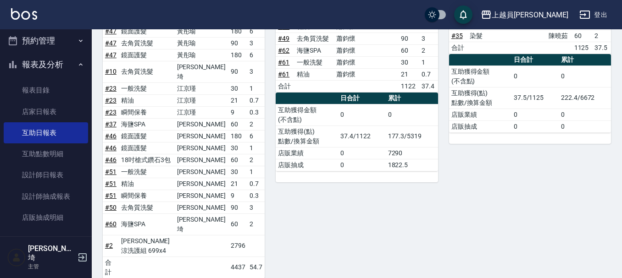
scroll to position [669, 0]
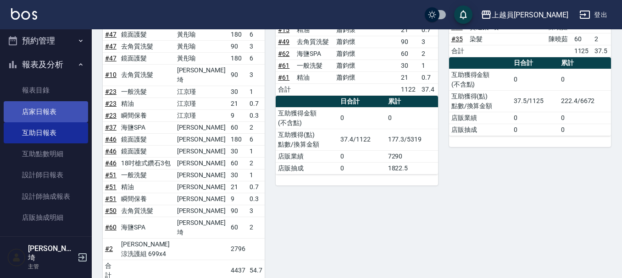
click at [50, 112] on link "店家日報表" at bounding box center [46, 111] width 84 height 21
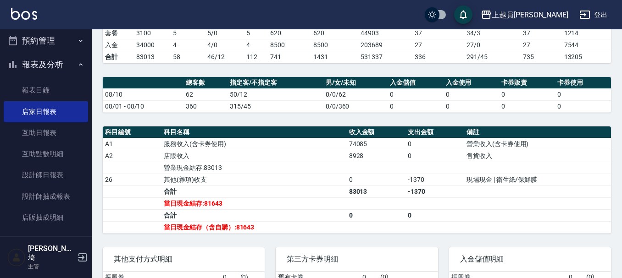
scroll to position [229, 0]
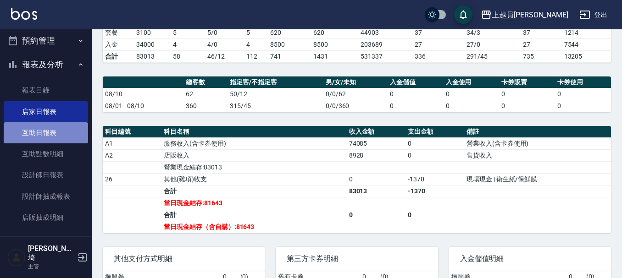
click at [49, 127] on link "互助日報表" at bounding box center [46, 132] width 84 height 21
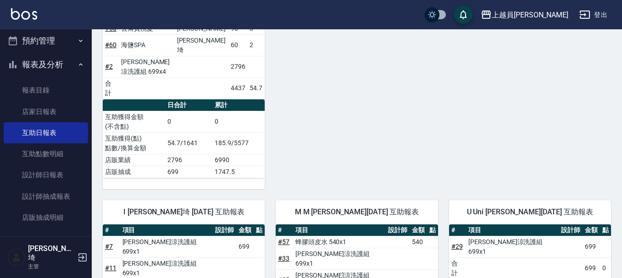
scroll to position [852, 0]
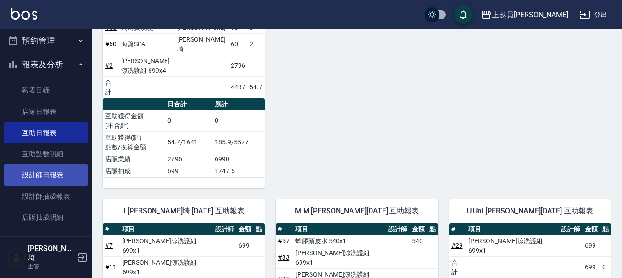
click at [77, 178] on link "設計師日報表" at bounding box center [46, 175] width 84 height 21
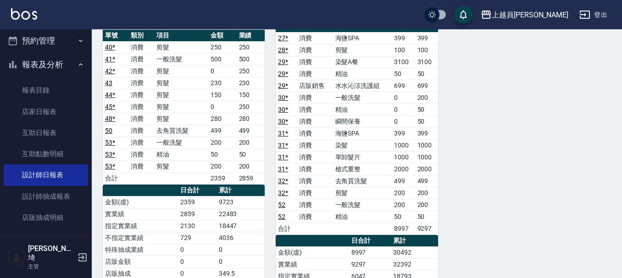
scroll to position [1558, 0]
